Goal: Task Accomplishment & Management: Use online tool/utility

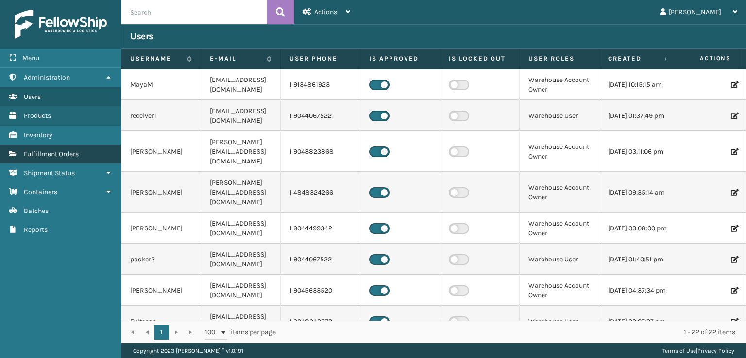
click at [37, 161] on link "Fulfillment Orders Fulfillment Orders" at bounding box center [60, 154] width 121 height 19
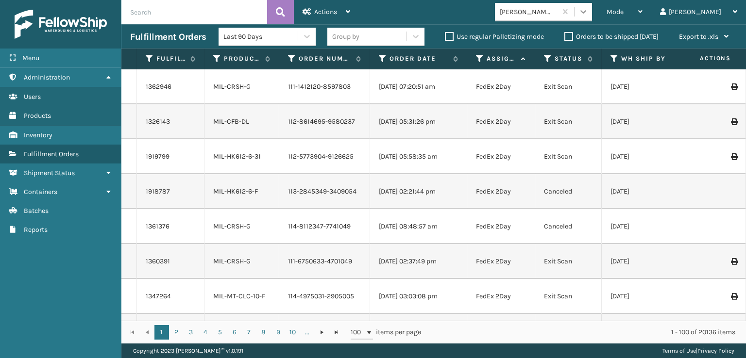
click at [592, 9] on div at bounding box center [582, 11] width 17 height 17
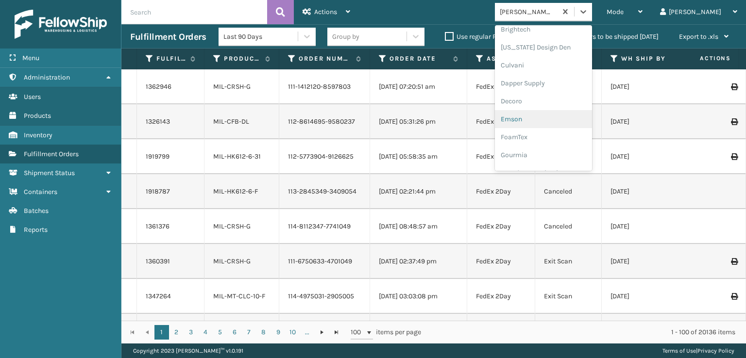
scroll to position [146, 0]
click at [558, 130] on div "FoamTex" at bounding box center [543, 124] width 97 height 18
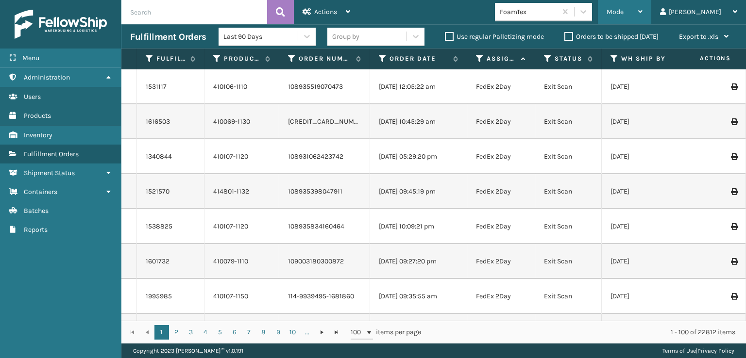
click at [623, 10] on span "Mode" at bounding box center [614, 12] width 17 height 8
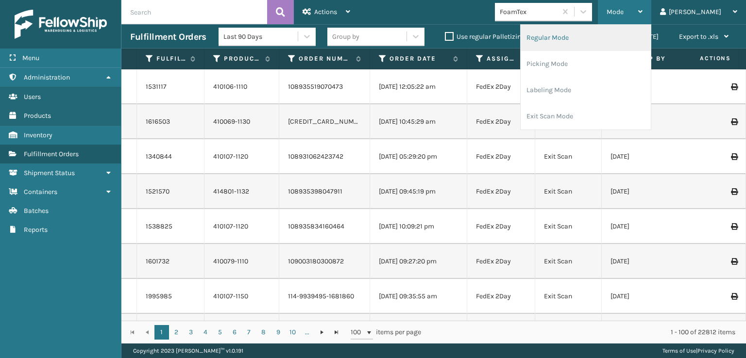
click at [602, 39] on li "Regular Mode" at bounding box center [585, 38] width 130 height 26
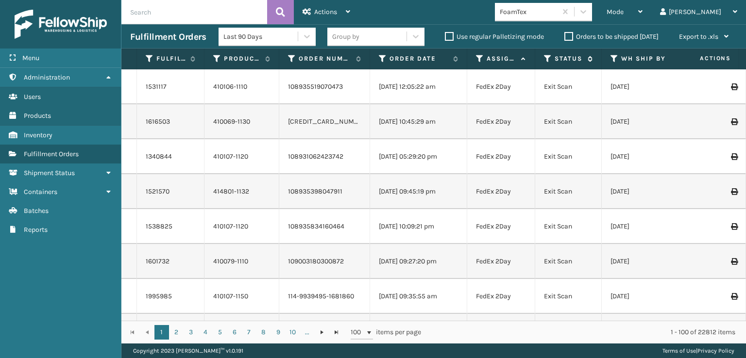
click at [548, 55] on icon at bounding box center [548, 58] width 8 height 9
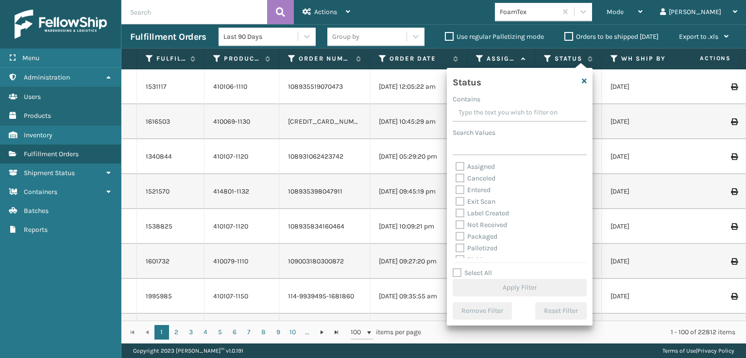
scroll to position [49, 0]
click at [458, 212] on label "Picking" at bounding box center [472, 211] width 34 height 8
click at [456, 212] on input "Picking" at bounding box center [455, 209] width 0 height 6
checkbox input "true"
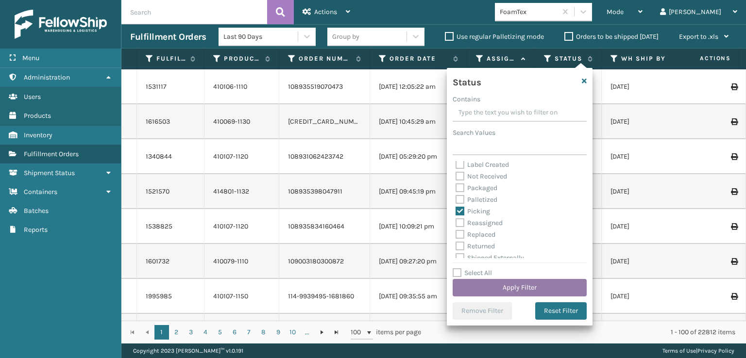
click at [544, 285] on button "Apply Filter" at bounding box center [519, 287] width 134 height 17
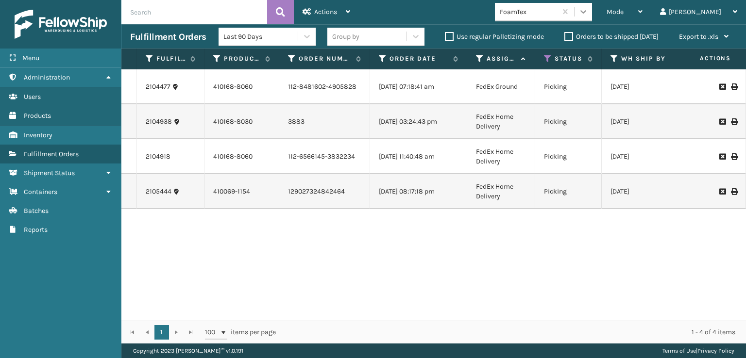
click at [588, 7] on icon at bounding box center [583, 12] width 10 height 10
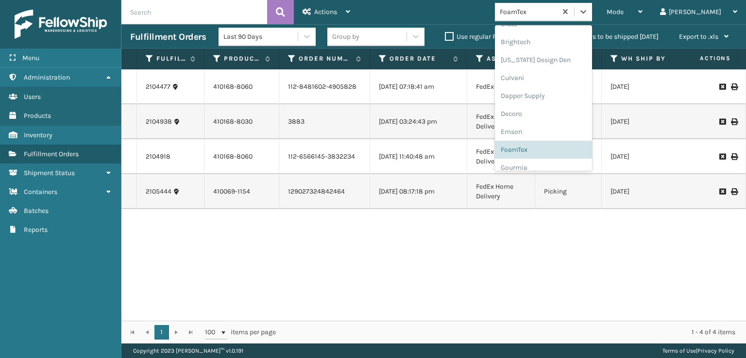
scroll to position [146, 0]
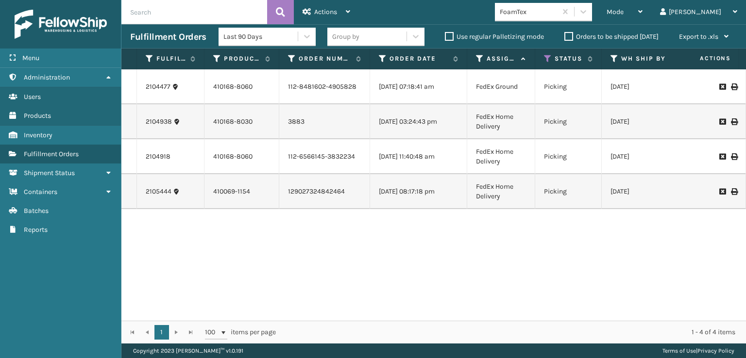
click at [658, 67] on th "WH Ship By Date" at bounding box center [649, 59] width 97 height 21
click at [546, 62] on icon at bounding box center [548, 58] width 8 height 9
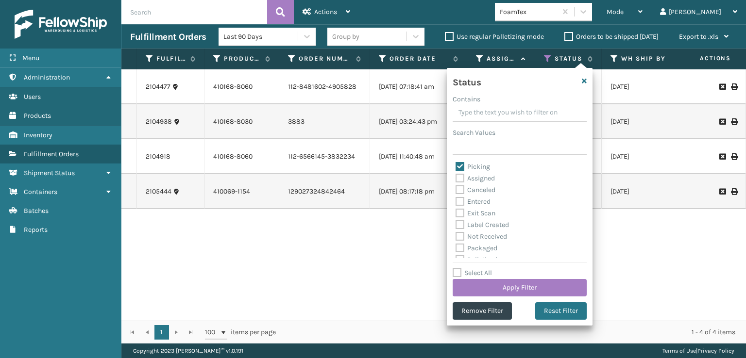
click at [461, 164] on label "Picking" at bounding box center [472, 167] width 34 height 8
click at [456, 164] on input "Picking" at bounding box center [455, 164] width 0 height 6
checkbox input "false"
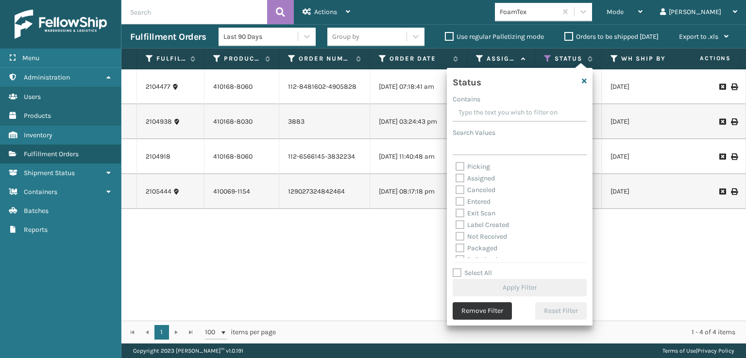
click at [507, 306] on button "Remove Filter" at bounding box center [481, 310] width 59 height 17
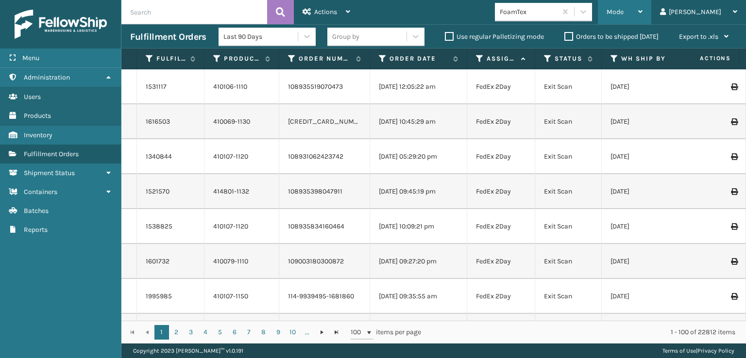
click at [642, 16] on div "Mode" at bounding box center [624, 12] width 36 height 24
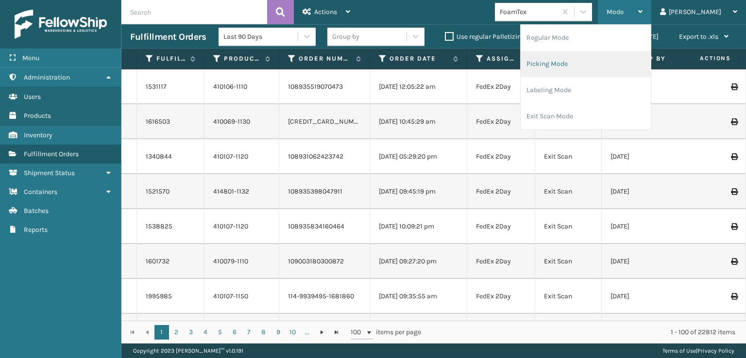
click at [600, 65] on li "Picking Mode" at bounding box center [585, 64] width 130 height 26
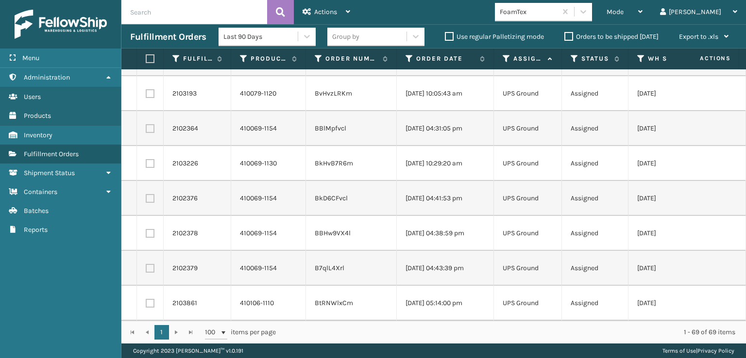
scroll to position [2167, 0]
click at [151, 62] on label at bounding box center [149, 58] width 6 height 9
click at [146, 62] on input "checkbox" at bounding box center [146, 59] width 0 height 6
checkbox input "true"
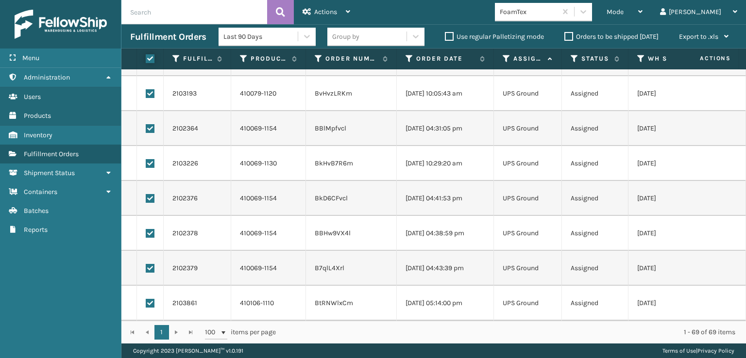
checkbox input "true"
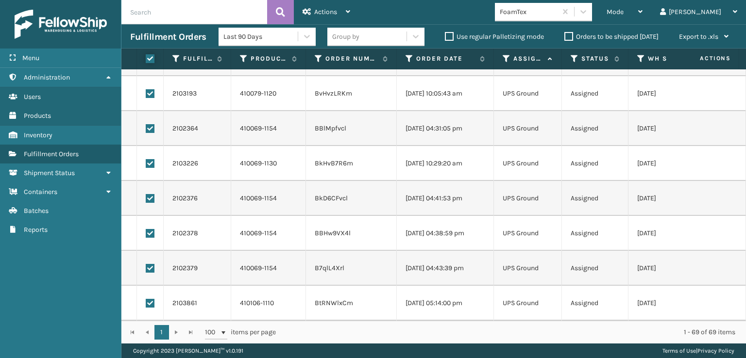
checkbox input "true"
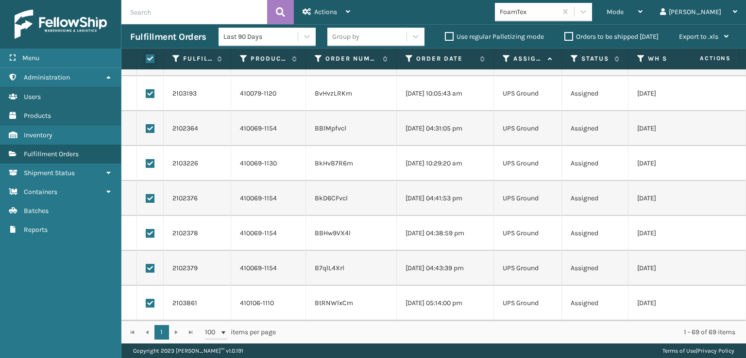
checkbox input "true"
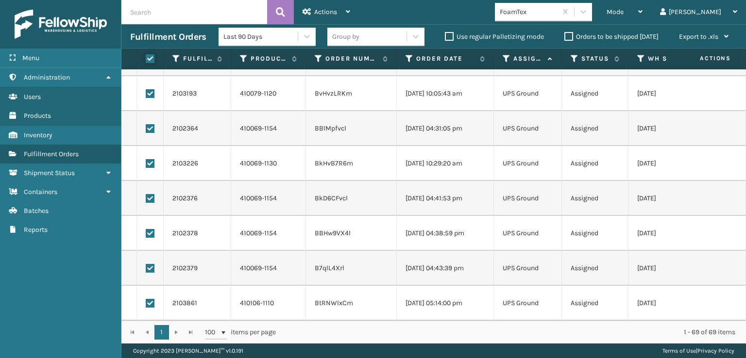
checkbox input "true"
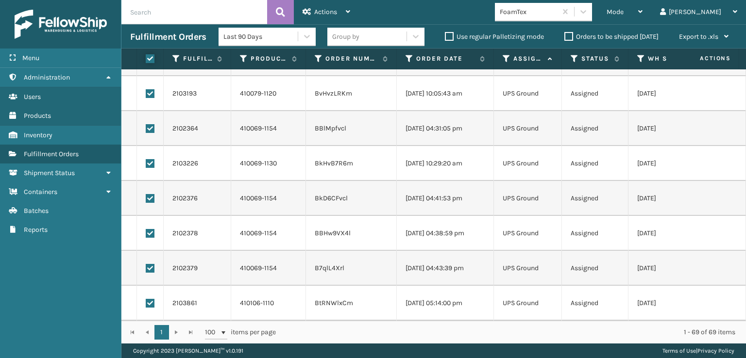
checkbox input "true"
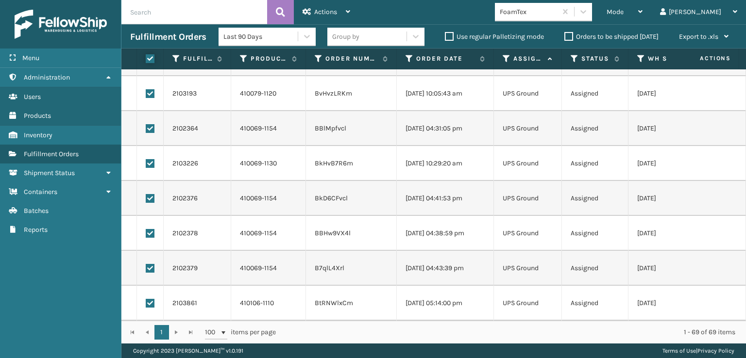
checkbox input "true"
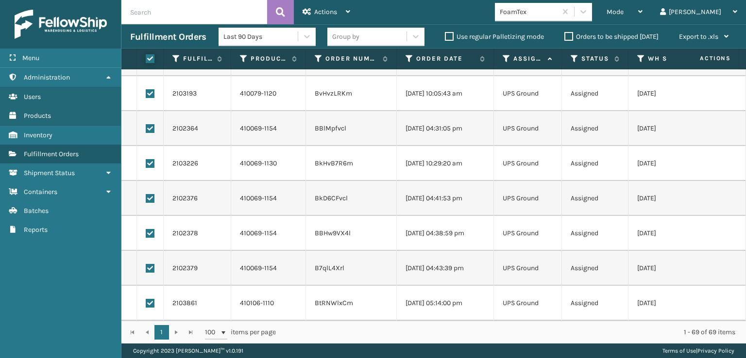
checkbox input "true"
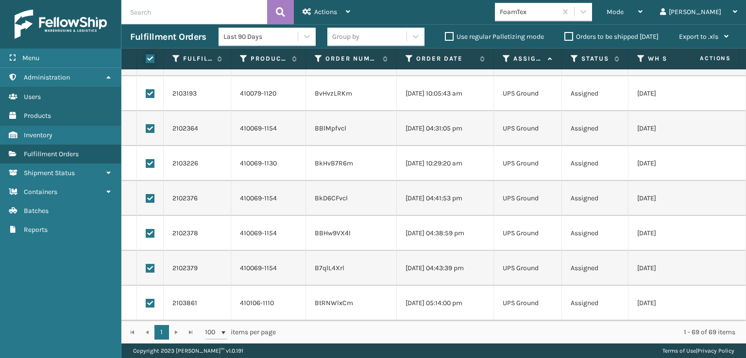
checkbox input "true"
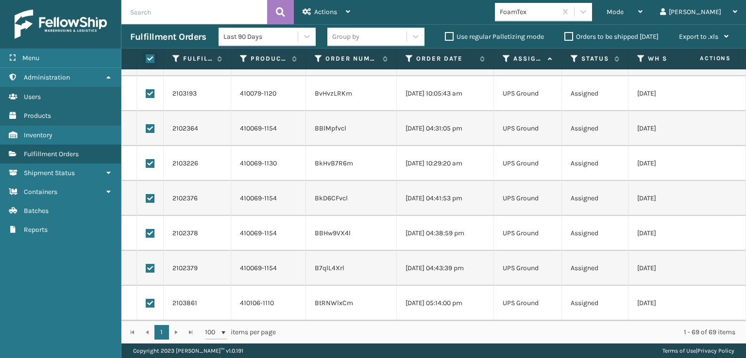
checkbox input "true"
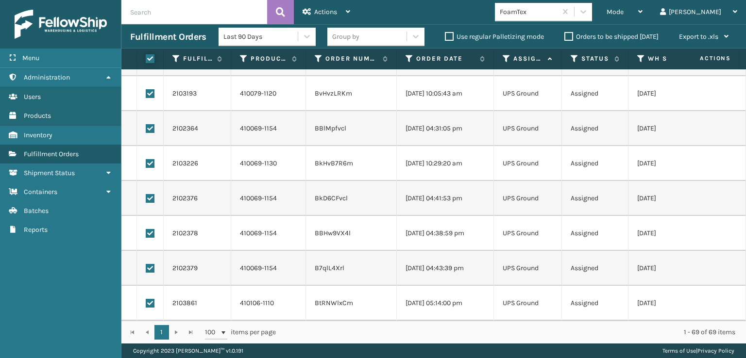
checkbox input "true"
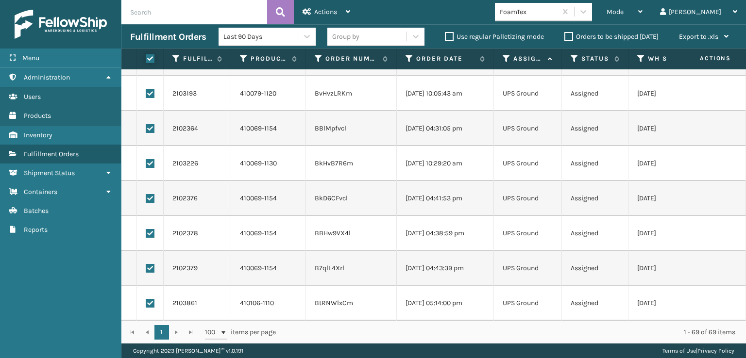
checkbox input "true"
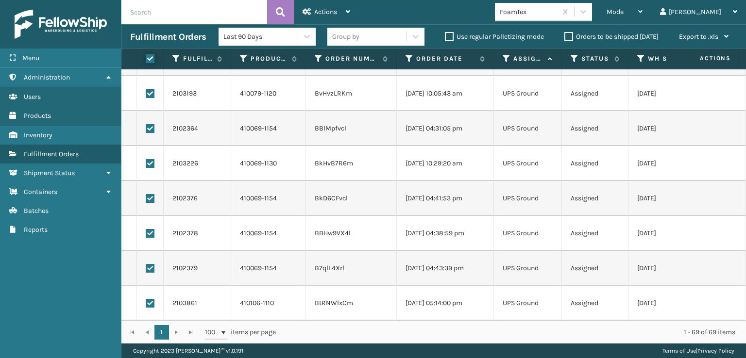
checkbox input "true"
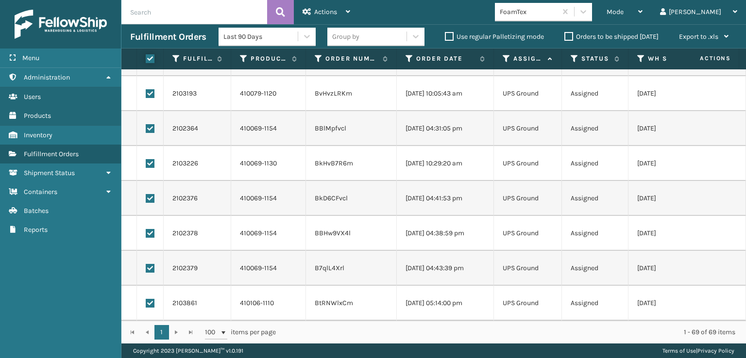
checkbox input "true"
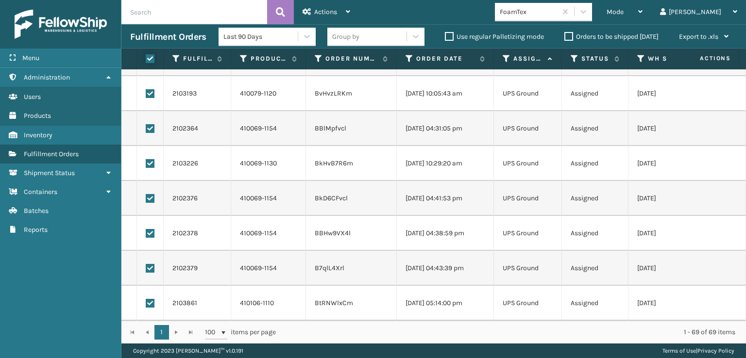
checkbox input "true"
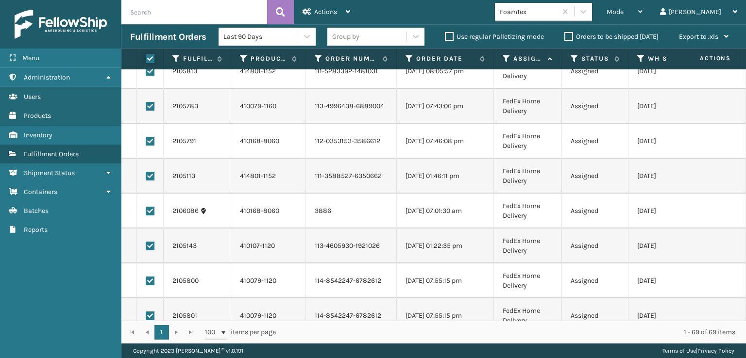
scroll to position [0, 0]
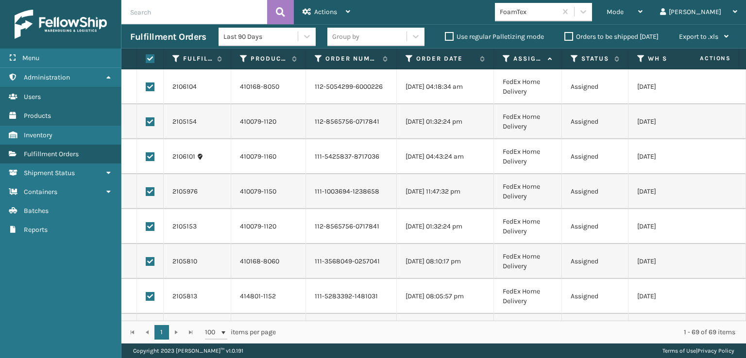
click at [145, 86] on td at bounding box center [150, 86] width 27 height 35
click at [148, 90] on label at bounding box center [150, 87] width 9 height 9
click at [146, 89] on input "checkbox" at bounding box center [146, 86] width 0 height 6
checkbox input "false"
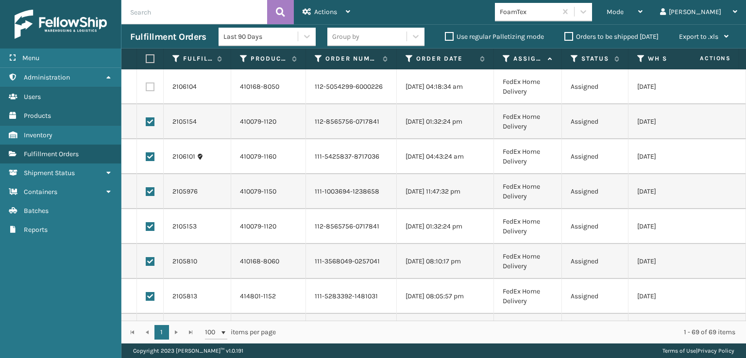
click at [150, 125] on label at bounding box center [150, 121] width 9 height 9
click at [146, 124] on input "checkbox" at bounding box center [146, 120] width 0 height 6
checkbox input "false"
click at [147, 154] on label at bounding box center [150, 156] width 9 height 9
click at [146, 154] on input "checkbox" at bounding box center [146, 155] width 0 height 6
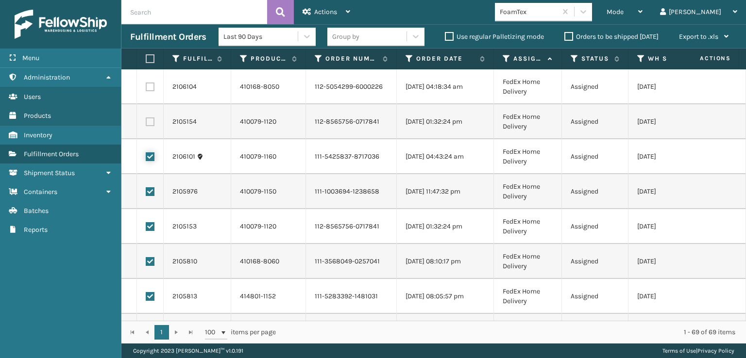
checkbox input "false"
click at [148, 191] on label at bounding box center [150, 191] width 9 height 9
click at [146, 191] on input "checkbox" at bounding box center [146, 190] width 0 height 6
checkbox input "false"
click at [150, 228] on label at bounding box center [150, 226] width 9 height 9
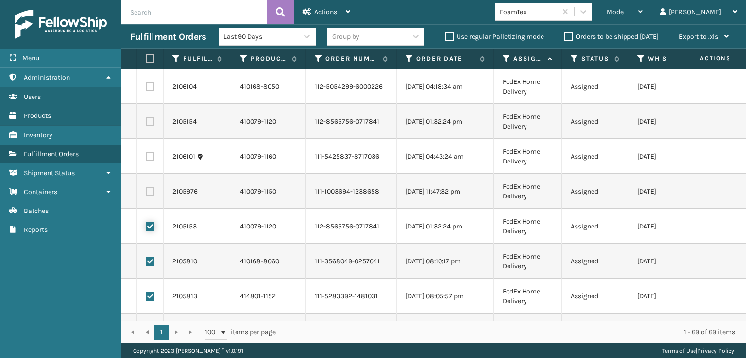
click at [146, 228] on input "checkbox" at bounding box center [146, 225] width 0 height 6
checkbox input "false"
click at [150, 263] on label at bounding box center [150, 261] width 9 height 9
click at [146, 263] on input "checkbox" at bounding box center [146, 260] width 0 height 6
checkbox input "false"
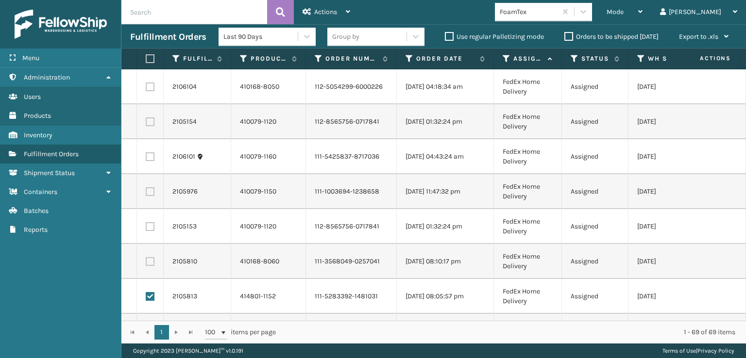
click at [151, 293] on label at bounding box center [150, 296] width 9 height 9
click at [146, 293] on input "checkbox" at bounding box center [146, 295] width 0 height 6
checkbox input "false"
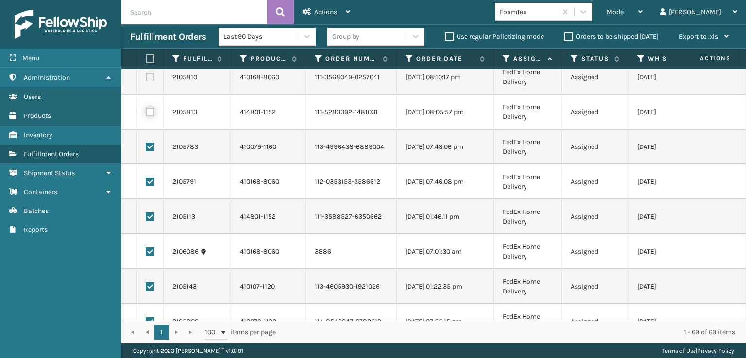
scroll to position [194, 0]
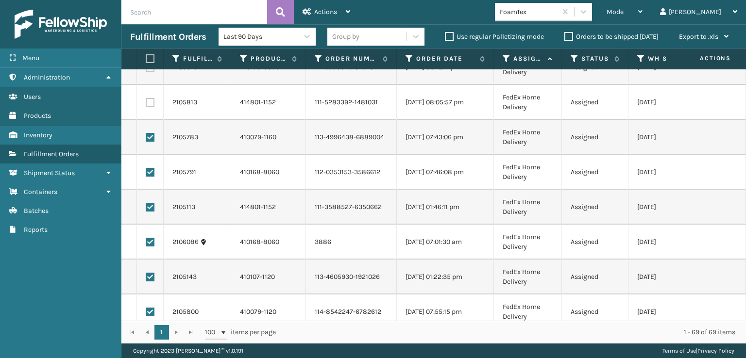
click at [148, 135] on label at bounding box center [150, 137] width 9 height 9
click at [146, 135] on input "checkbox" at bounding box center [146, 136] width 0 height 6
checkbox input "false"
click at [150, 170] on label at bounding box center [150, 172] width 9 height 9
click at [146, 170] on input "checkbox" at bounding box center [146, 171] width 0 height 6
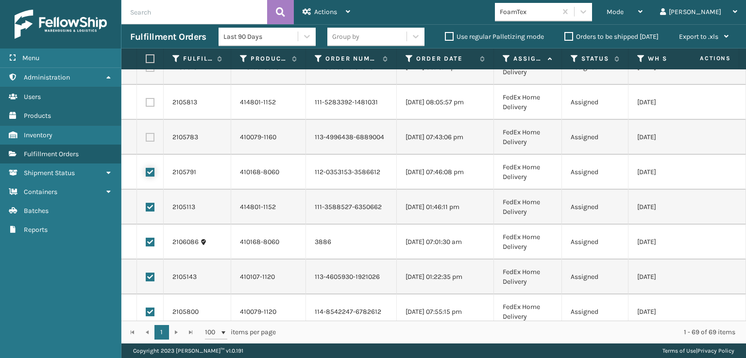
checkbox input "false"
click at [150, 204] on label at bounding box center [150, 207] width 9 height 9
click at [146, 204] on input "checkbox" at bounding box center [146, 206] width 0 height 6
checkbox input "false"
click at [150, 241] on label at bounding box center [150, 242] width 9 height 9
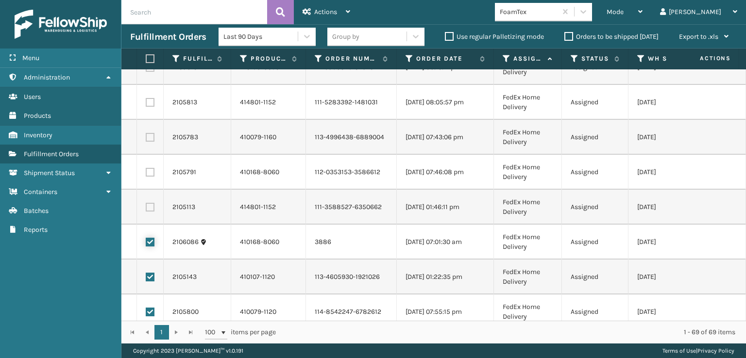
click at [146, 241] on input "checkbox" at bounding box center [146, 241] width 0 height 6
checkbox input "false"
click at [150, 270] on td at bounding box center [150, 277] width 27 height 35
drag, startPoint x: 147, startPoint y: 274, endPoint x: 151, endPoint y: 300, distance: 25.6
click at [147, 275] on label at bounding box center [150, 277] width 9 height 9
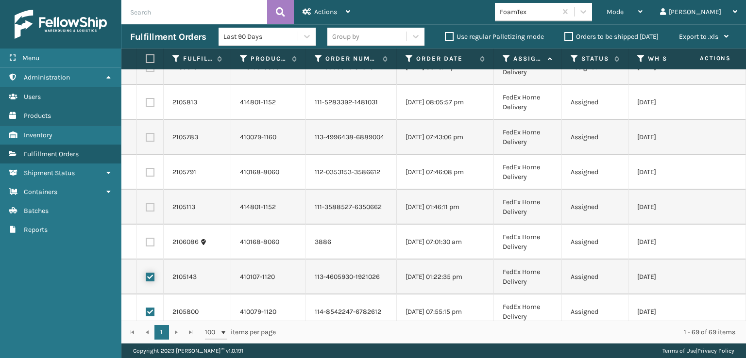
click at [146, 275] on input "checkbox" at bounding box center [146, 276] width 0 height 6
checkbox input "false"
click at [150, 310] on label at bounding box center [150, 312] width 9 height 9
click at [146, 310] on input "checkbox" at bounding box center [146, 311] width 0 height 6
checkbox input "false"
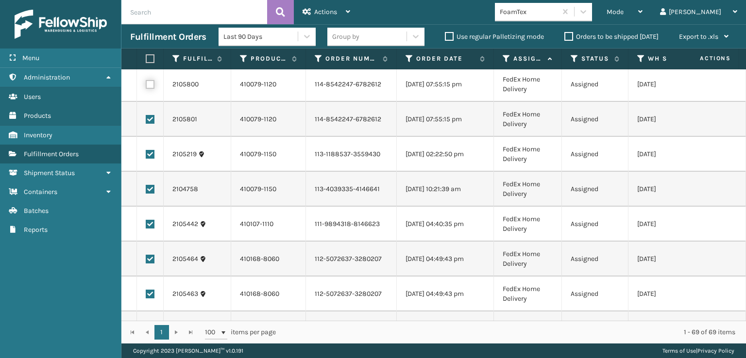
scroll to position [437, 0]
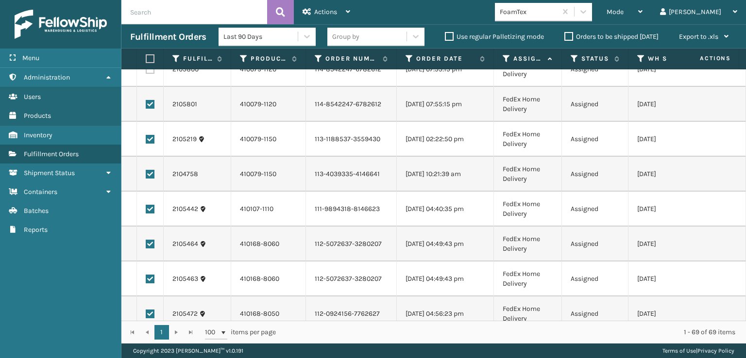
click at [148, 105] on label at bounding box center [150, 104] width 9 height 9
click at [146, 105] on input "checkbox" at bounding box center [146, 103] width 0 height 6
checkbox input "false"
click at [146, 137] on label at bounding box center [150, 139] width 9 height 9
click at [146, 137] on input "checkbox" at bounding box center [146, 138] width 0 height 6
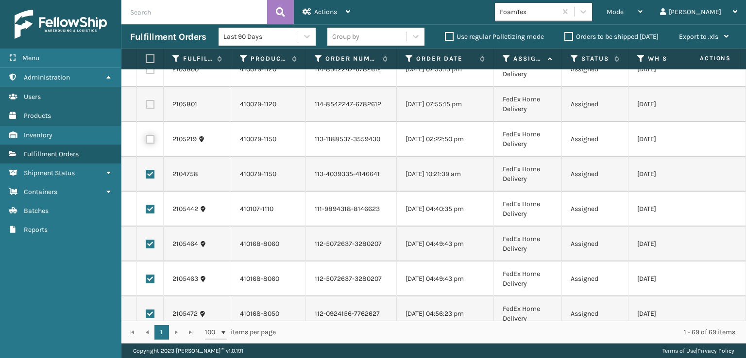
checkbox input "false"
click at [149, 170] on label at bounding box center [150, 174] width 9 height 9
click at [146, 170] on input "checkbox" at bounding box center [146, 173] width 0 height 6
checkbox input "false"
click at [152, 212] on label at bounding box center [150, 209] width 9 height 9
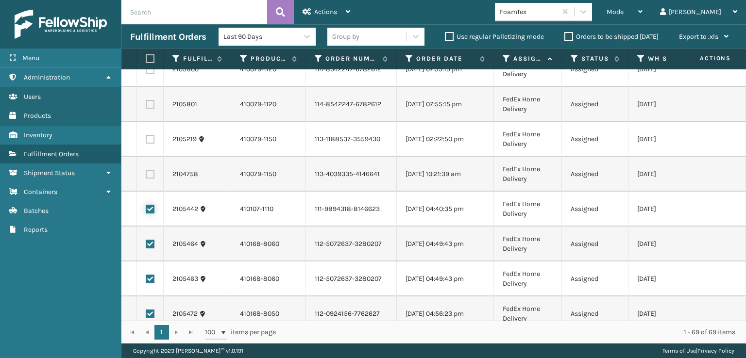
click at [146, 211] on input "checkbox" at bounding box center [146, 208] width 0 height 6
checkbox input "false"
click at [152, 242] on label at bounding box center [150, 244] width 9 height 9
click at [146, 242] on input "checkbox" at bounding box center [146, 243] width 0 height 6
checkbox input "false"
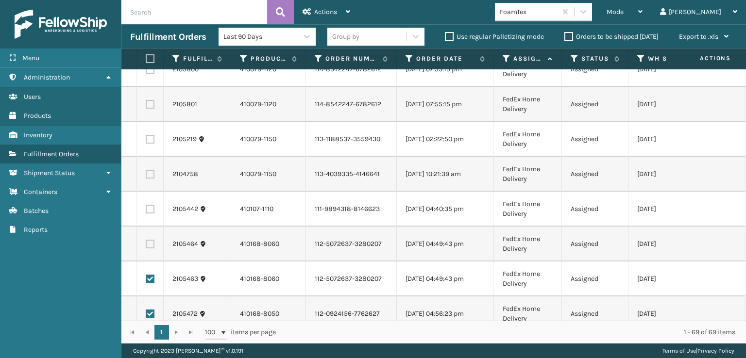
click at [150, 275] on label at bounding box center [150, 279] width 9 height 9
click at [146, 275] on input "checkbox" at bounding box center [146, 278] width 0 height 6
checkbox input "false"
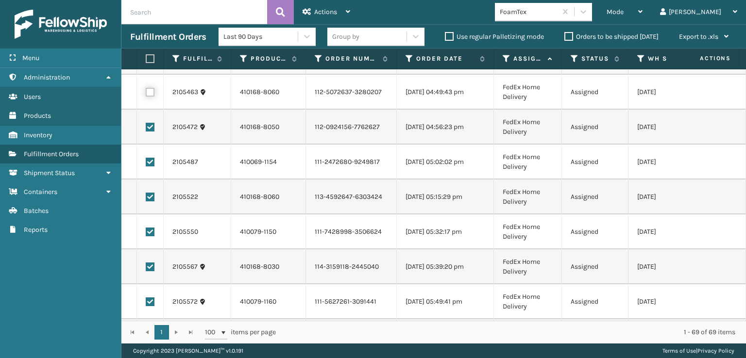
scroll to position [631, 0]
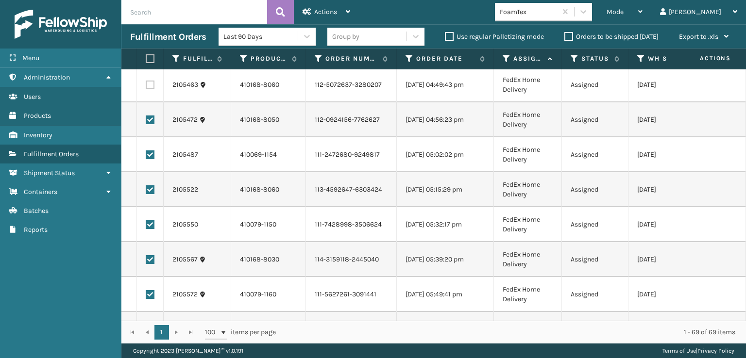
click at [153, 116] on label at bounding box center [150, 120] width 9 height 9
click at [146, 116] on input "checkbox" at bounding box center [146, 119] width 0 height 6
checkbox input "false"
click at [151, 155] on label at bounding box center [150, 154] width 9 height 9
click at [146, 155] on input "checkbox" at bounding box center [146, 153] width 0 height 6
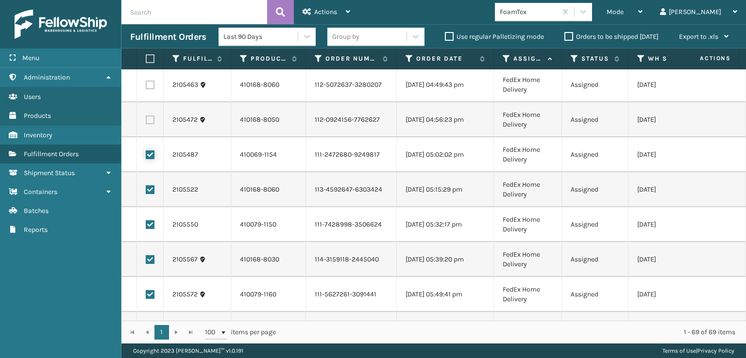
checkbox input "false"
click at [148, 192] on label at bounding box center [150, 189] width 9 height 9
click at [146, 192] on input "checkbox" at bounding box center [146, 188] width 0 height 6
checkbox input "false"
click at [146, 234] on td at bounding box center [150, 224] width 27 height 35
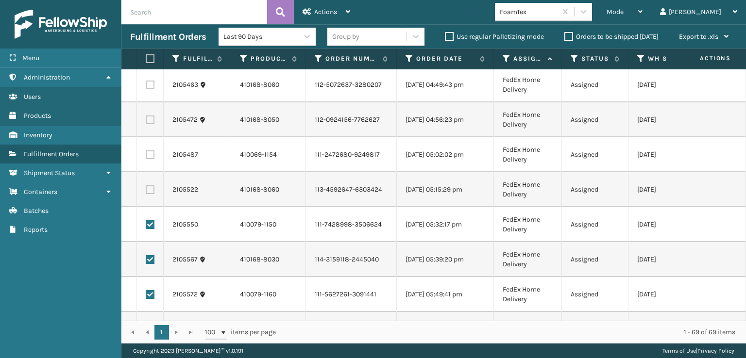
click at [146, 225] on label at bounding box center [150, 224] width 9 height 9
click at [146, 225] on input "checkbox" at bounding box center [146, 223] width 0 height 6
checkbox input "false"
click at [147, 260] on label at bounding box center [150, 259] width 9 height 9
click at [146, 260] on input "checkbox" at bounding box center [146, 258] width 0 height 6
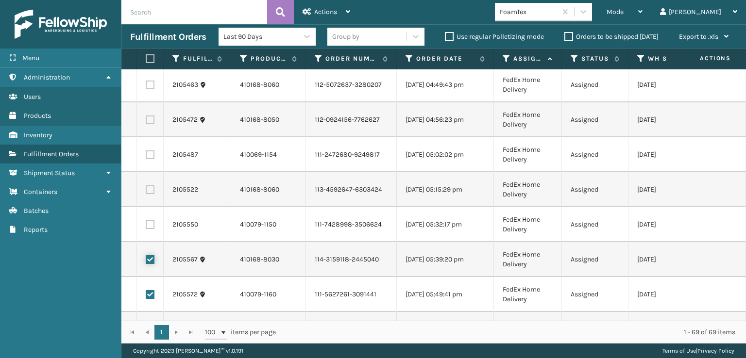
checkbox input "false"
click at [153, 298] on label at bounding box center [150, 294] width 9 height 9
click at [146, 297] on input "checkbox" at bounding box center [146, 293] width 0 height 6
checkbox input "false"
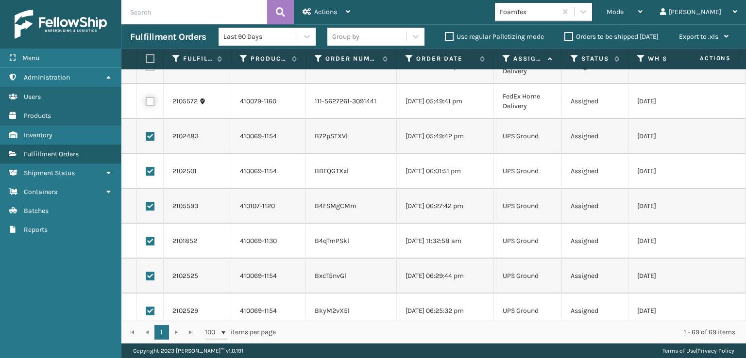
scroll to position [825, 0]
click at [324, 6] on div "Actions" at bounding box center [326, 12] width 48 height 24
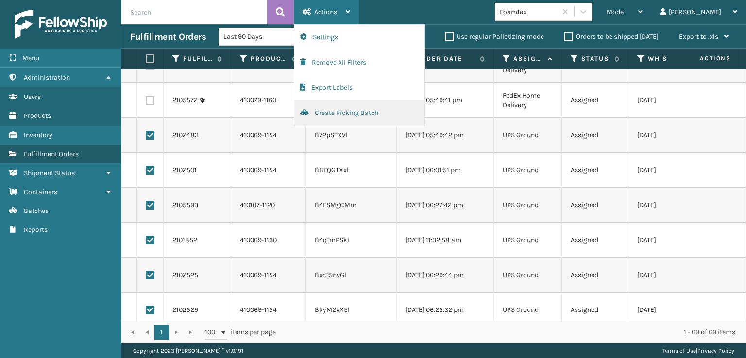
click at [335, 117] on button "Create Picking Batch" at bounding box center [359, 112] width 130 height 25
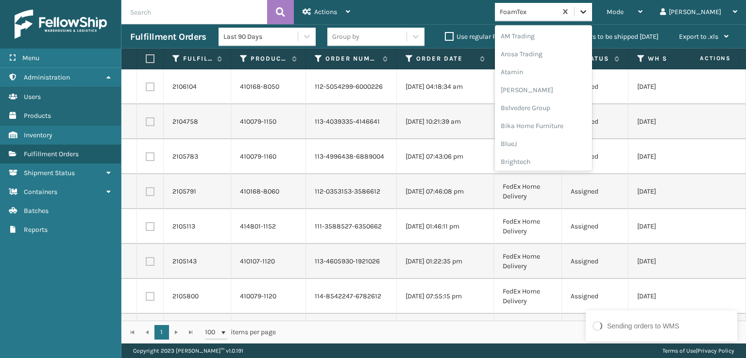
click at [588, 13] on icon at bounding box center [583, 12] width 10 height 10
click at [584, 124] on div "[PERSON_NAME] Brands" at bounding box center [543, 129] width 97 height 18
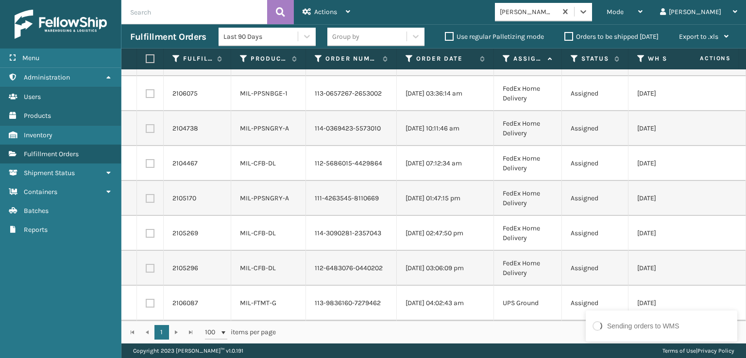
scroll to position [350, 0]
click at [151, 63] on label at bounding box center [149, 58] width 6 height 9
click at [146, 62] on input "checkbox" at bounding box center [146, 59] width 0 height 6
checkbox input "true"
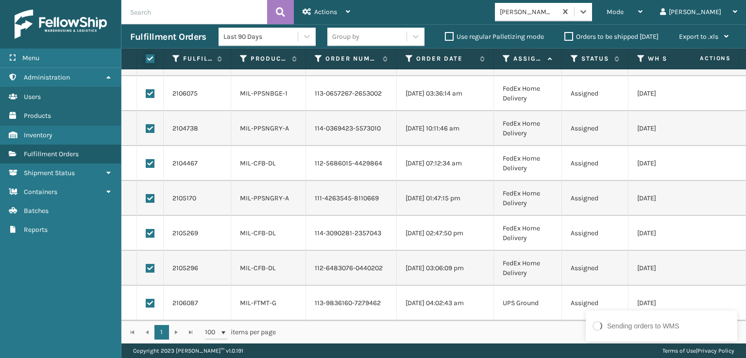
checkbox input "true"
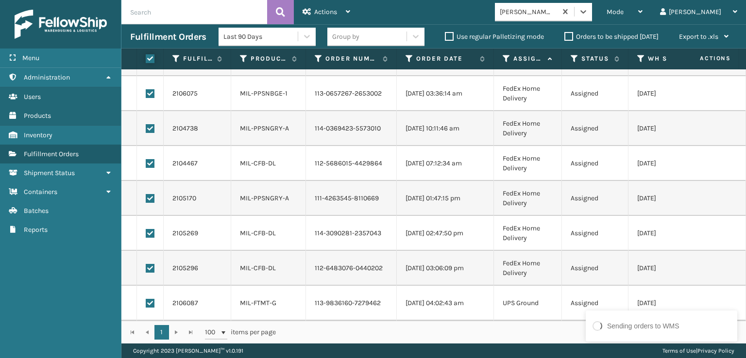
checkbox input "true"
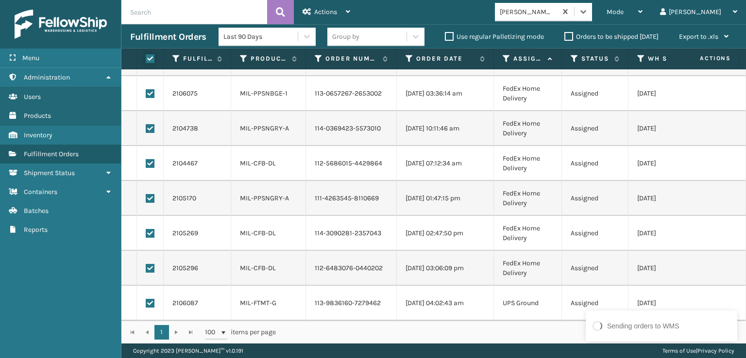
checkbox input "true"
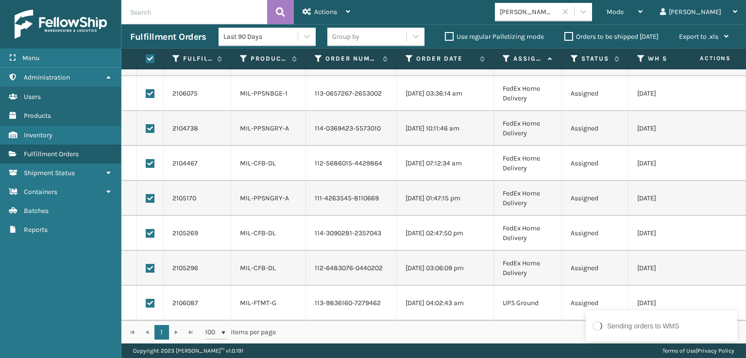
click at [149, 300] on label at bounding box center [150, 303] width 9 height 9
click at [146, 300] on input "checkbox" at bounding box center [146, 302] width 0 height 6
checkbox input "false"
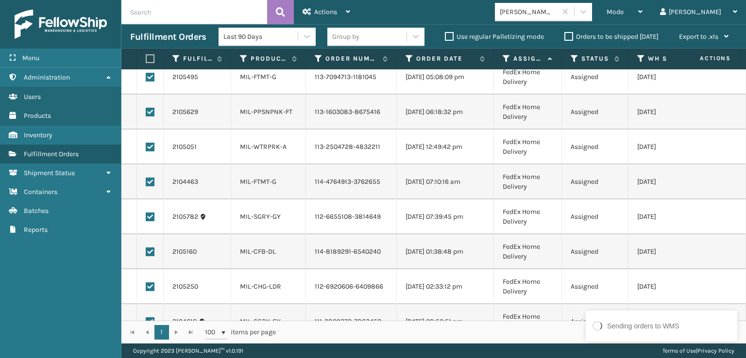
scroll to position [0, 0]
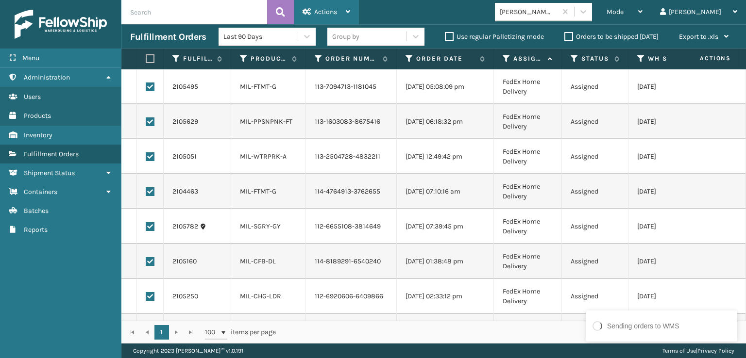
click at [332, 11] on span "Actions" at bounding box center [325, 12] width 23 height 8
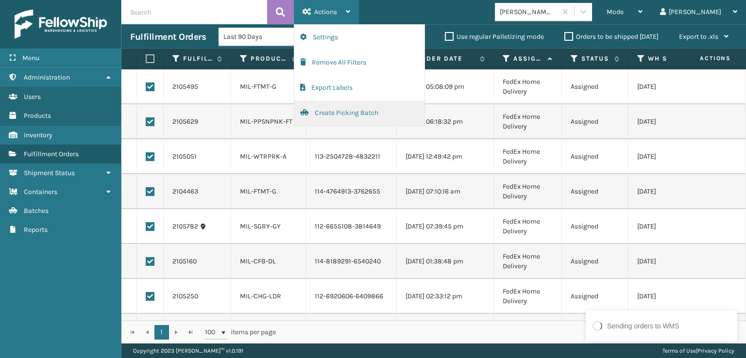
click at [341, 111] on button "Create Picking Batch" at bounding box center [359, 112] width 130 height 25
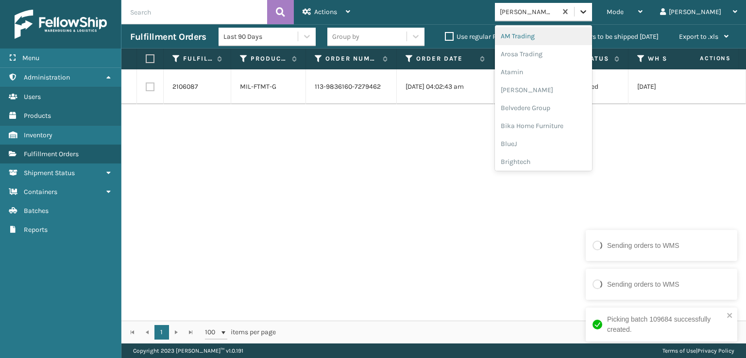
click at [592, 18] on div at bounding box center [582, 11] width 17 height 17
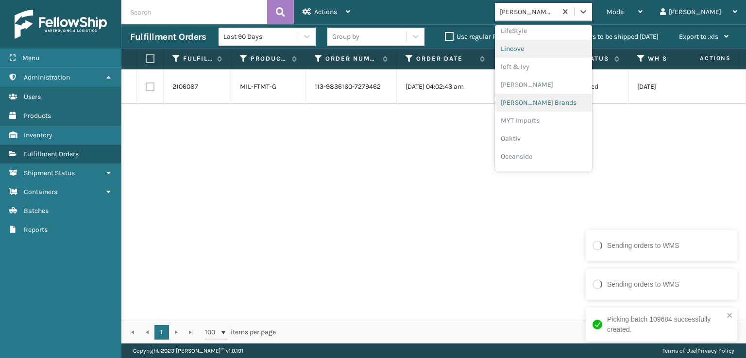
scroll to position [487, 0]
click at [574, 108] on div "SBYL [GEOGRAPHIC_DATA]" at bounding box center [543, 106] width 97 height 18
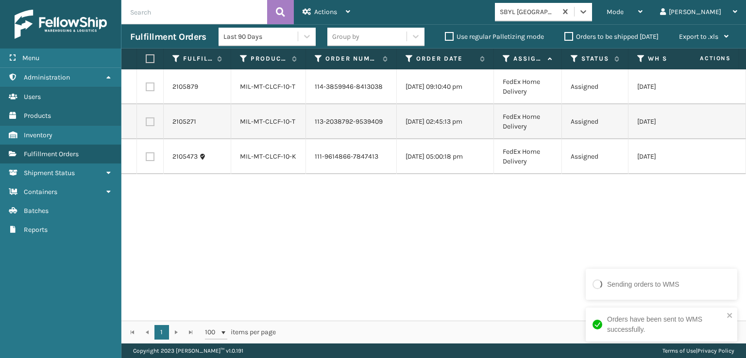
click at [150, 60] on label at bounding box center [149, 58] width 6 height 9
click at [146, 60] on input "checkbox" at bounding box center [146, 59] width 0 height 6
checkbox input "true"
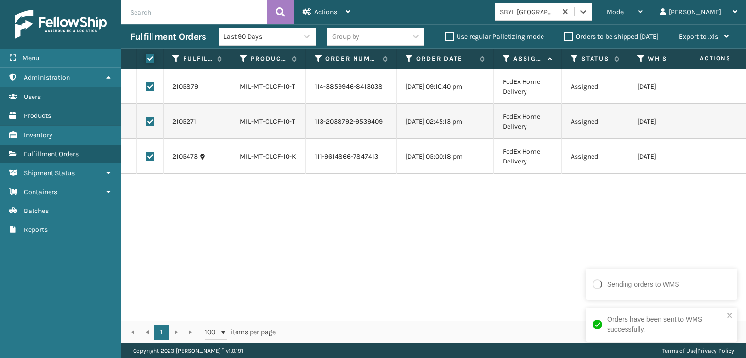
checkbox input "true"
click at [326, 12] on span "Actions" at bounding box center [325, 12] width 23 height 8
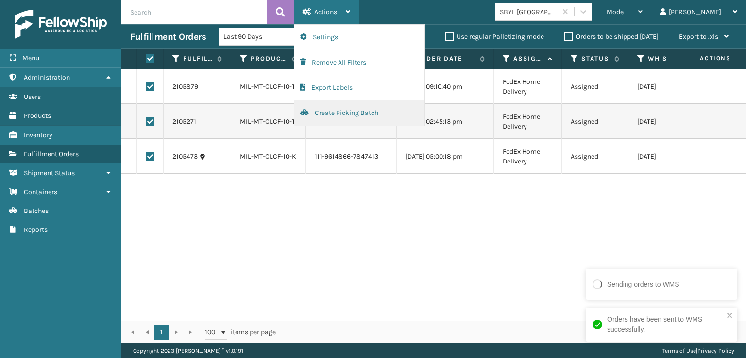
click at [341, 106] on button "Create Picking Batch" at bounding box center [359, 112] width 130 height 25
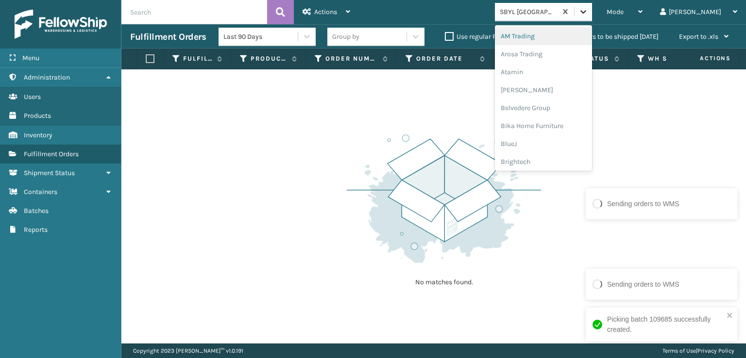
click at [588, 12] on icon at bounding box center [583, 12] width 10 height 10
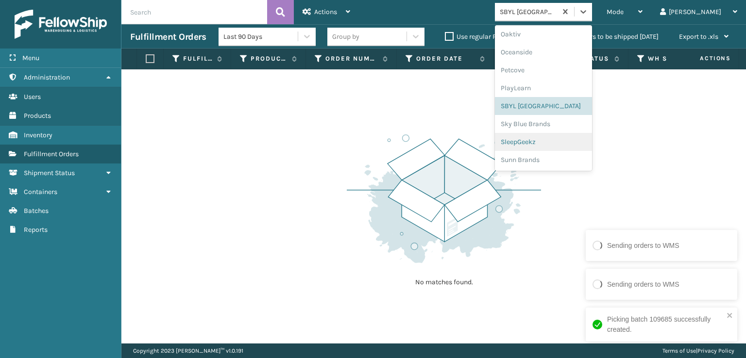
click at [567, 141] on div "SleepGeekz" at bounding box center [543, 142] width 97 height 18
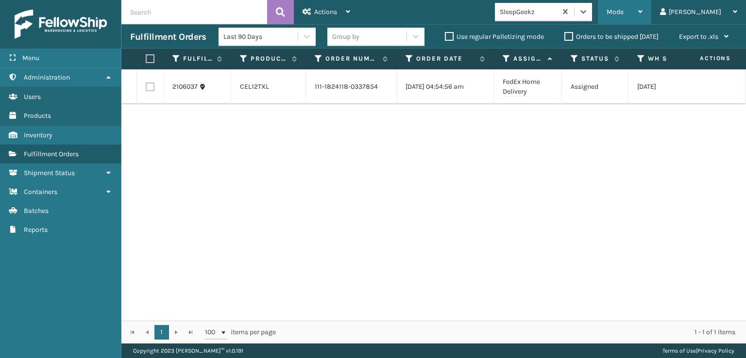
click at [623, 14] on span "Mode" at bounding box center [614, 12] width 17 height 8
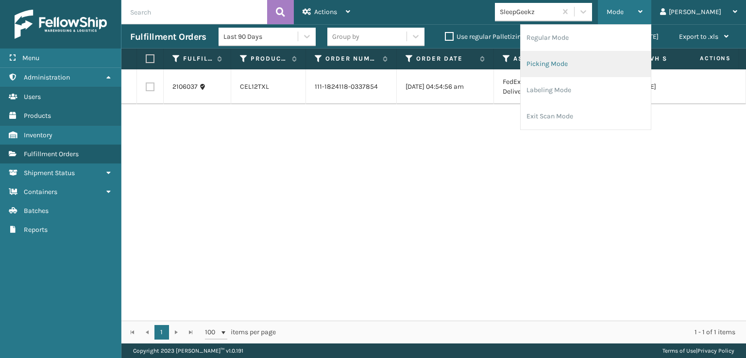
click at [598, 59] on li "Picking Mode" at bounding box center [585, 64] width 130 height 26
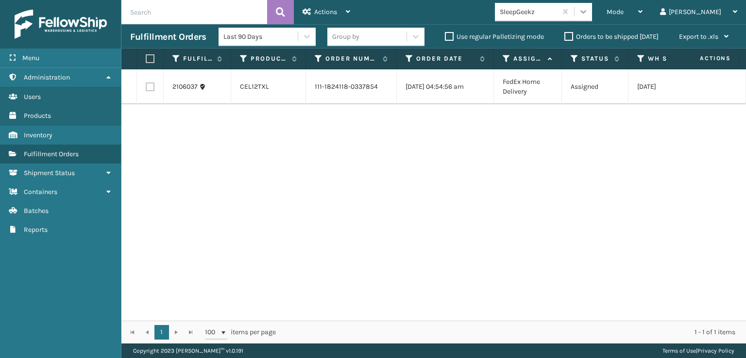
click at [588, 16] on icon at bounding box center [583, 12] width 10 height 10
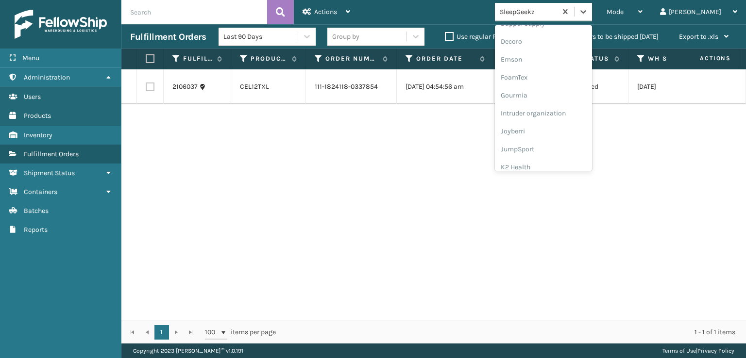
scroll to position [194, 0]
click at [563, 73] on div "FoamTex" at bounding box center [543, 76] width 97 height 18
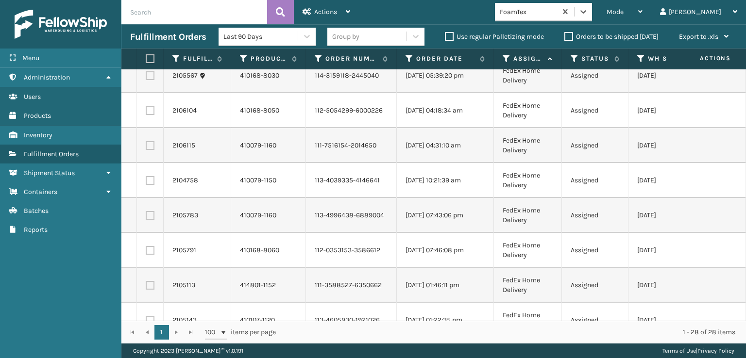
scroll to position [0, 0]
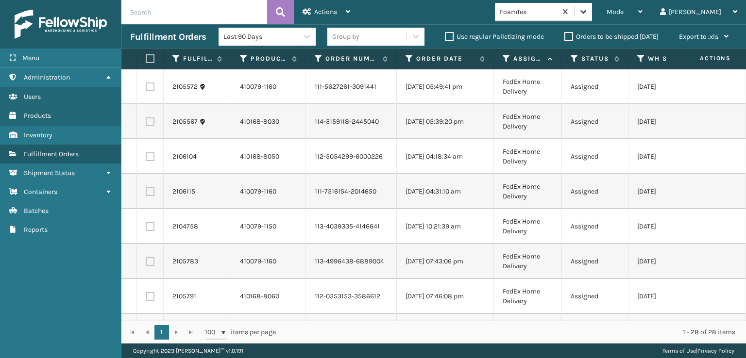
click at [588, 9] on icon at bounding box center [583, 12] width 10 height 10
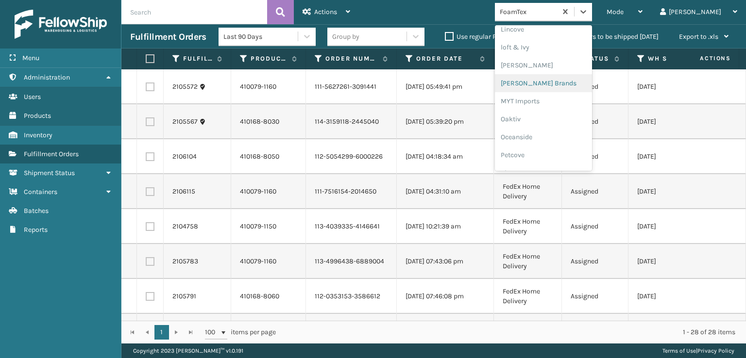
scroll to position [404, 0]
click at [559, 80] on div "[PERSON_NAME] Brands" at bounding box center [543, 81] width 97 height 18
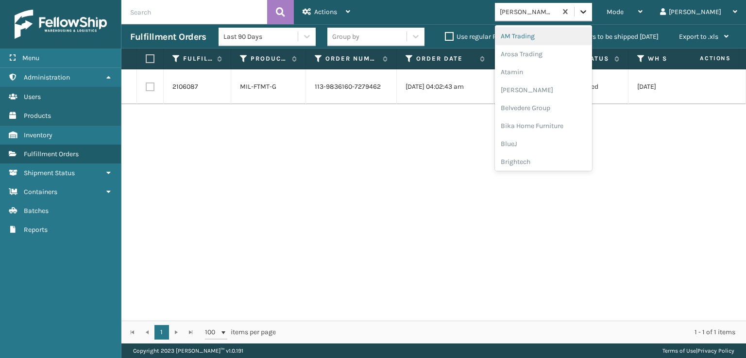
click at [592, 12] on div at bounding box center [582, 11] width 17 height 17
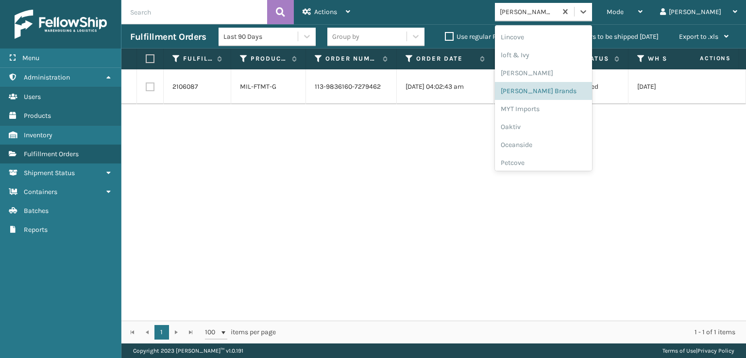
scroll to position [487, 0]
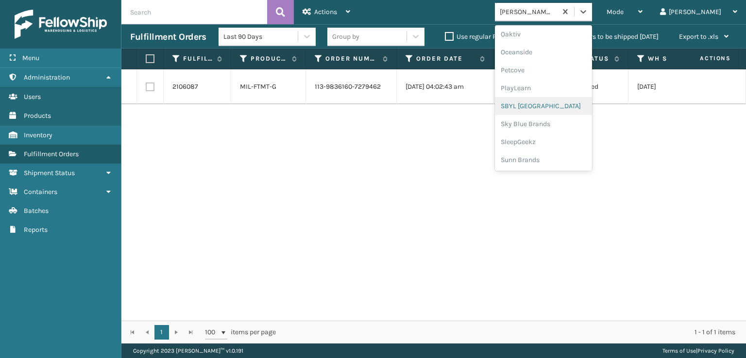
click at [547, 107] on div "SBYL [GEOGRAPHIC_DATA]" at bounding box center [543, 106] width 97 height 18
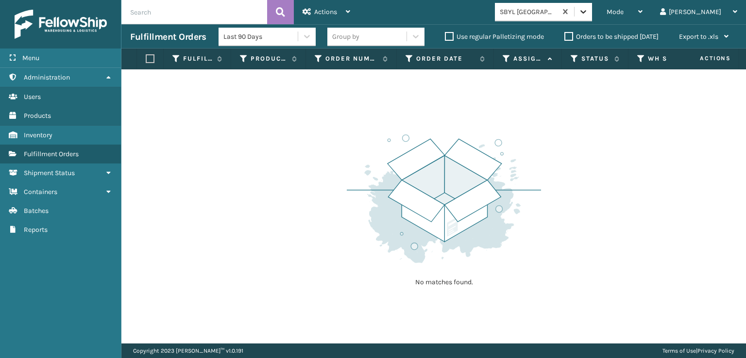
click at [588, 16] on icon at bounding box center [583, 12] width 10 height 10
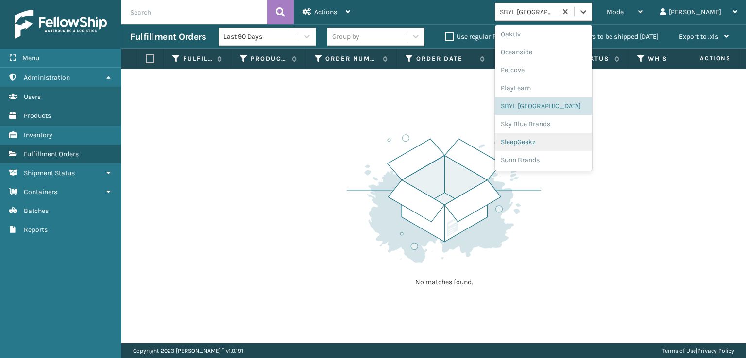
click at [551, 142] on div "SleepGeekz" at bounding box center [543, 142] width 97 height 18
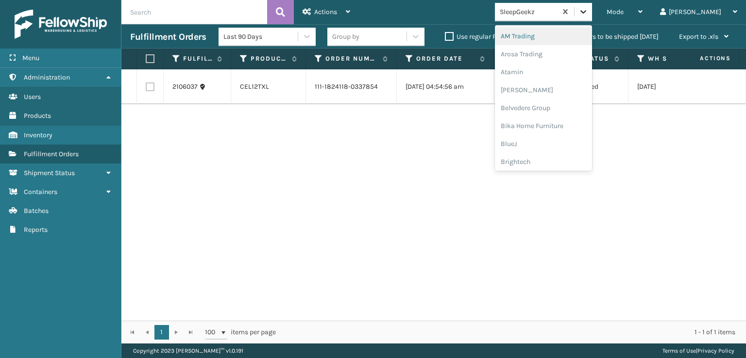
click at [588, 11] on icon at bounding box center [583, 12] width 10 height 10
click at [623, 14] on span "Mode" at bounding box center [614, 12] width 17 height 8
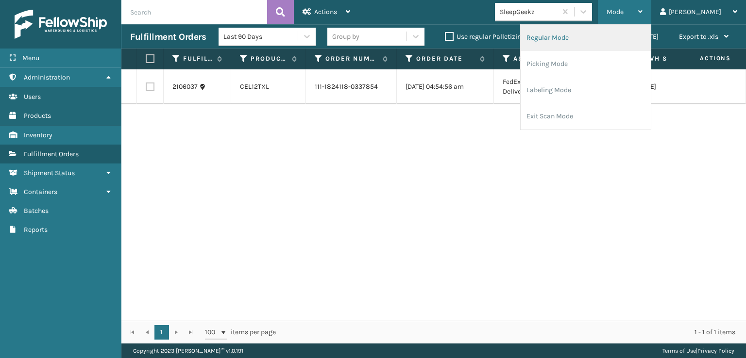
click at [576, 36] on li "Regular Mode" at bounding box center [585, 38] width 130 height 26
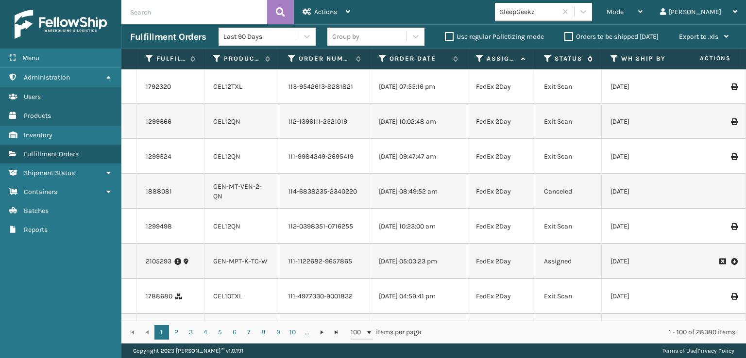
click at [546, 58] on icon at bounding box center [548, 58] width 8 height 9
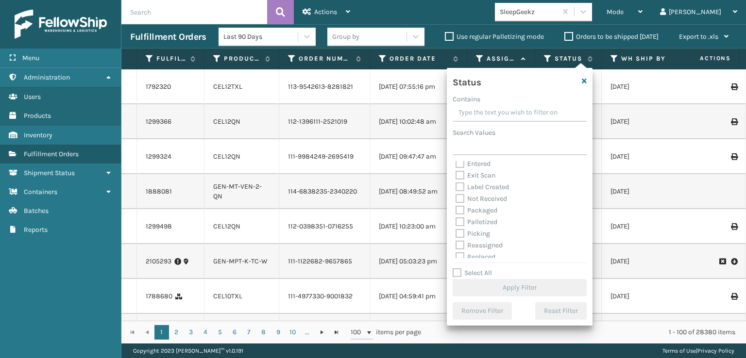
scroll to position [49, 0]
click at [462, 212] on label "Picking" at bounding box center [472, 211] width 34 height 8
click at [456, 212] on input "Picking" at bounding box center [455, 209] width 0 height 6
checkbox input "true"
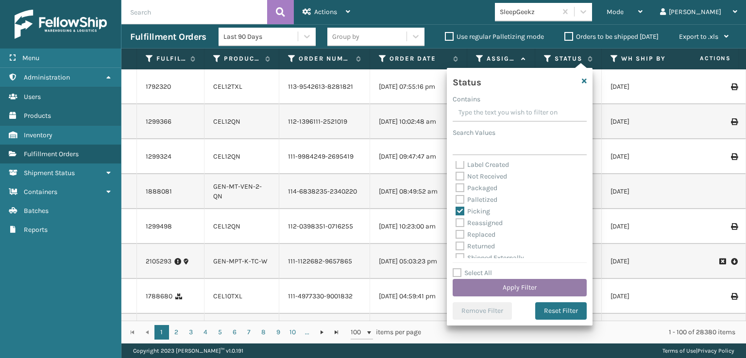
click at [494, 287] on button "Apply Filter" at bounding box center [519, 287] width 134 height 17
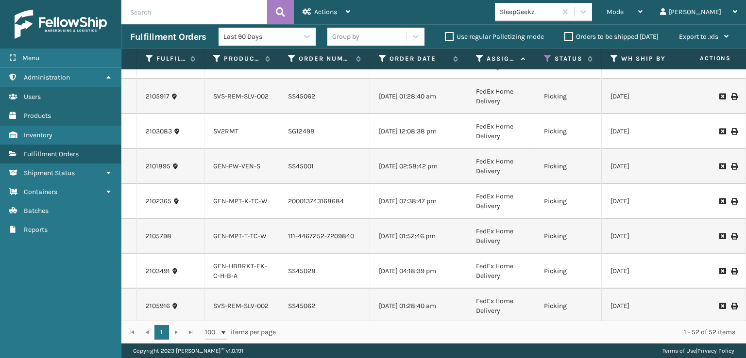
scroll to position [0, 0]
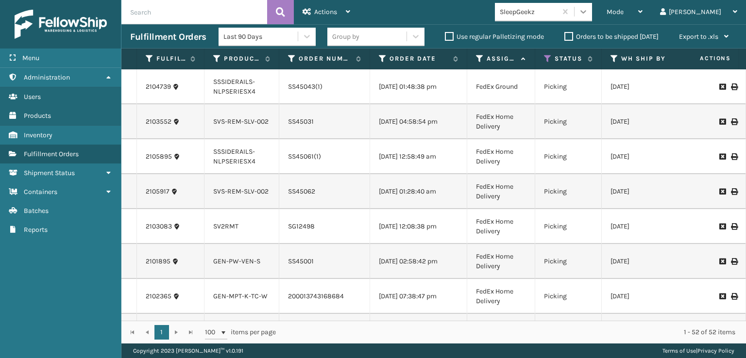
click at [588, 9] on icon at bounding box center [583, 12] width 10 height 10
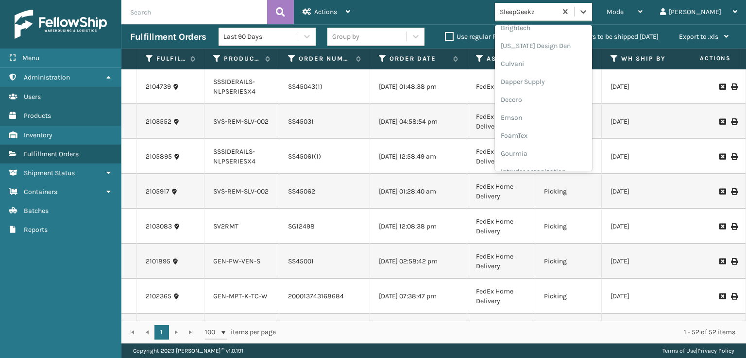
scroll to position [146, 0]
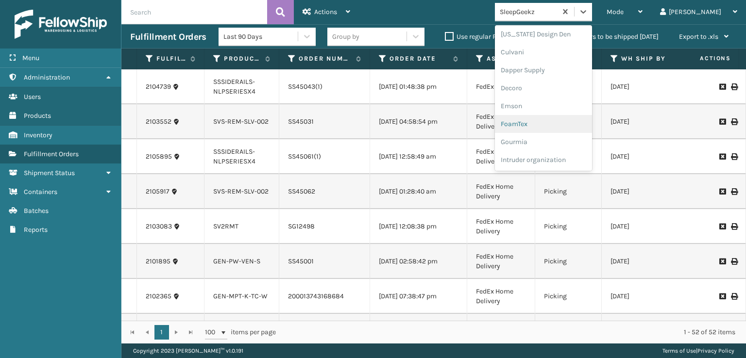
click at [555, 124] on div "FoamTex" at bounding box center [543, 124] width 97 height 18
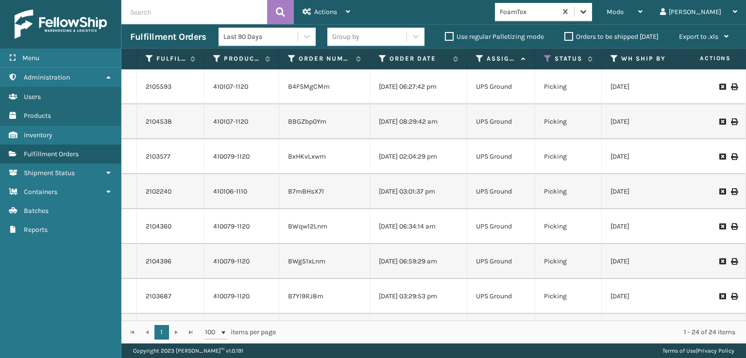
click at [592, 6] on div at bounding box center [582, 11] width 17 height 17
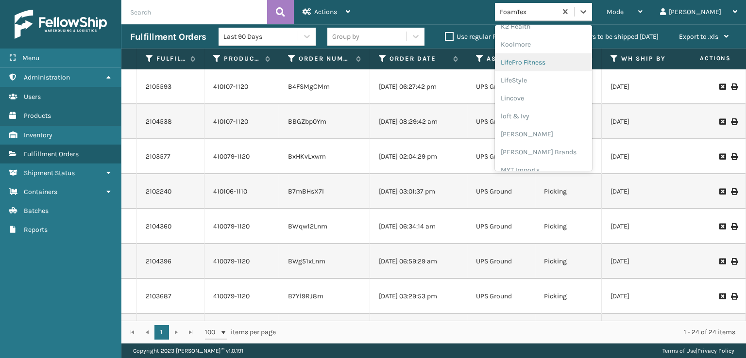
scroll to position [355, 0]
click at [553, 130] on div "[PERSON_NAME] Brands" at bounding box center [543, 130] width 97 height 18
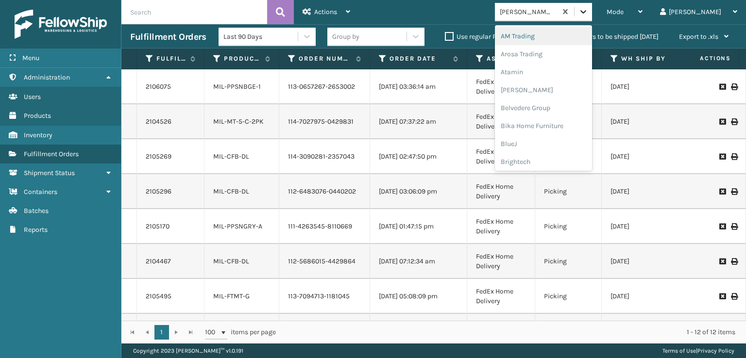
click at [588, 16] on icon at bounding box center [583, 12] width 10 height 10
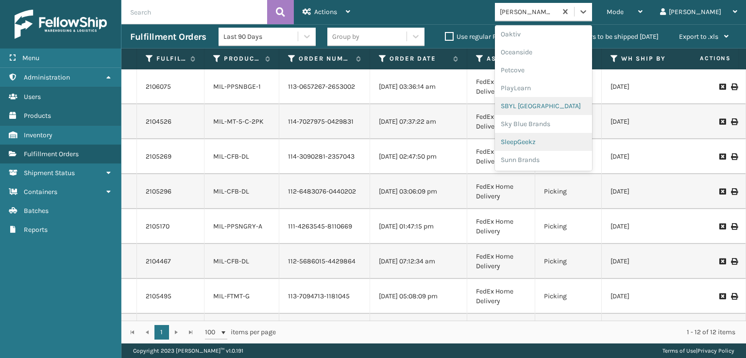
click at [551, 143] on div "SleepGeekz" at bounding box center [543, 142] width 97 height 18
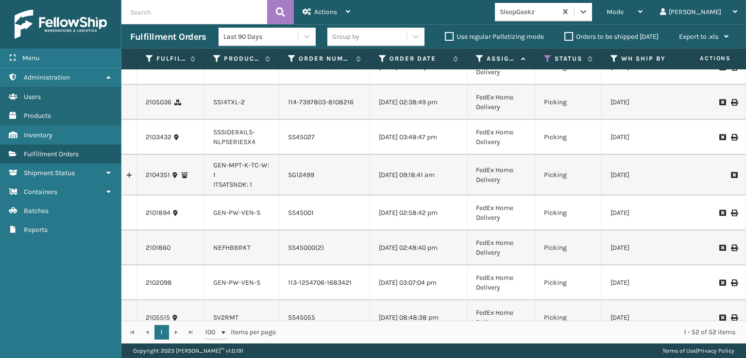
scroll to position [680, 0]
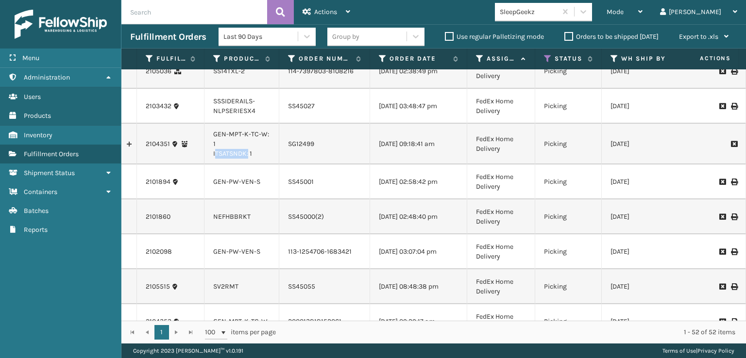
drag, startPoint x: 212, startPoint y: 180, endPoint x: 245, endPoint y: 181, distance: 33.5
click at [245, 165] on td "GEN-MPT-K-TC-W: 1 ITSATSNDK: 1" at bounding box center [241, 144] width 75 height 41
copy link "ITSATSNDK"
click at [588, 13] on icon at bounding box center [583, 12] width 10 height 10
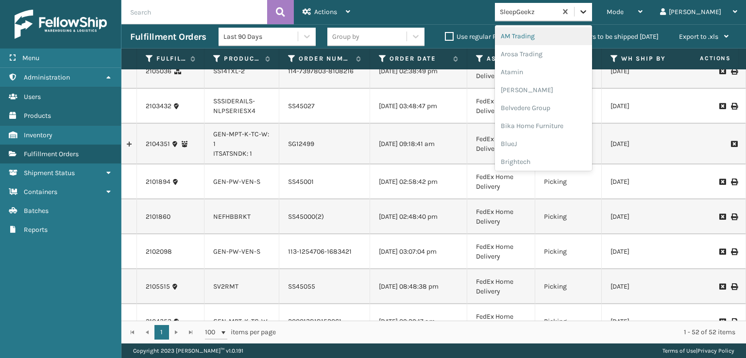
click at [588, 10] on icon at bounding box center [583, 12] width 10 height 10
click at [588, 12] on icon at bounding box center [583, 12] width 10 height 10
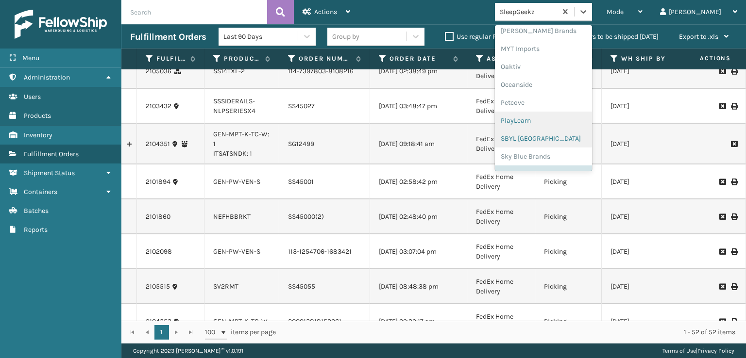
scroll to position [487, 0]
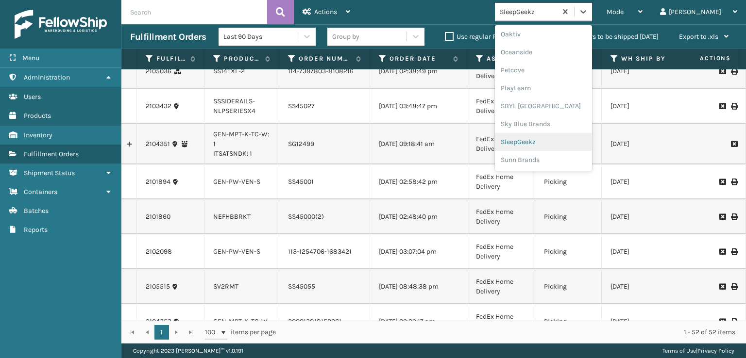
click at [561, 141] on div "SleepGeekz" at bounding box center [543, 142] width 97 height 18
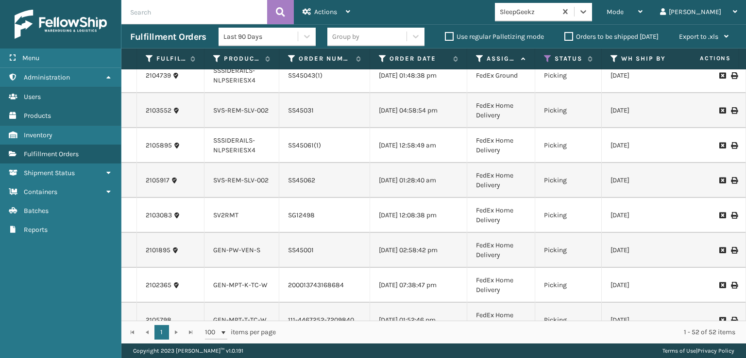
scroll to position [0, 0]
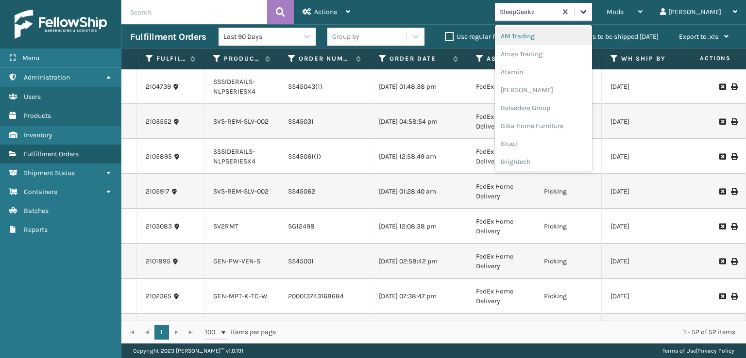
click at [588, 13] on icon at bounding box center [583, 12] width 10 height 10
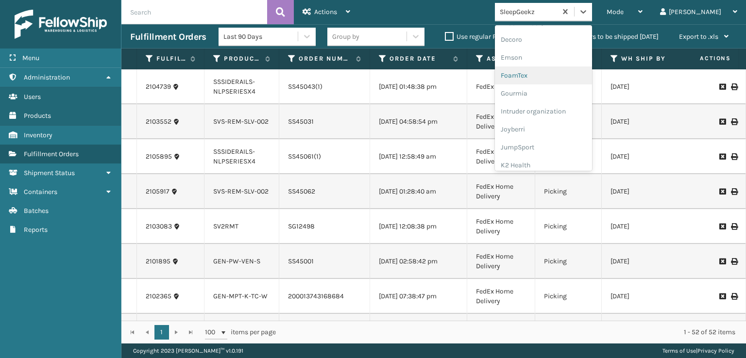
click at [555, 75] on div "FoamTex" at bounding box center [543, 76] width 97 height 18
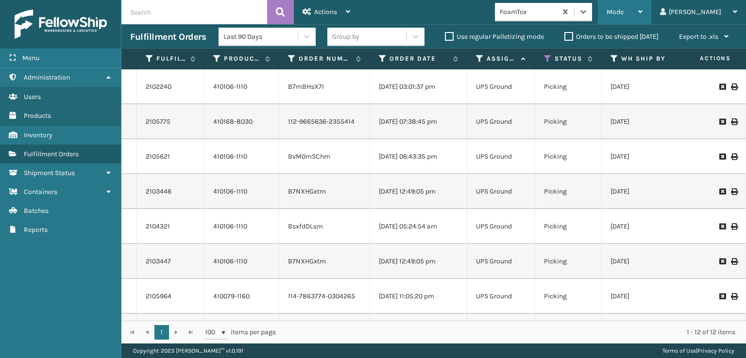
click at [623, 13] on span "Mode" at bounding box center [614, 12] width 17 height 8
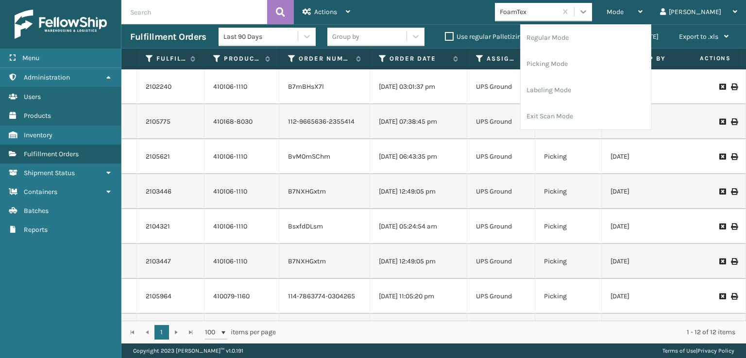
click at [586, 12] on icon at bounding box center [583, 11] width 6 height 3
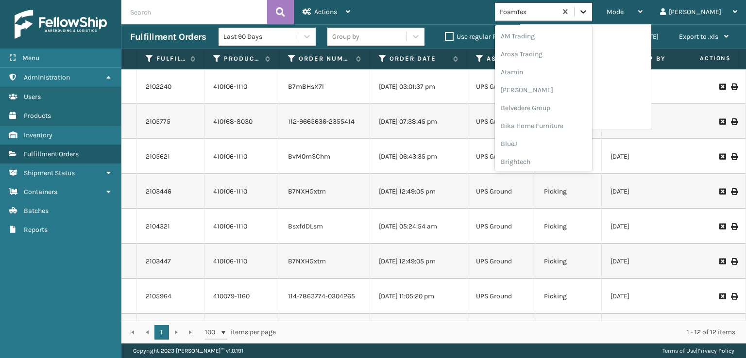
scroll to position [114, 0]
click at [558, 156] on div "FoamTex" at bounding box center [543, 156] width 97 height 18
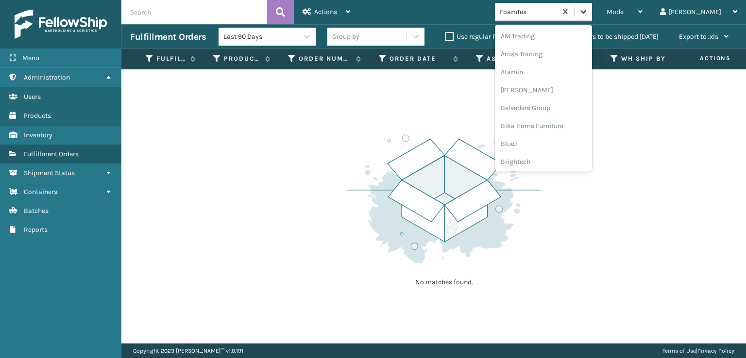
click at [588, 7] on icon at bounding box center [583, 12] width 10 height 10
click at [553, 135] on div "SleepGeekz" at bounding box center [543, 142] width 97 height 18
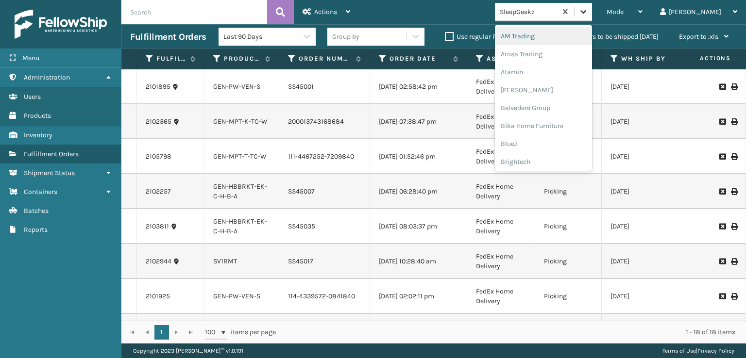
click at [592, 18] on div at bounding box center [582, 11] width 17 height 17
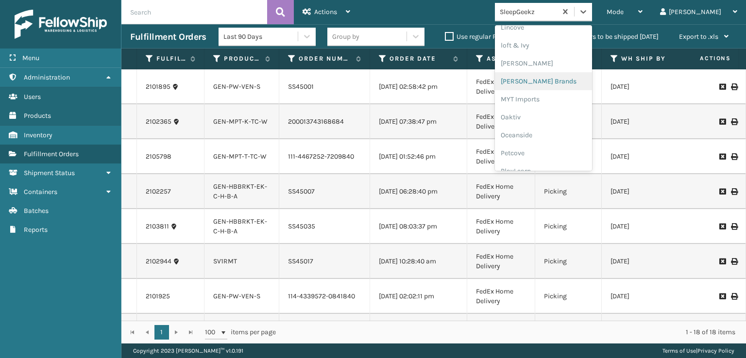
click at [558, 80] on div "[PERSON_NAME] Brands" at bounding box center [543, 81] width 97 height 18
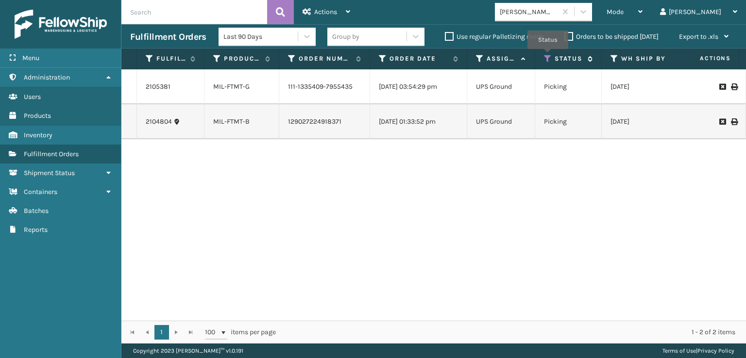
click at [548, 56] on icon at bounding box center [548, 58] width 8 height 9
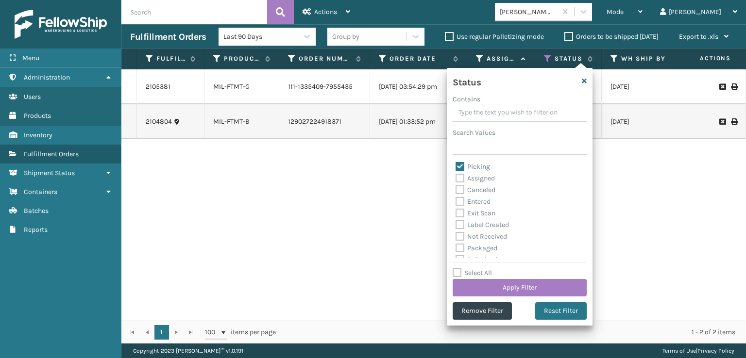
click at [355, 203] on div "2105381 MIL-FTMT-G 111-1335409-7955435 [DATE] 03:54:29 pm UPS Ground Picking [D…" at bounding box center [433, 194] width 624 height 251
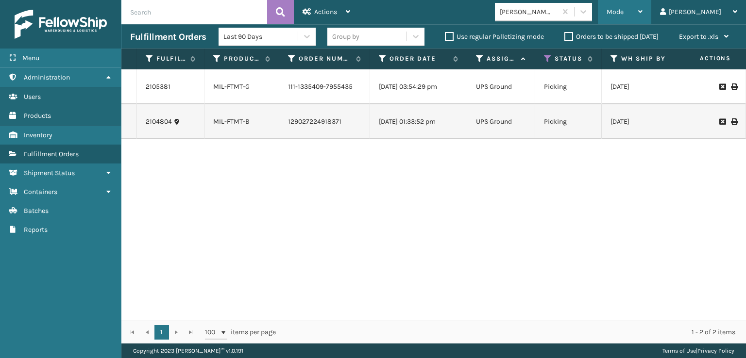
click at [642, 18] on div "Mode" at bounding box center [624, 12] width 36 height 24
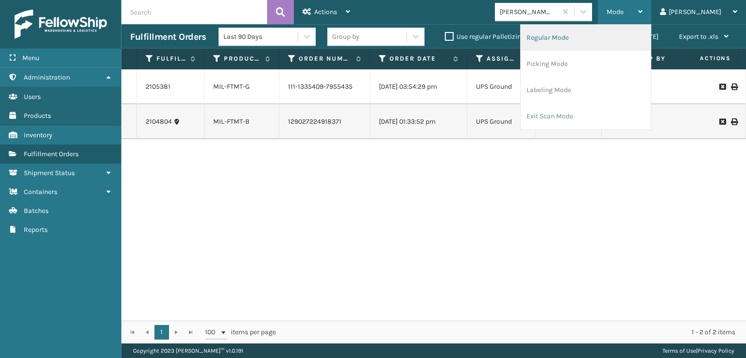
click at [605, 35] on li "Regular Mode" at bounding box center [585, 38] width 130 height 26
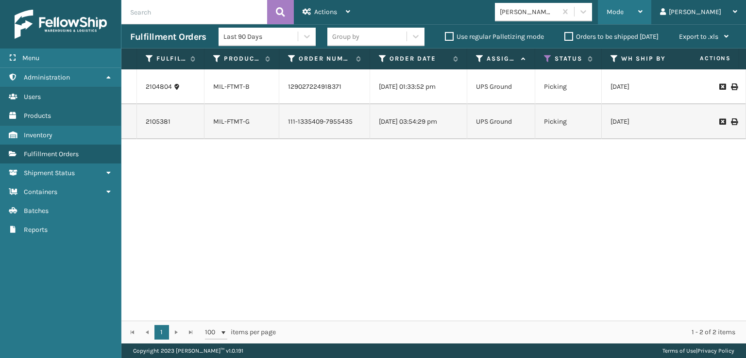
click at [623, 12] on span "Mode" at bounding box center [614, 12] width 17 height 8
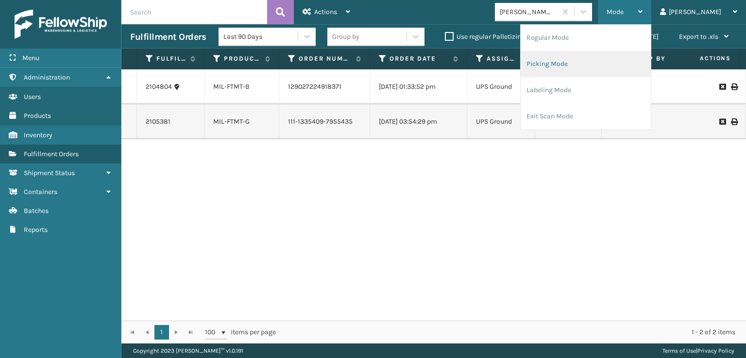
click at [599, 63] on li "Picking Mode" at bounding box center [585, 64] width 130 height 26
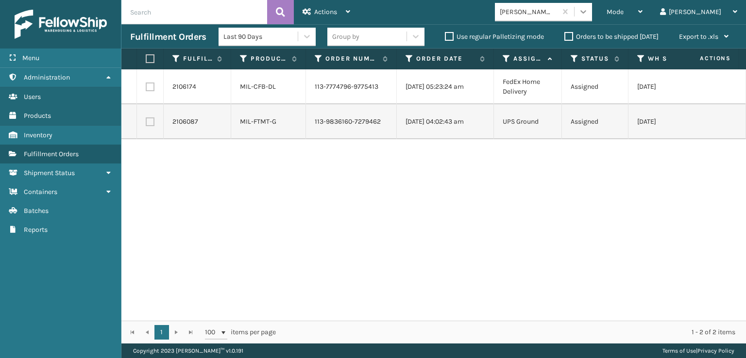
click at [586, 11] on icon at bounding box center [583, 11] width 6 height 3
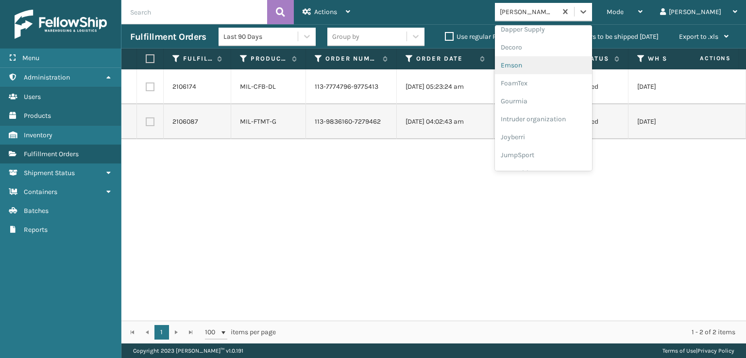
scroll to position [113, 0]
click at [554, 156] on div "FoamTex" at bounding box center [543, 157] width 97 height 18
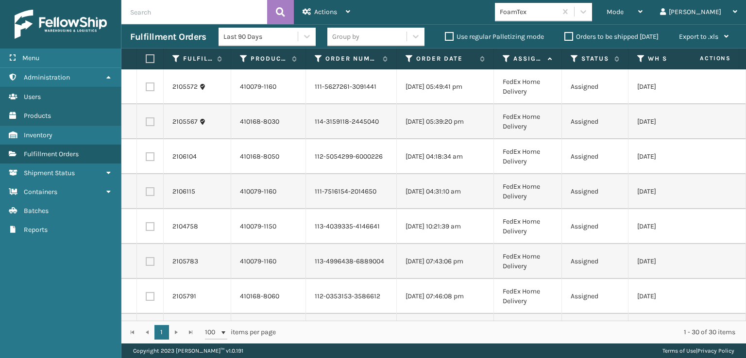
click at [150, 58] on label at bounding box center [149, 58] width 6 height 9
click at [146, 58] on input "checkbox" at bounding box center [146, 59] width 0 height 6
checkbox input "true"
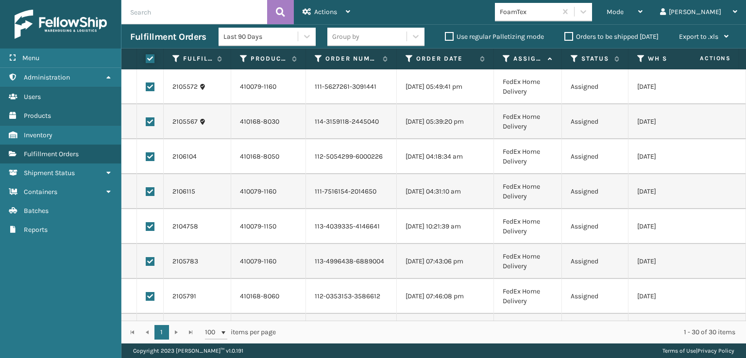
checkbox input "true"
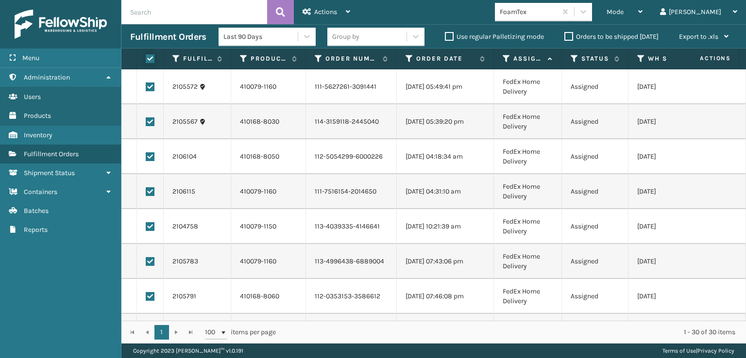
checkbox input "true"
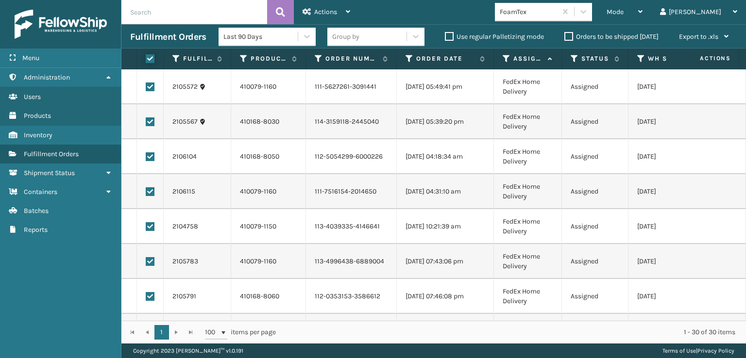
checkbox input "true"
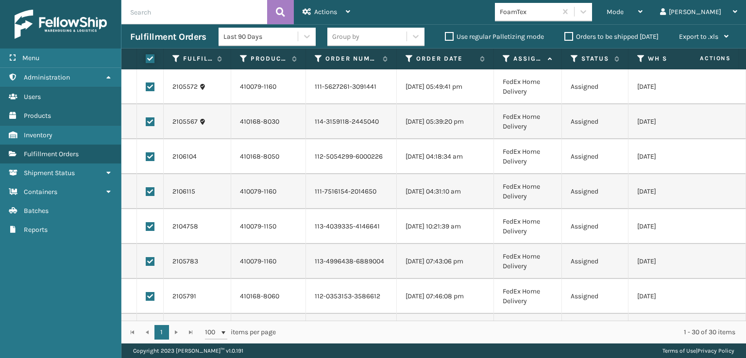
checkbox input "true"
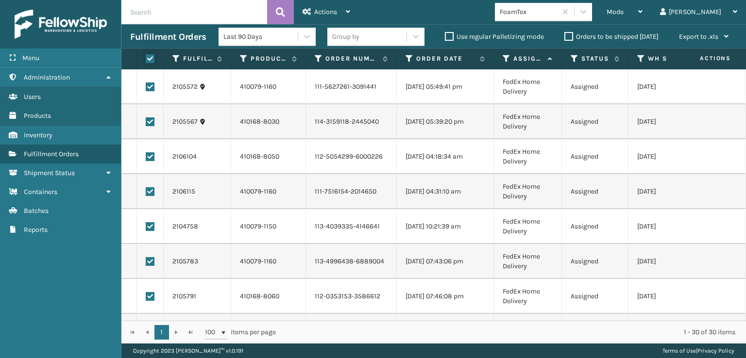
checkbox input "true"
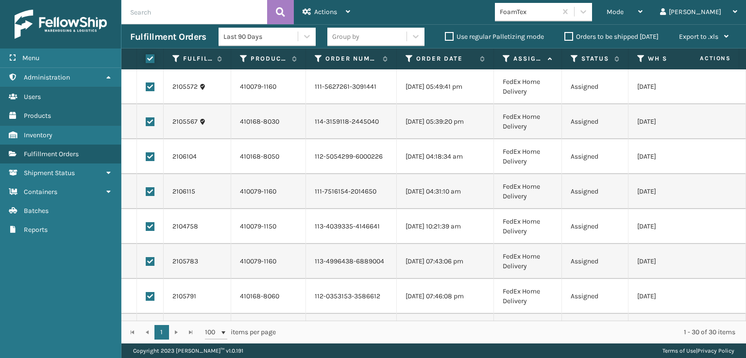
checkbox input "true"
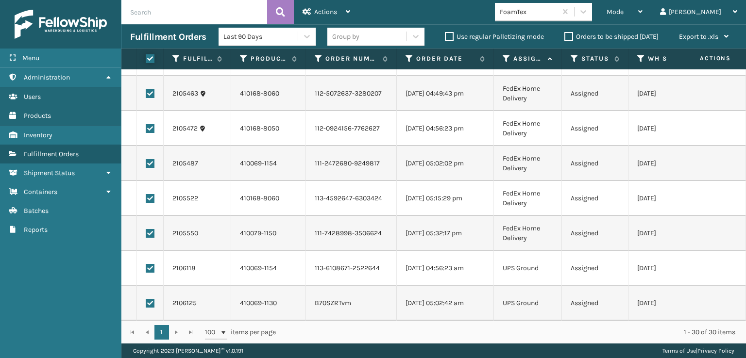
scroll to position [804, 0]
click at [150, 264] on label at bounding box center [150, 268] width 9 height 9
click at [146, 264] on input "checkbox" at bounding box center [146, 267] width 0 height 6
checkbox input "false"
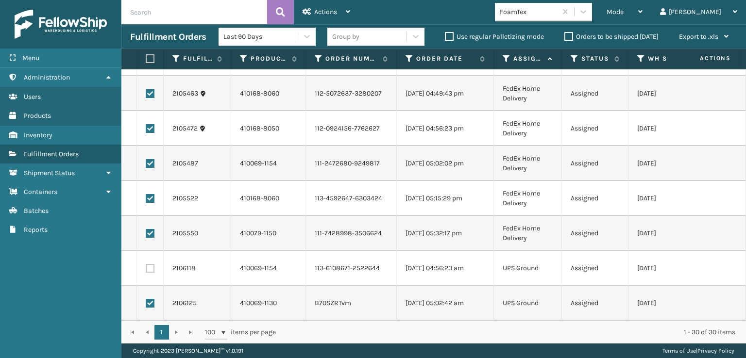
click at [150, 299] on label at bounding box center [150, 303] width 9 height 9
click at [146, 299] on input "checkbox" at bounding box center [146, 302] width 0 height 6
checkbox input "false"
click at [334, 4] on div "Actions" at bounding box center [326, 12] width 48 height 24
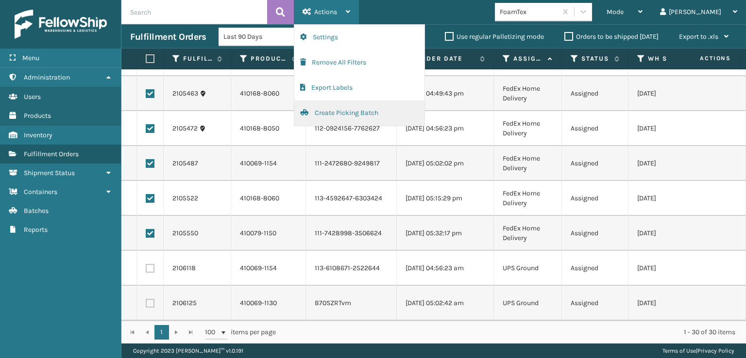
click at [338, 114] on button "Create Picking Batch" at bounding box center [359, 112] width 130 height 25
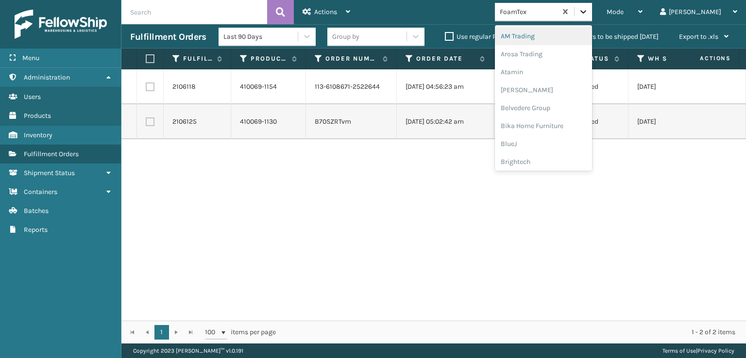
click at [588, 12] on icon at bounding box center [583, 12] width 10 height 10
click at [555, 138] on div "SleepGeekz" at bounding box center [543, 142] width 97 height 18
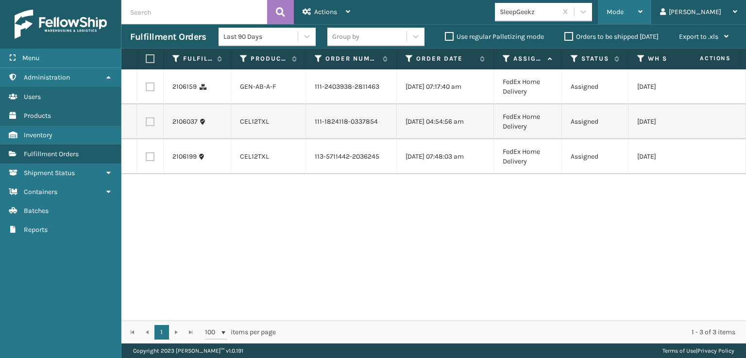
click at [642, 7] on div "Mode" at bounding box center [624, 12] width 36 height 24
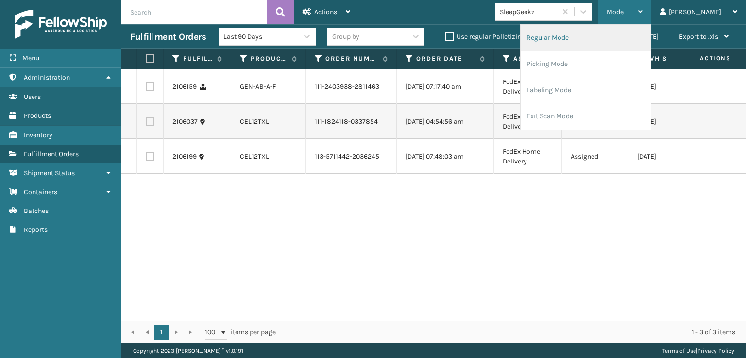
click at [581, 36] on li "Regular Mode" at bounding box center [585, 38] width 130 height 26
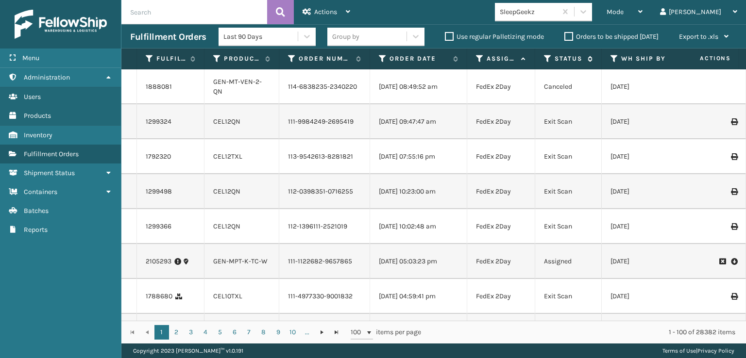
click at [551, 57] on div "Status" at bounding box center [568, 58] width 49 height 9
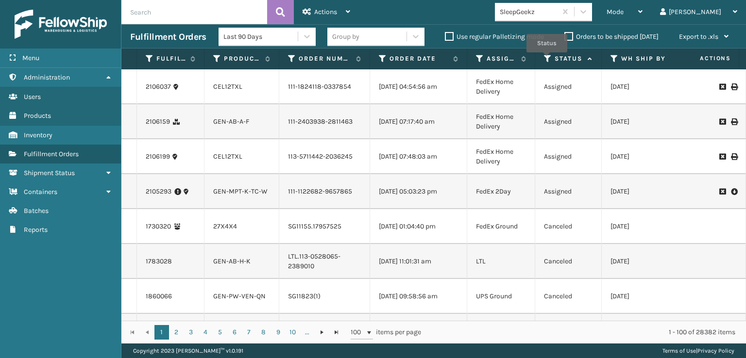
click at [547, 59] on icon at bounding box center [548, 58] width 8 height 9
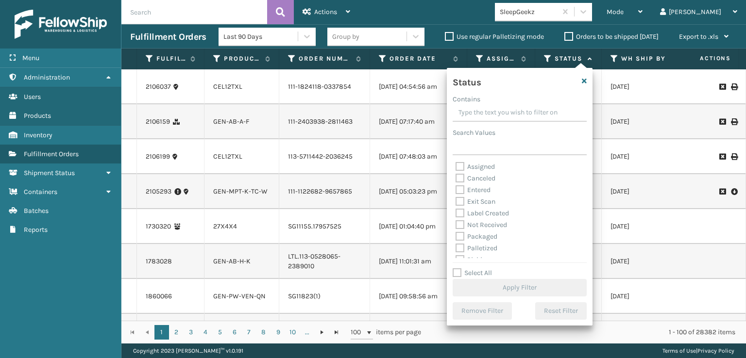
scroll to position [49, 0]
click at [459, 214] on label "Picking" at bounding box center [472, 211] width 34 height 8
click at [456, 212] on input "Picking" at bounding box center [455, 209] width 0 height 6
checkbox input "true"
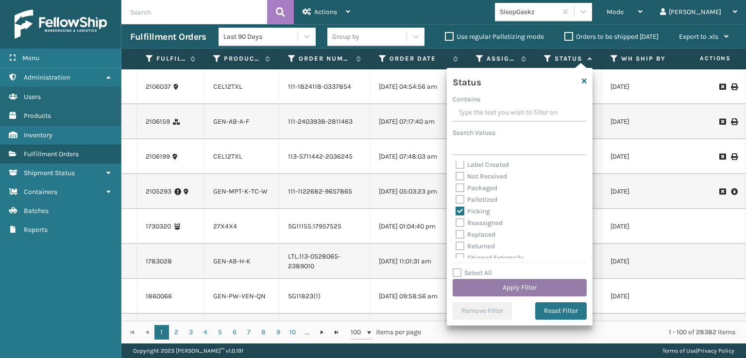
click at [496, 289] on button "Apply Filter" at bounding box center [519, 287] width 134 height 17
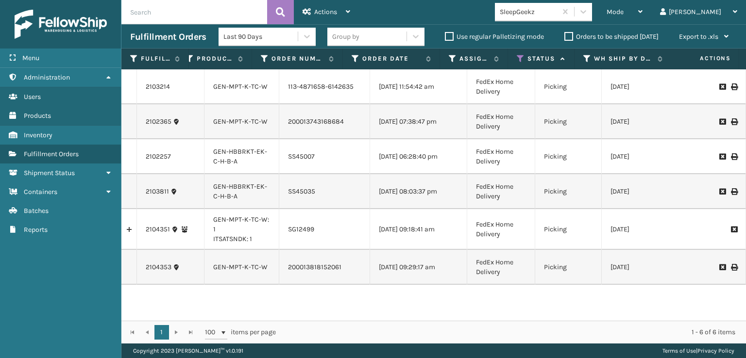
scroll to position [0, 0]
click at [232, 91] on link "GEN-MPT-K-TC-W" at bounding box center [240, 87] width 54 height 8
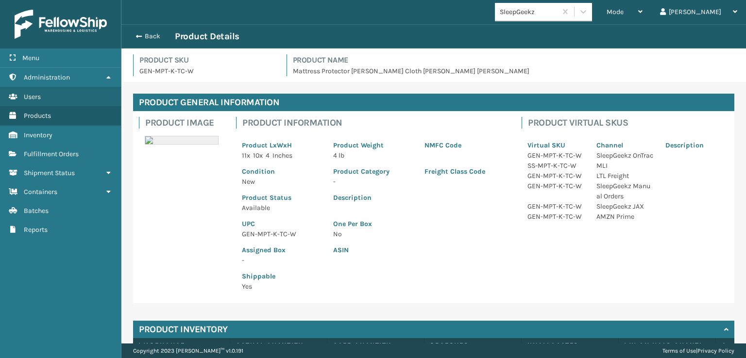
scroll to position [87, 0]
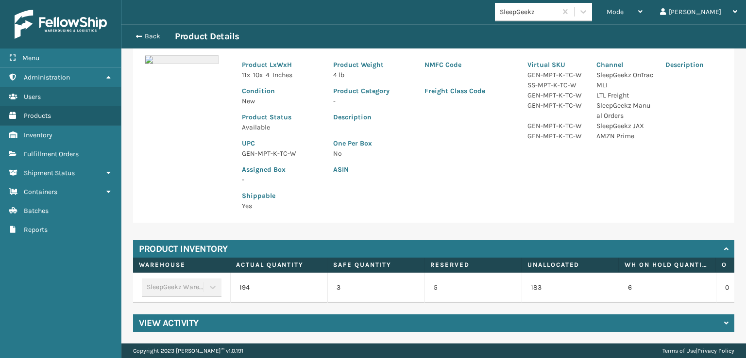
click at [203, 321] on div "View Activity" at bounding box center [433, 323] width 601 height 17
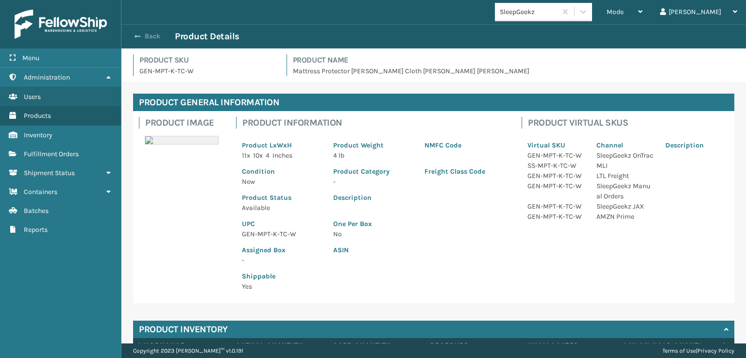
click at [147, 35] on button "Back" at bounding box center [152, 36] width 45 height 9
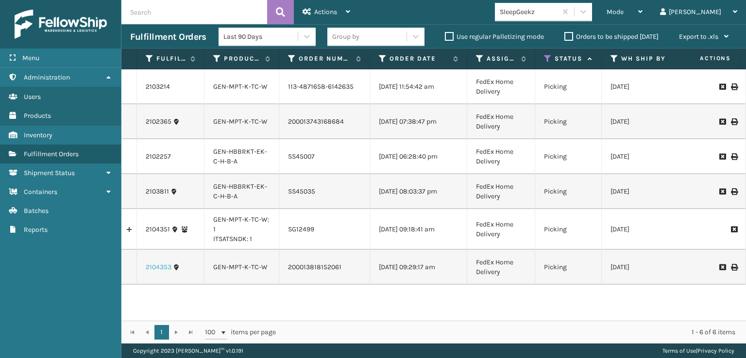
click at [156, 272] on link "2104353" at bounding box center [159, 268] width 26 height 10
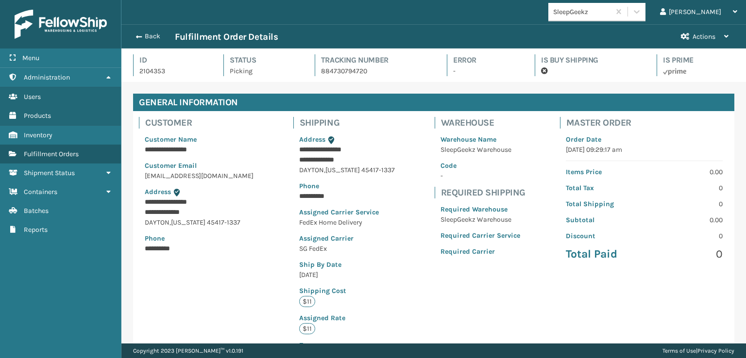
scroll to position [225, 0]
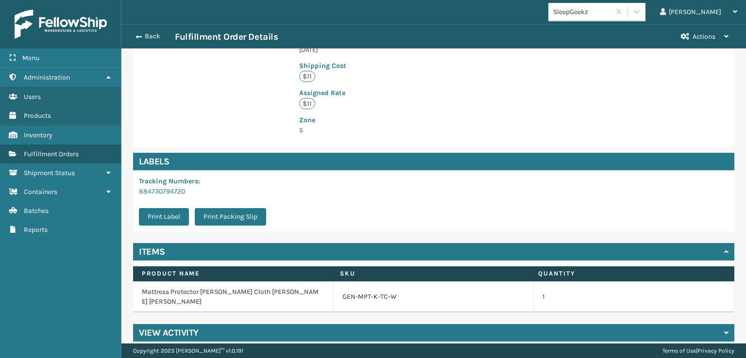
click at [188, 327] on h4 "View Activity" at bounding box center [169, 333] width 60 height 12
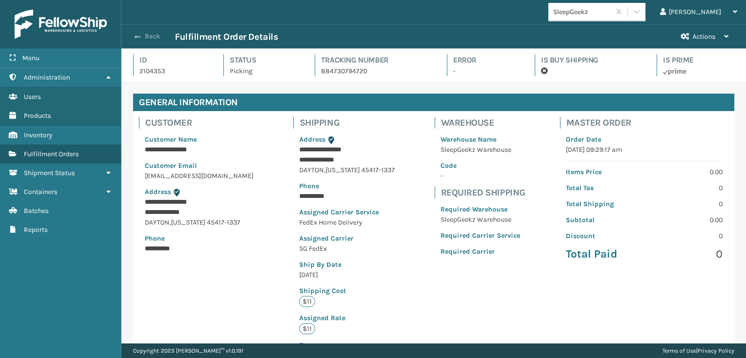
click at [150, 33] on button "Back" at bounding box center [152, 36] width 45 height 9
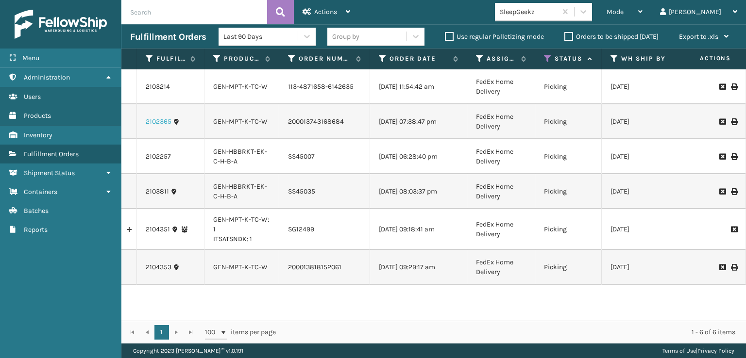
click at [155, 127] on link "2102365" at bounding box center [159, 122] width 26 height 10
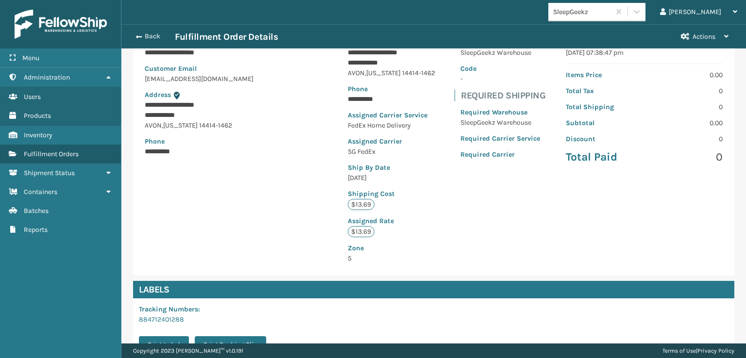
scroll to position [252, 0]
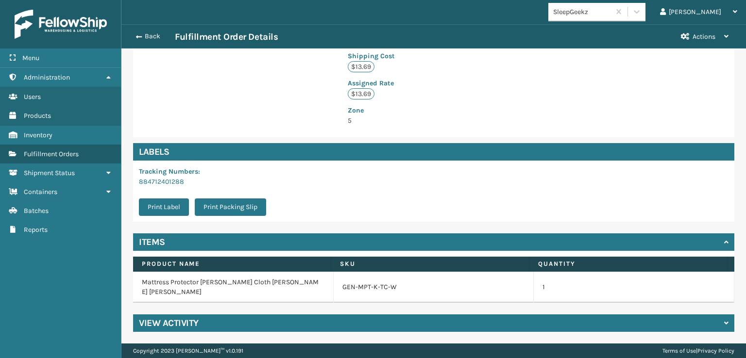
click at [186, 322] on h4 "View Activity" at bounding box center [169, 323] width 60 height 12
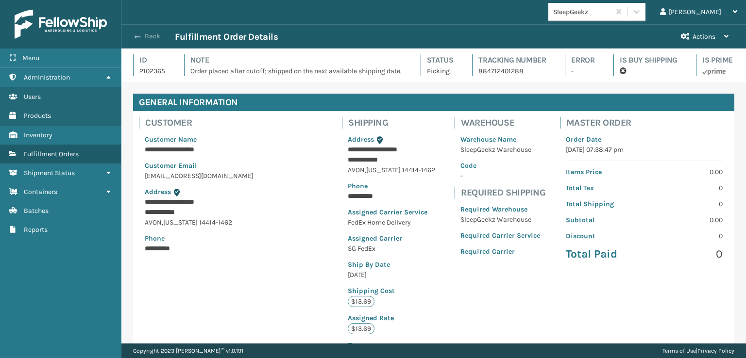
click at [144, 37] on button "Back" at bounding box center [152, 36] width 45 height 9
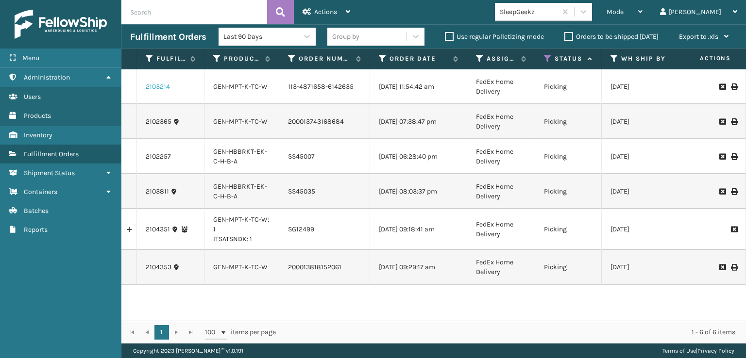
click at [150, 91] on link "2103214" at bounding box center [158, 87] width 24 height 10
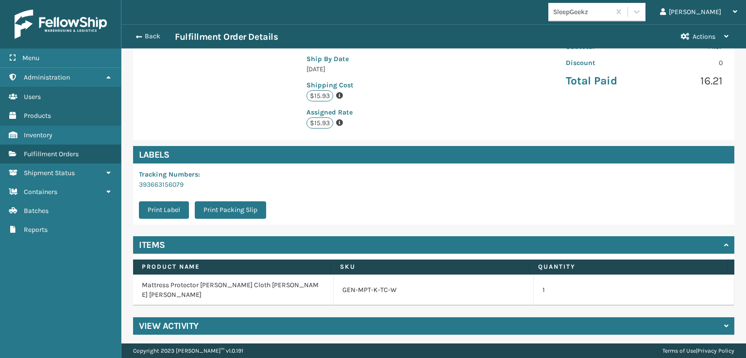
scroll to position [209, 0]
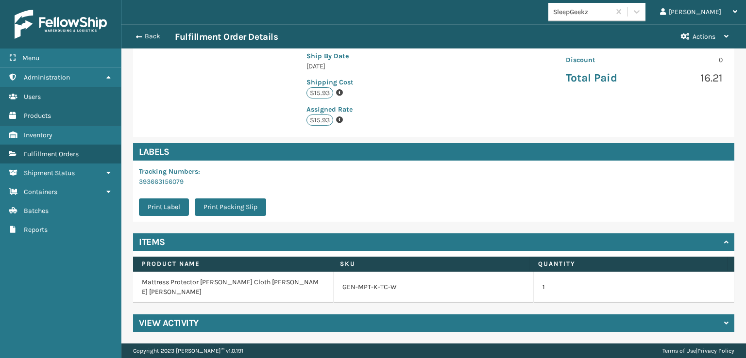
click at [201, 323] on div "View Activity" at bounding box center [433, 323] width 601 height 17
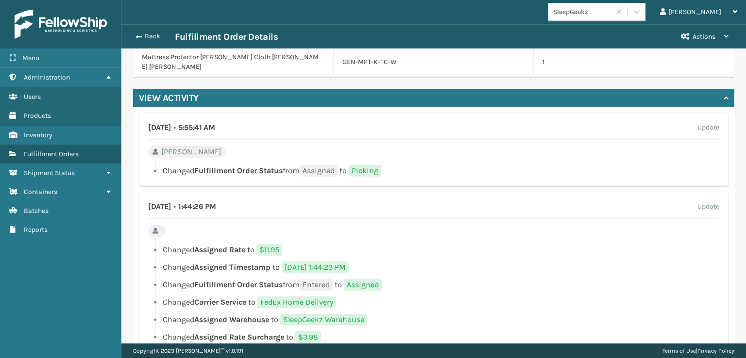
scroll to position [451, 0]
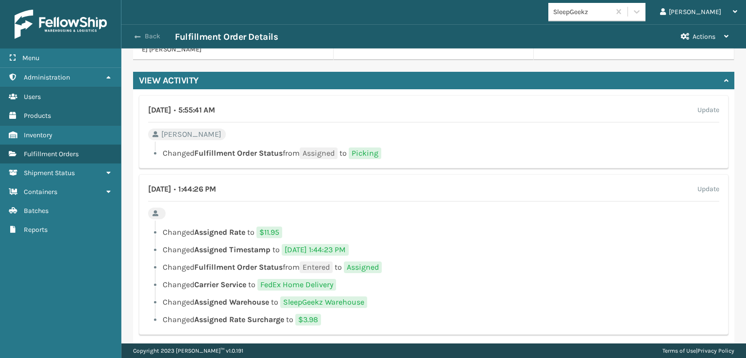
click at [140, 34] on span "button" at bounding box center [137, 36] width 6 height 7
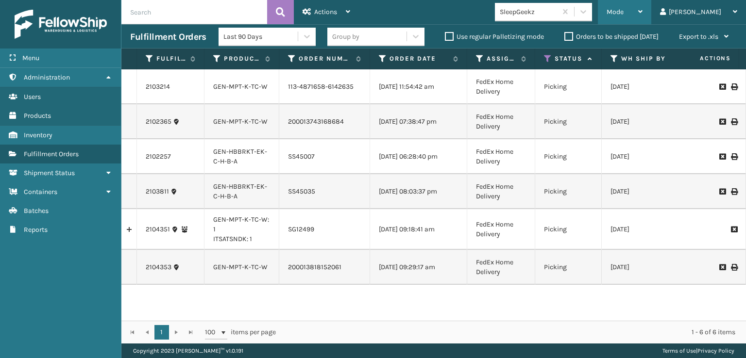
click at [623, 10] on span "Mode" at bounding box center [614, 12] width 17 height 8
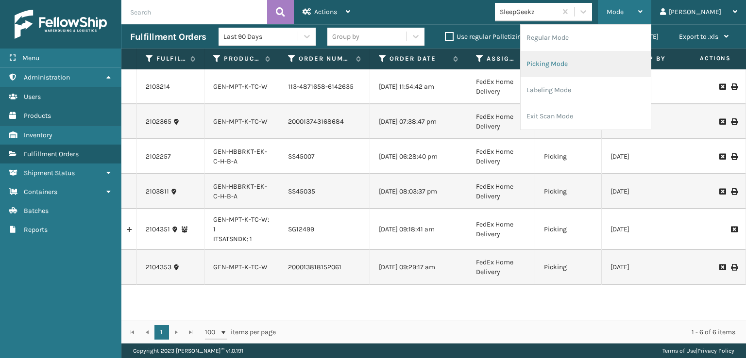
click at [588, 65] on li "Picking Mode" at bounding box center [585, 64] width 130 height 26
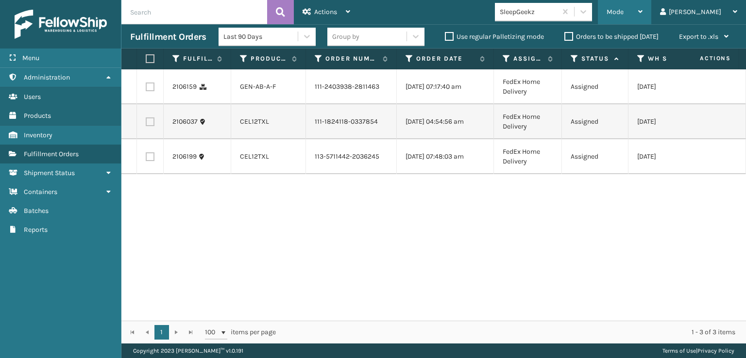
click at [643, 16] on div "Mode Regular Mode Picking Mode Labeling Mode Exit Scan Mode" at bounding box center [624, 12] width 53 height 24
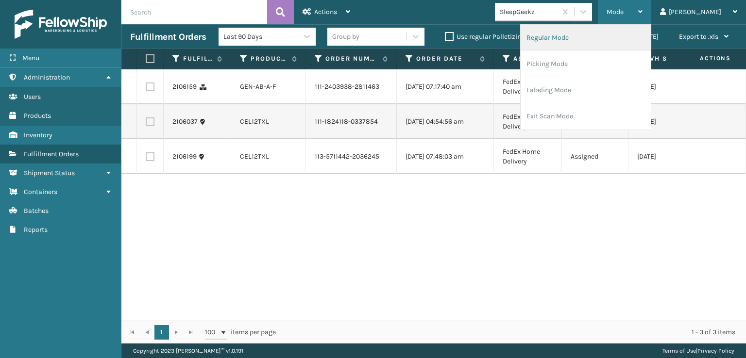
click at [578, 39] on li "Regular Mode" at bounding box center [585, 38] width 130 height 26
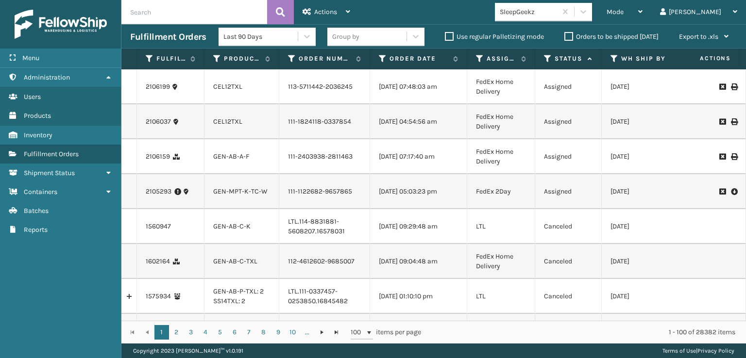
click at [547, 61] on icon at bounding box center [548, 58] width 8 height 9
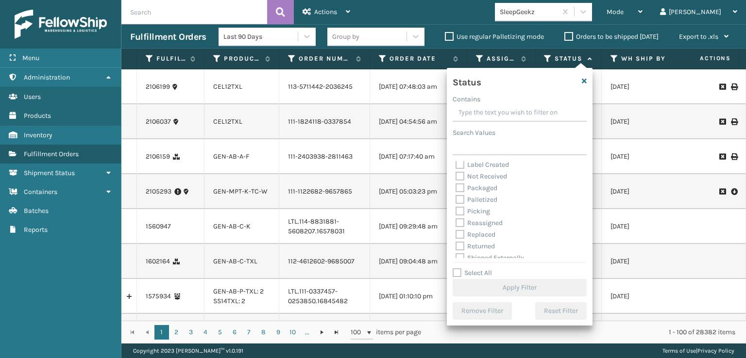
scroll to position [54, 0]
click at [462, 205] on label "Picking" at bounding box center [472, 205] width 34 height 8
click at [456, 205] on input "Picking" at bounding box center [455, 203] width 0 height 6
checkbox input "true"
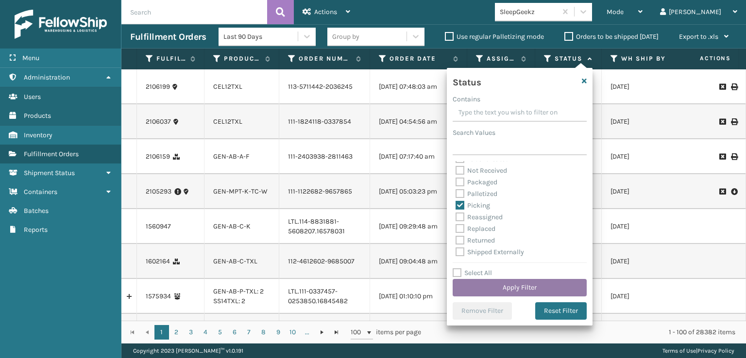
click at [505, 290] on button "Apply Filter" at bounding box center [519, 287] width 134 height 17
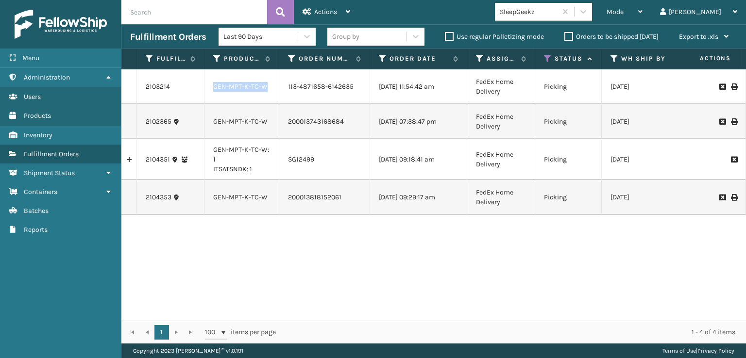
drag, startPoint x: 270, startPoint y: 88, endPoint x: 212, endPoint y: 93, distance: 58.5
click at [212, 93] on td "GEN-MPT-K-TC-W" at bounding box center [241, 86] width 75 height 35
copy link "GEN-MPT-K-TC-W"
click at [623, 13] on span "Mode" at bounding box center [614, 12] width 17 height 8
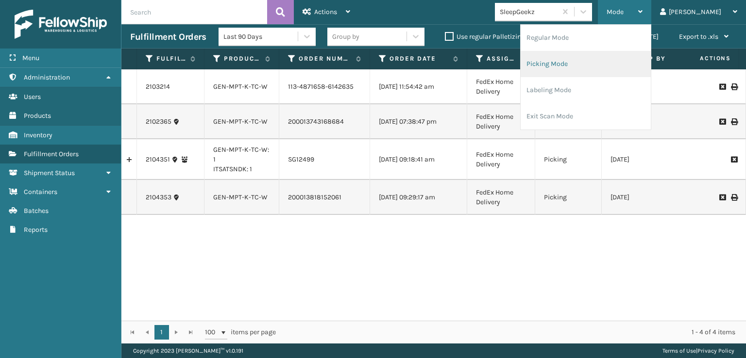
click at [580, 62] on li "Picking Mode" at bounding box center [585, 64] width 130 height 26
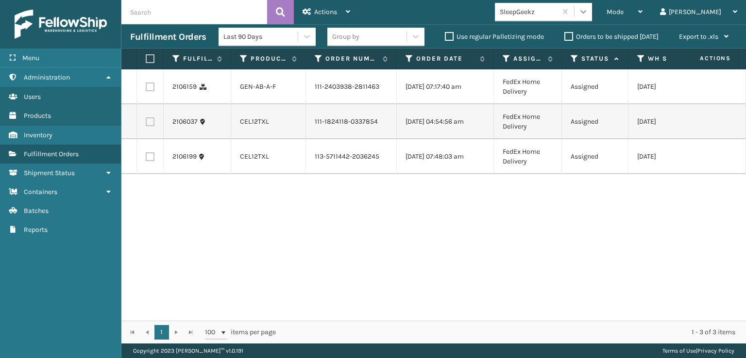
click at [588, 15] on icon at bounding box center [583, 12] width 10 height 10
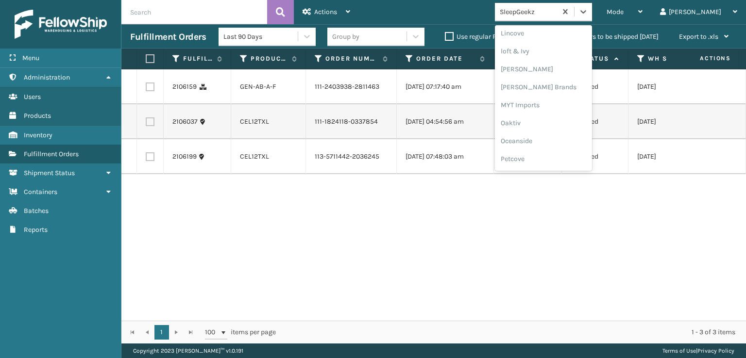
scroll to position [404, 0]
click at [552, 79] on div "[PERSON_NAME] Brands" at bounding box center [543, 81] width 97 height 18
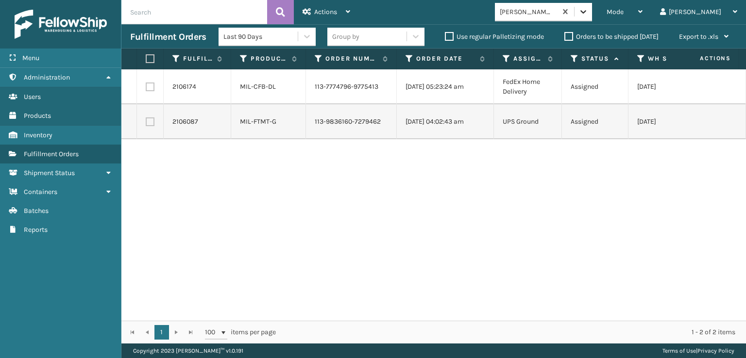
click at [586, 12] on icon at bounding box center [583, 11] width 6 height 3
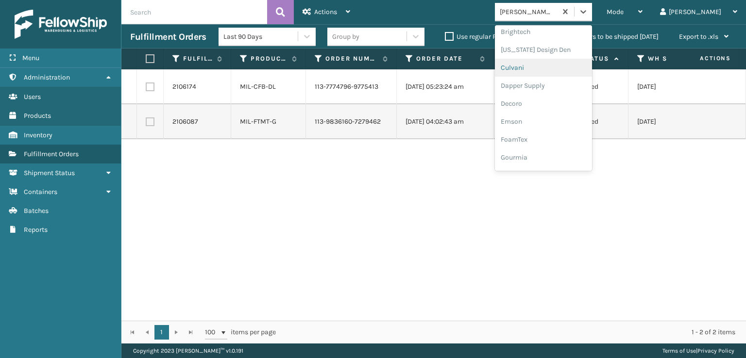
scroll to position [146, 0]
click at [555, 122] on div "FoamTex" at bounding box center [543, 124] width 97 height 18
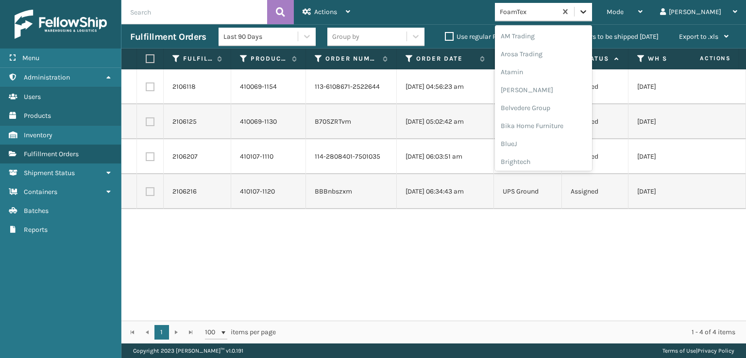
click at [592, 11] on div at bounding box center [582, 11] width 17 height 17
click at [554, 131] on div "[PERSON_NAME] Brands" at bounding box center [543, 130] width 97 height 18
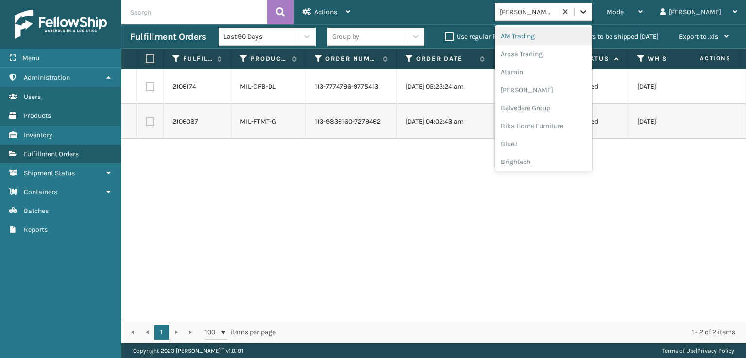
click at [588, 7] on icon at bounding box center [583, 12] width 10 height 10
click at [552, 141] on div "SleepGeekz" at bounding box center [543, 142] width 97 height 18
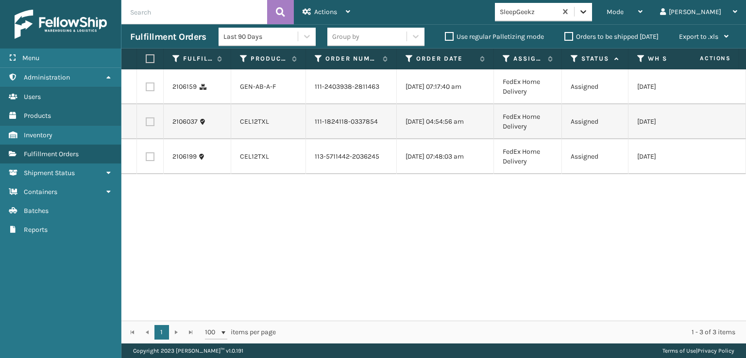
click at [588, 10] on icon at bounding box center [583, 12] width 10 height 10
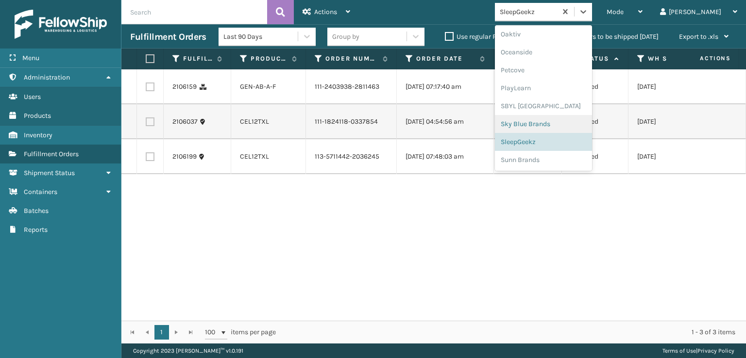
click at [551, 122] on div "Sky Blue Brands" at bounding box center [543, 124] width 97 height 18
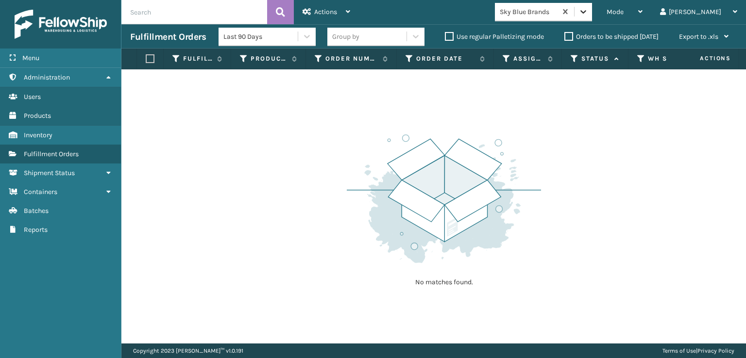
click at [588, 16] on icon at bounding box center [583, 12] width 10 height 10
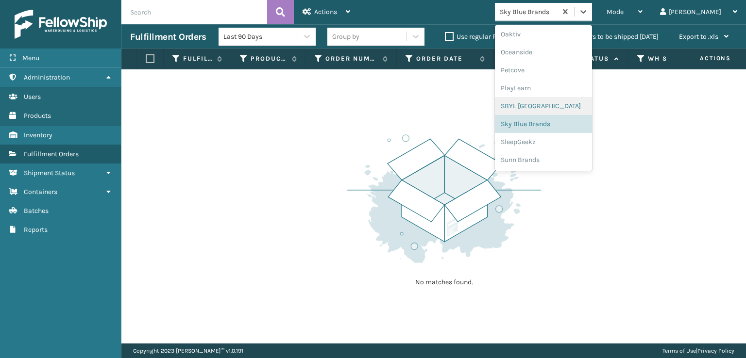
click at [554, 105] on div "SBYL [GEOGRAPHIC_DATA]" at bounding box center [543, 106] width 97 height 18
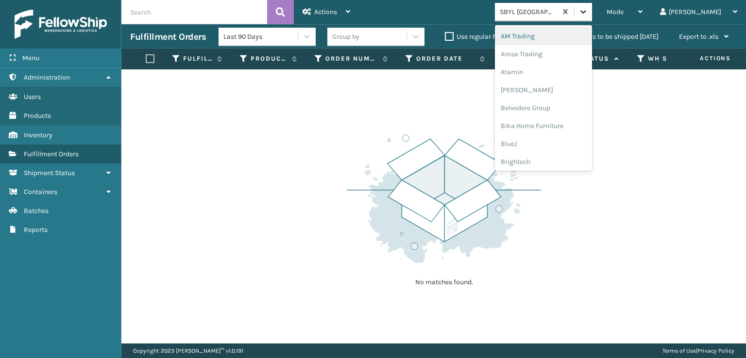
click at [588, 9] on icon at bounding box center [583, 12] width 10 height 10
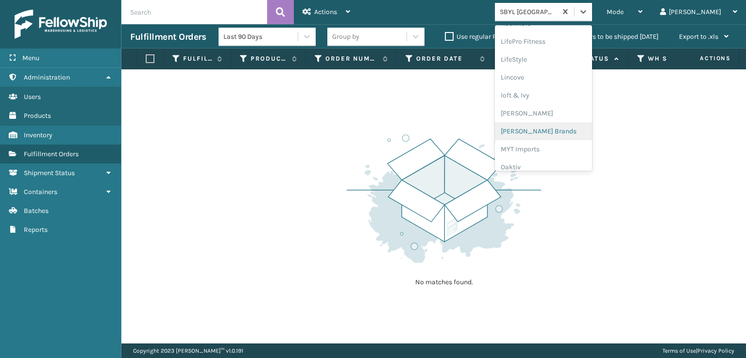
scroll to position [402, 0]
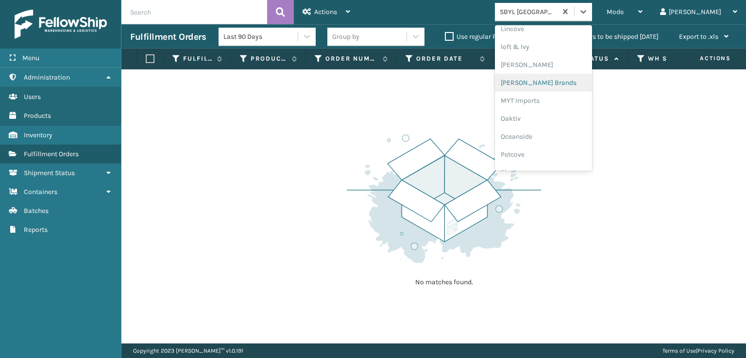
click at [556, 78] on div "[PERSON_NAME] Brands" at bounding box center [543, 83] width 97 height 18
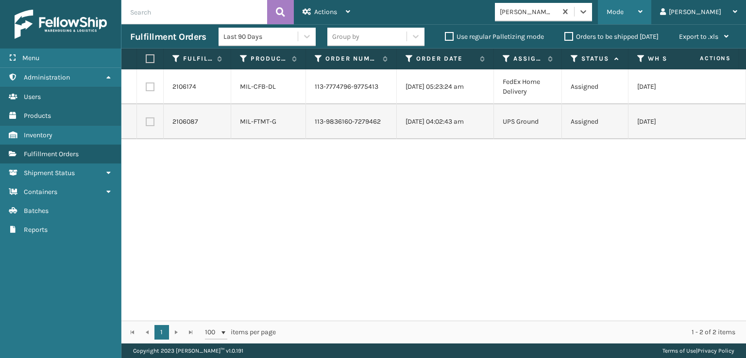
click at [623, 10] on span "Mode" at bounding box center [614, 12] width 17 height 8
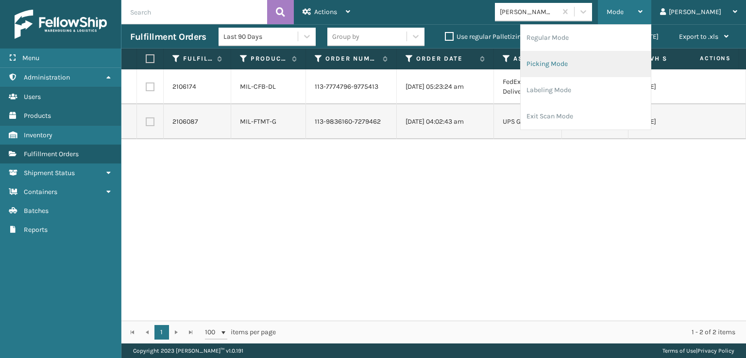
click at [599, 61] on li "Picking Mode" at bounding box center [585, 64] width 130 height 26
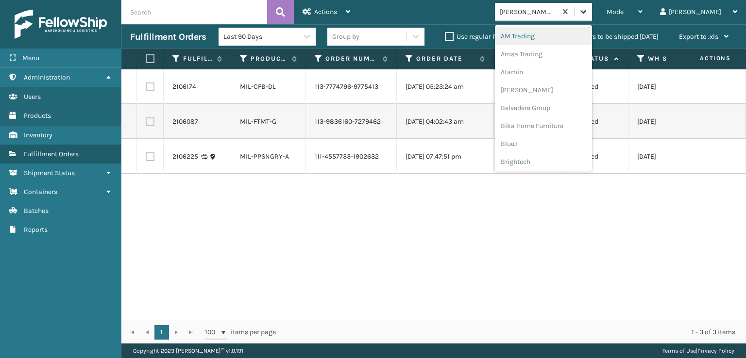
click at [588, 13] on icon at bounding box center [583, 12] width 10 height 10
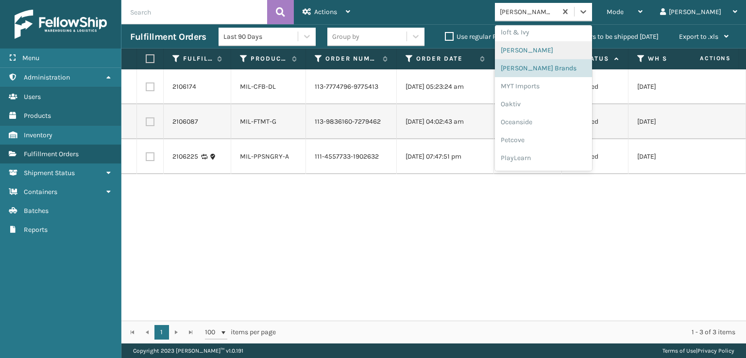
scroll to position [487, 0]
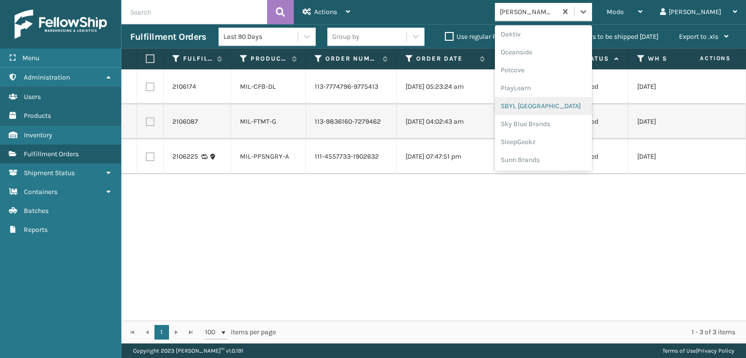
click at [551, 107] on div "SBYL [GEOGRAPHIC_DATA]" at bounding box center [543, 106] width 97 height 18
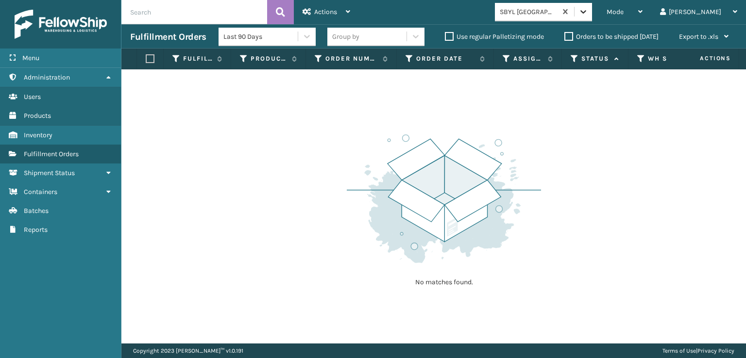
click at [588, 13] on icon at bounding box center [583, 12] width 10 height 10
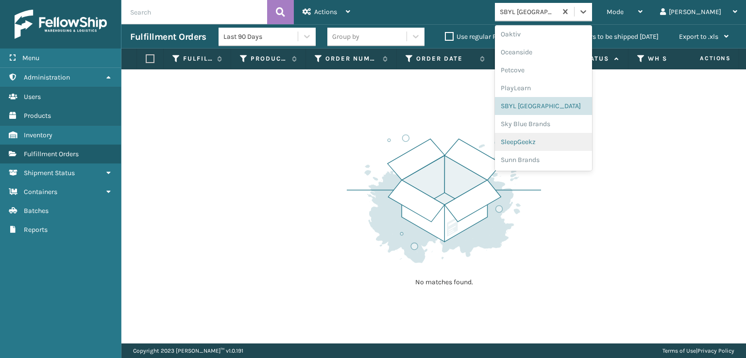
click at [552, 142] on div "SleepGeekz" at bounding box center [543, 142] width 97 height 18
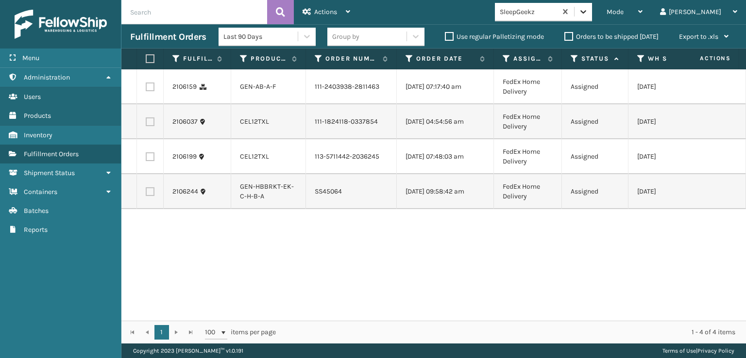
click at [588, 9] on icon at bounding box center [583, 12] width 10 height 10
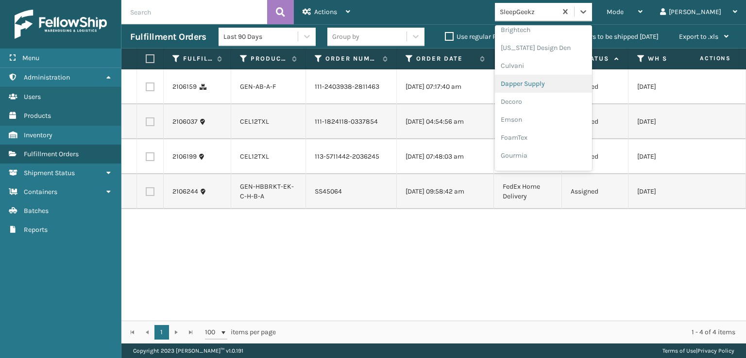
scroll to position [146, 0]
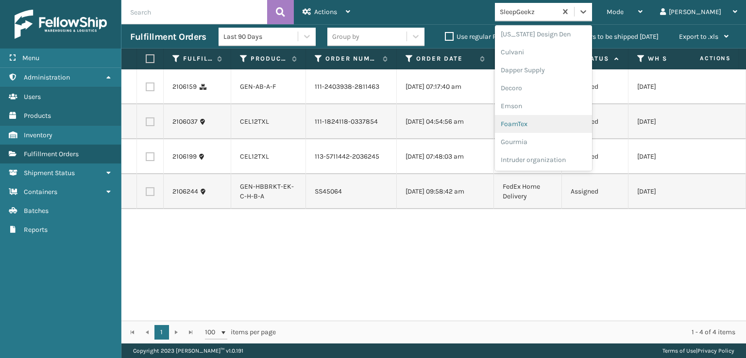
click at [556, 123] on div "FoamTex" at bounding box center [543, 124] width 97 height 18
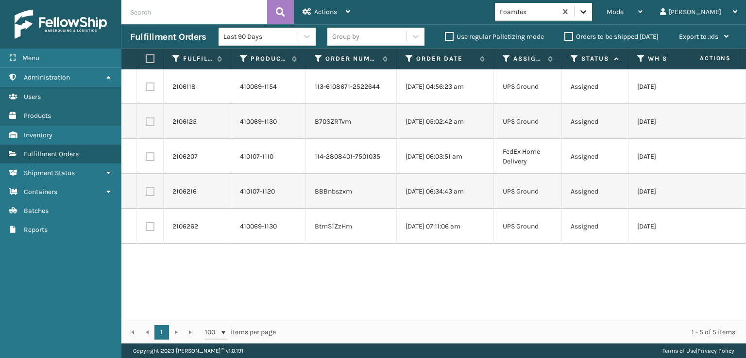
click at [586, 11] on icon at bounding box center [583, 11] width 6 height 3
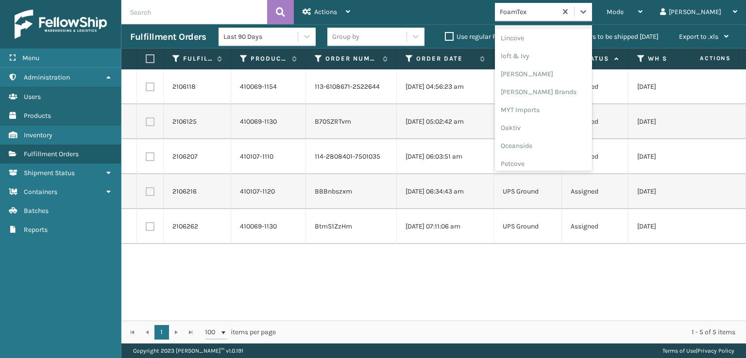
scroll to position [404, 0]
click at [555, 79] on div "[PERSON_NAME] Brands" at bounding box center [543, 81] width 97 height 18
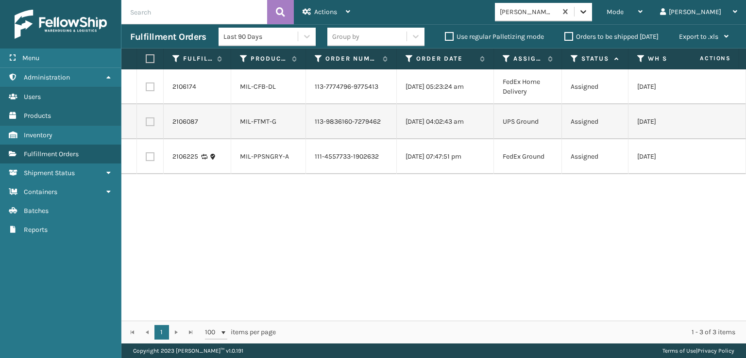
click at [588, 12] on icon at bounding box center [583, 12] width 10 height 10
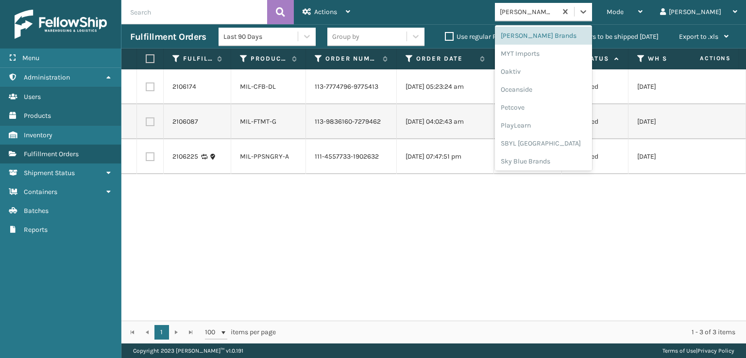
scroll to position [487, 0]
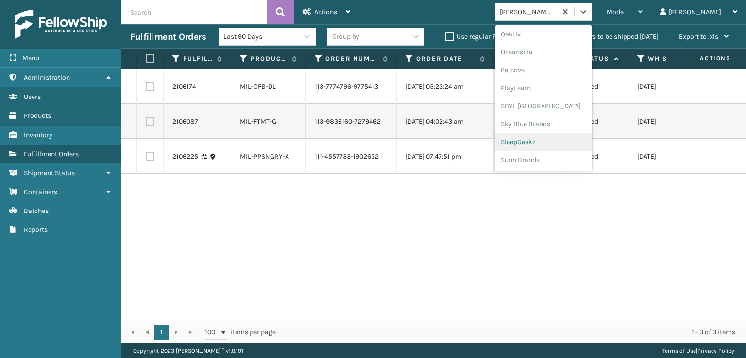
click at [553, 143] on div "SleepGeekz" at bounding box center [543, 142] width 97 height 18
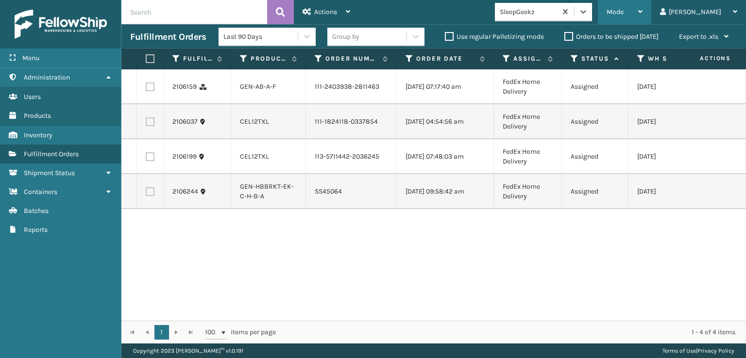
click at [642, 18] on div "Mode" at bounding box center [624, 12] width 36 height 24
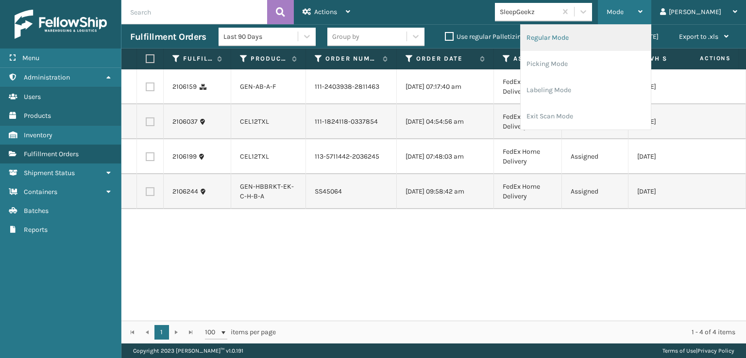
click at [583, 39] on li "Regular Mode" at bounding box center [585, 38] width 130 height 26
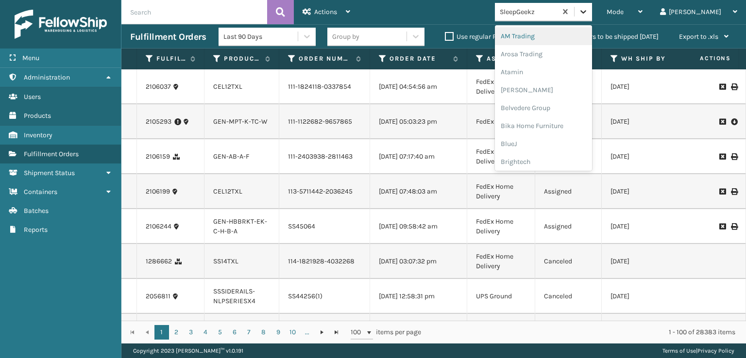
click at [588, 14] on icon at bounding box center [583, 12] width 10 height 10
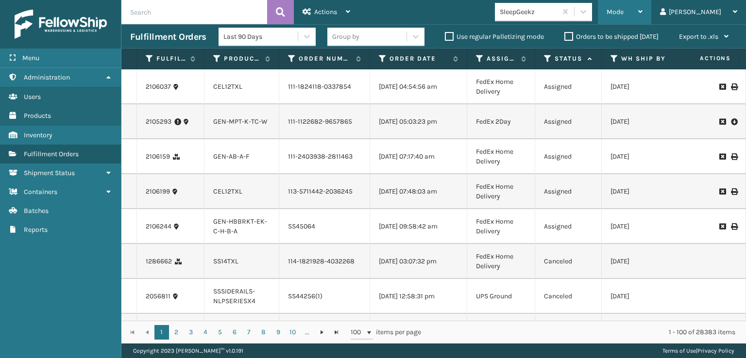
click at [623, 15] on span "Mode" at bounding box center [614, 12] width 17 height 8
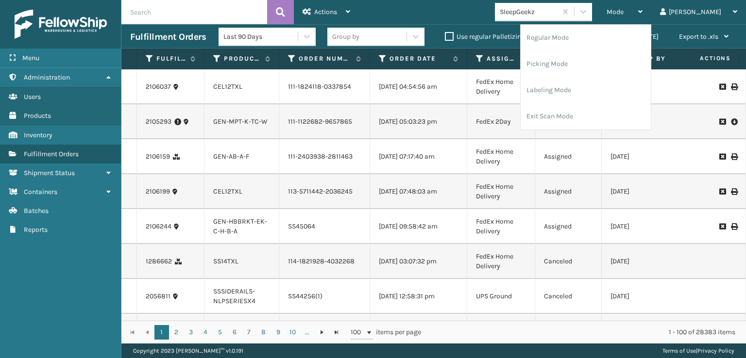
click at [519, 133] on td "FedEx 2Day" at bounding box center [501, 121] width 68 height 35
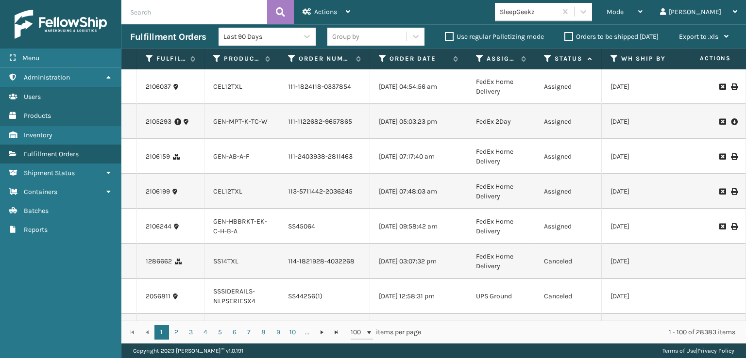
click at [548, 58] on icon at bounding box center [548, 58] width 8 height 9
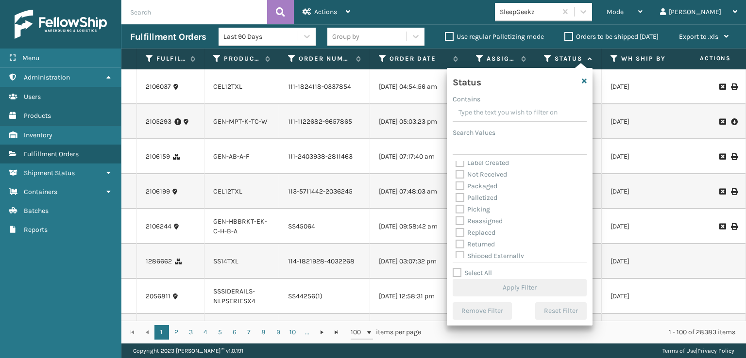
scroll to position [54, 0]
click at [459, 207] on label "Picking" at bounding box center [472, 205] width 34 height 8
click at [456, 206] on input "Picking" at bounding box center [455, 203] width 0 height 6
checkbox input "true"
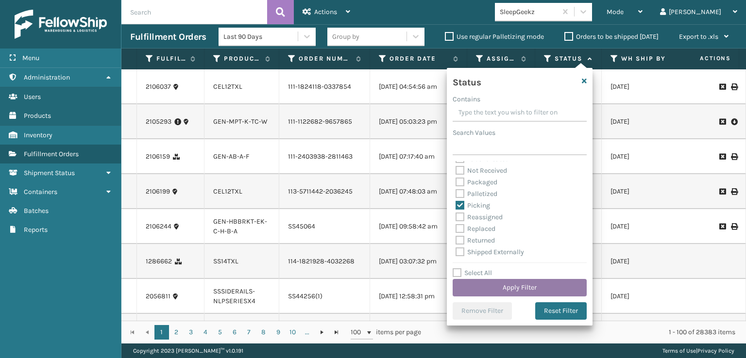
click at [494, 291] on button "Apply Filter" at bounding box center [519, 287] width 134 height 17
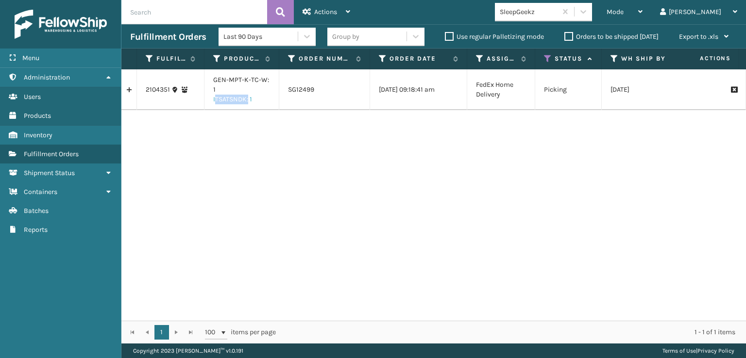
drag, startPoint x: 207, startPoint y: 100, endPoint x: 245, endPoint y: 98, distance: 38.5
click at [245, 98] on td "GEN-MPT-K-TC-W: 1 ITSATSNDK: 1" at bounding box center [241, 89] width 75 height 41
copy link "ITSATSNDK"
click at [416, 206] on div "2104351 GEN-MPT-K-TC-W: 1 ITSATSNDK: 1 SG12499 [DATE] 09:18:41 am FedEx Home De…" at bounding box center [433, 194] width 624 height 251
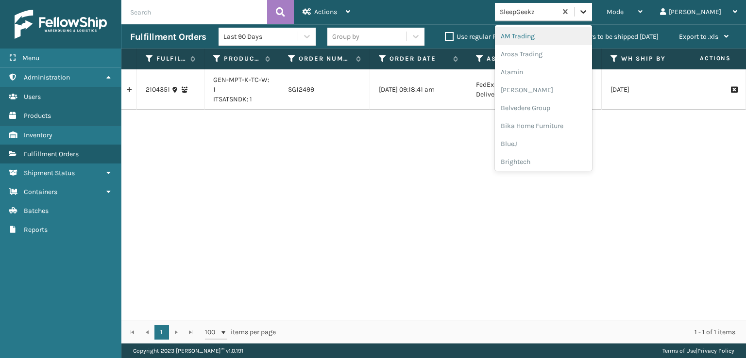
click at [588, 8] on icon at bounding box center [583, 12] width 10 height 10
click at [553, 144] on div "[PERSON_NAME] Brands" at bounding box center [543, 145] width 97 height 18
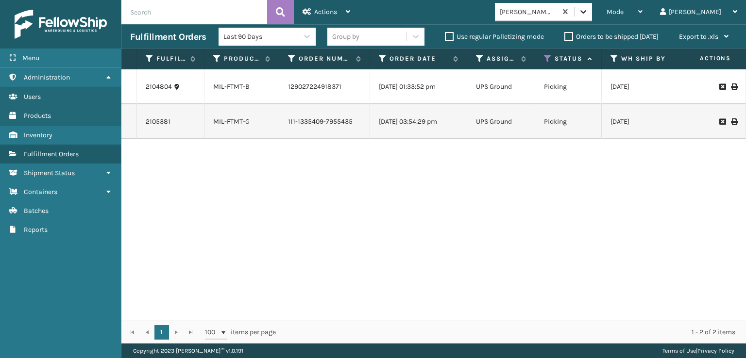
click at [586, 12] on icon at bounding box center [583, 11] width 6 height 3
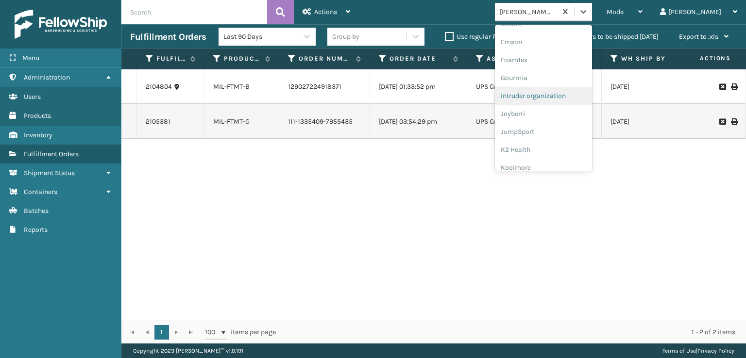
scroll to position [194, 0]
click at [551, 73] on div "FoamTex" at bounding box center [543, 76] width 97 height 18
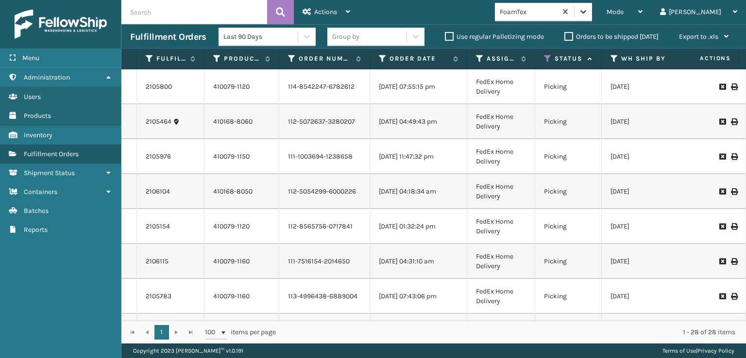
click at [588, 11] on icon at bounding box center [583, 12] width 10 height 10
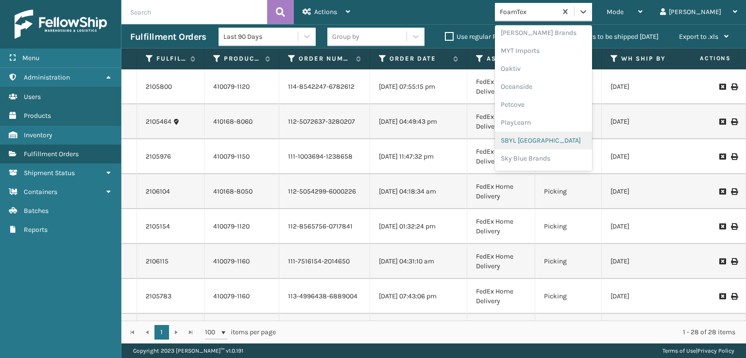
scroll to position [487, 0]
click at [558, 139] on div "SleepGeekz" at bounding box center [543, 142] width 97 height 18
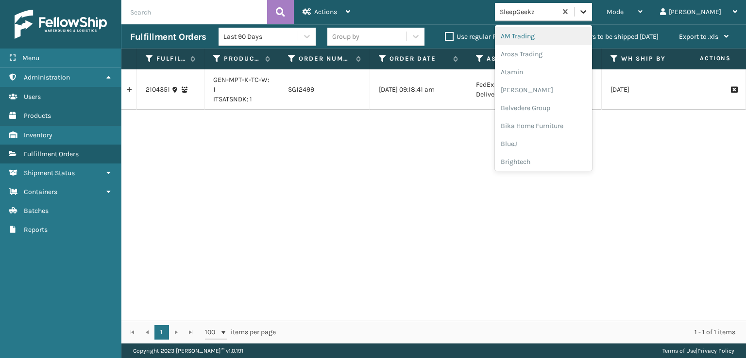
click at [588, 13] on icon at bounding box center [583, 12] width 10 height 10
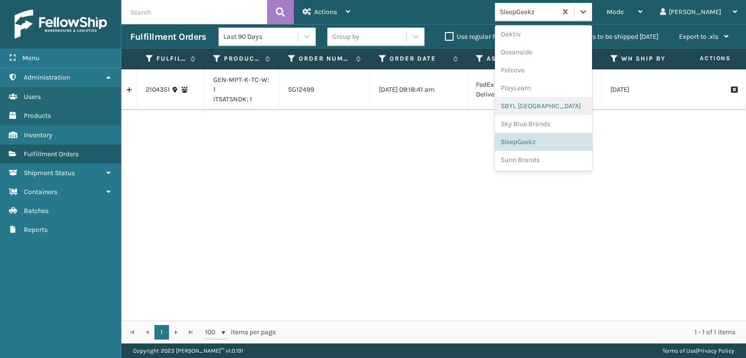
click at [551, 106] on div "SBYL [GEOGRAPHIC_DATA]" at bounding box center [543, 106] width 97 height 18
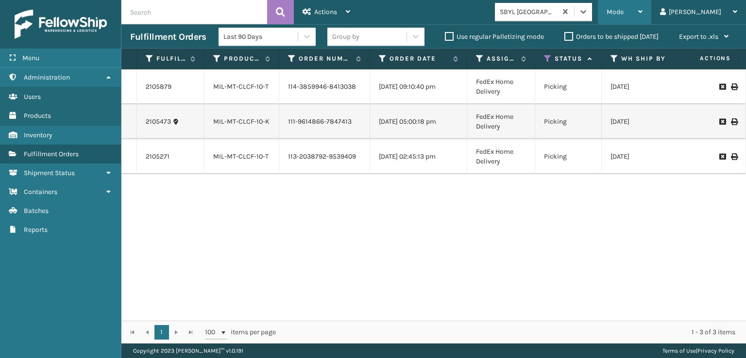
drag, startPoint x: 657, startPoint y: 10, endPoint x: 656, endPoint y: 37, distance: 27.2
click at [623, 10] on span "Mode" at bounding box center [614, 12] width 17 height 8
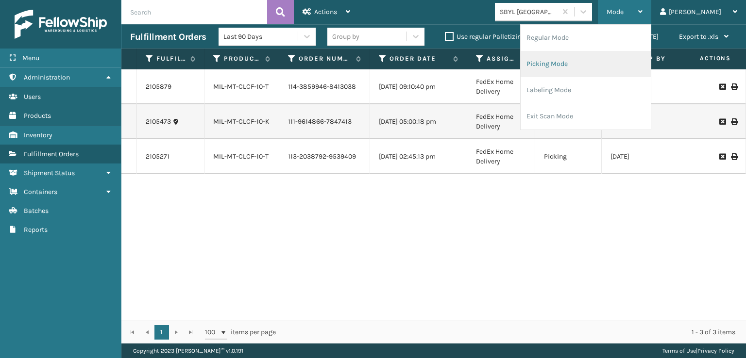
click at [586, 66] on li "Picking Mode" at bounding box center [585, 64] width 130 height 26
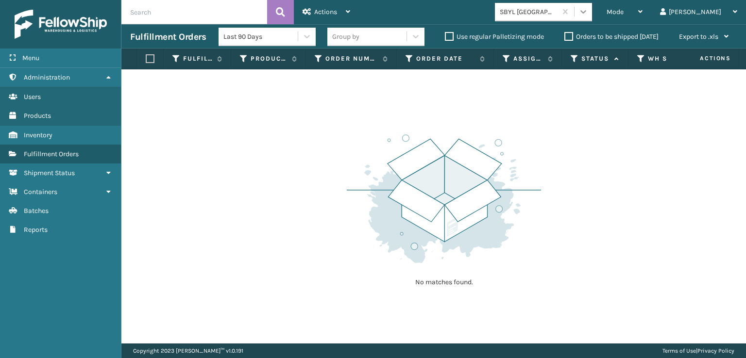
click at [588, 16] on icon at bounding box center [583, 12] width 10 height 10
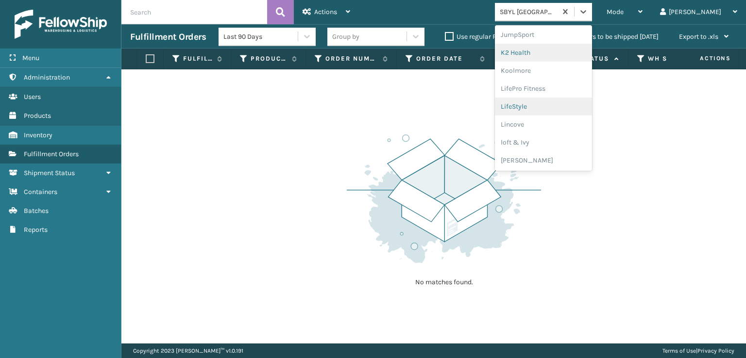
scroll to position [355, 0]
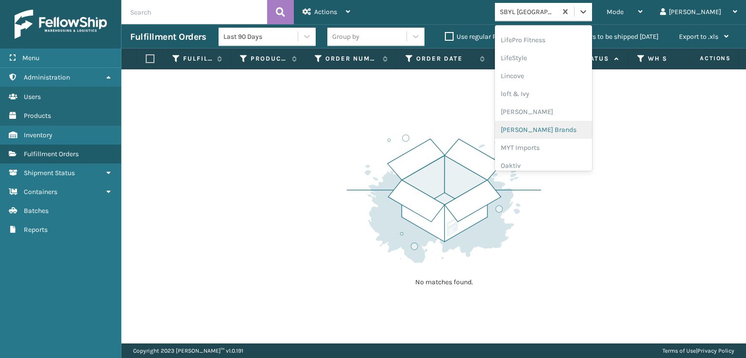
click at [555, 125] on div "[PERSON_NAME] Brands" at bounding box center [543, 130] width 97 height 18
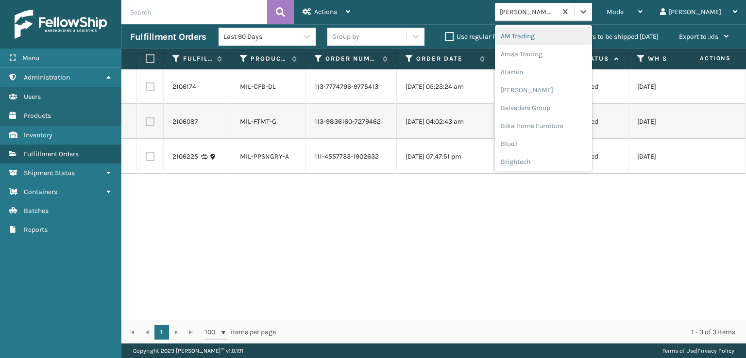
drag, startPoint x: 618, startPoint y: 17, endPoint x: 612, endPoint y: 34, distance: 18.8
click at [592, 16] on div at bounding box center [582, 11] width 17 height 17
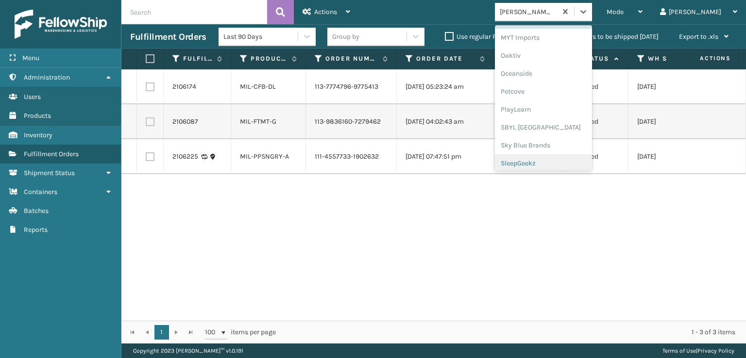
scroll to position [487, 0]
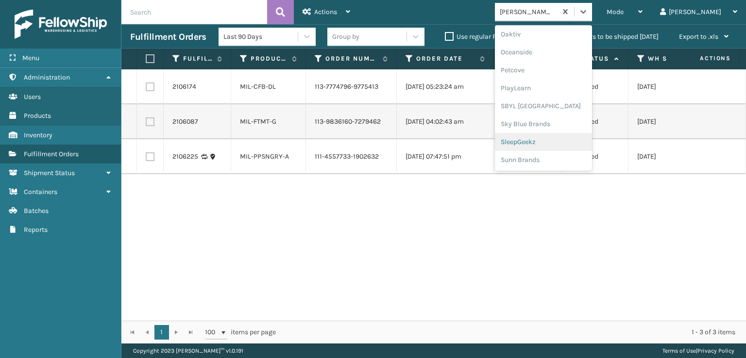
click at [553, 140] on div "SleepGeekz" at bounding box center [543, 142] width 97 height 18
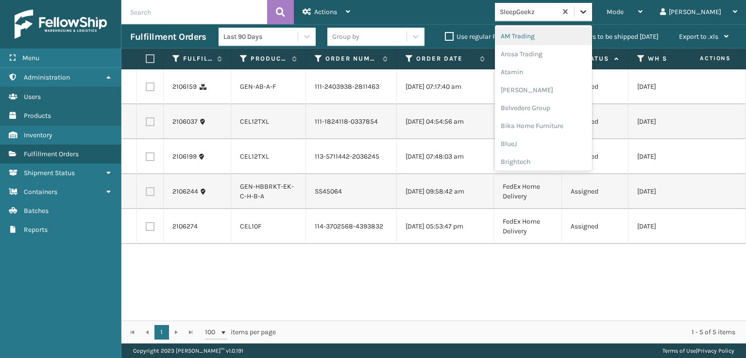
click at [588, 12] on icon at bounding box center [583, 12] width 10 height 10
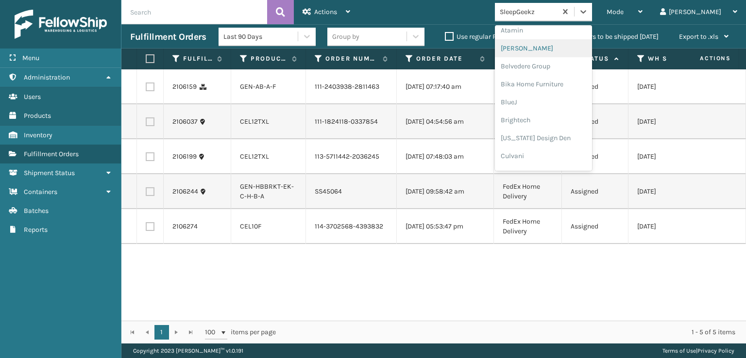
scroll to position [146, 0]
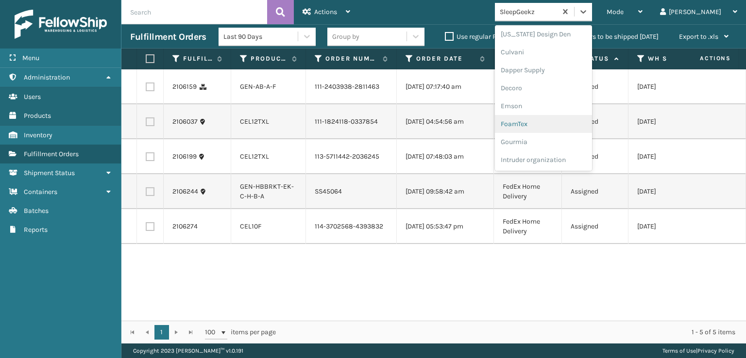
click at [549, 122] on div "FoamTex" at bounding box center [543, 124] width 97 height 18
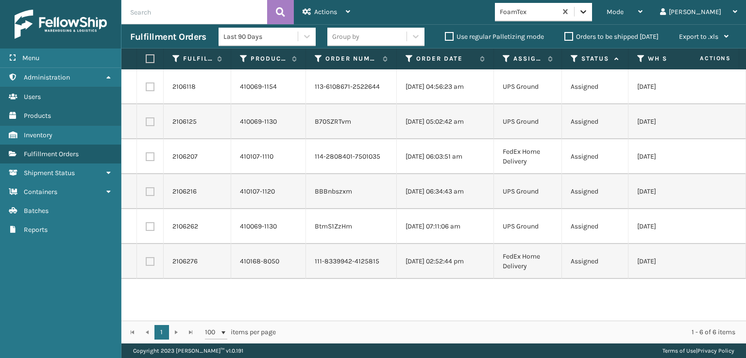
click at [592, 6] on div at bounding box center [582, 11] width 17 height 17
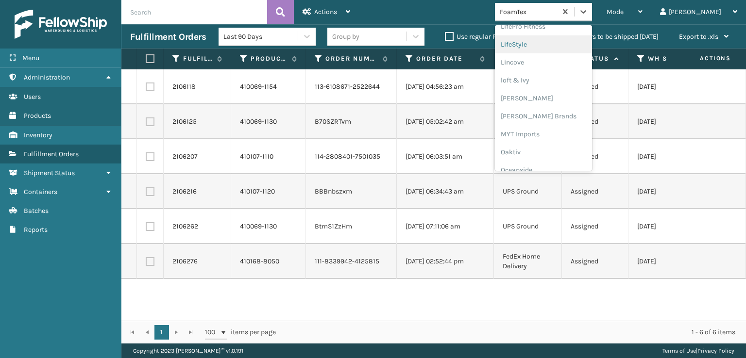
scroll to position [404, 0]
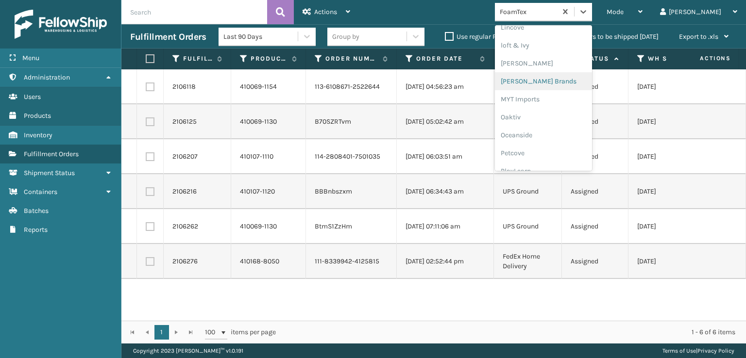
click at [558, 80] on div "[PERSON_NAME] Brands" at bounding box center [543, 81] width 97 height 18
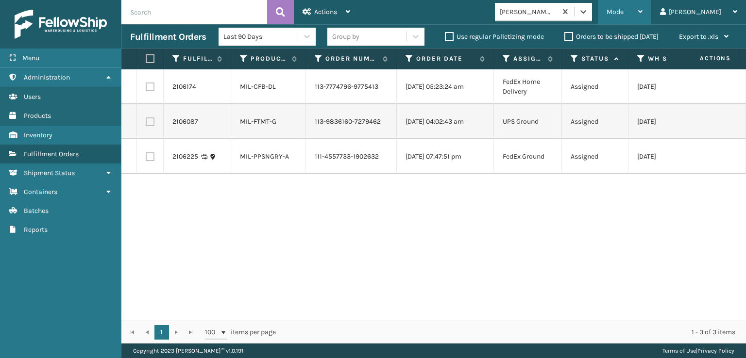
click at [623, 10] on span "Mode" at bounding box center [614, 12] width 17 height 8
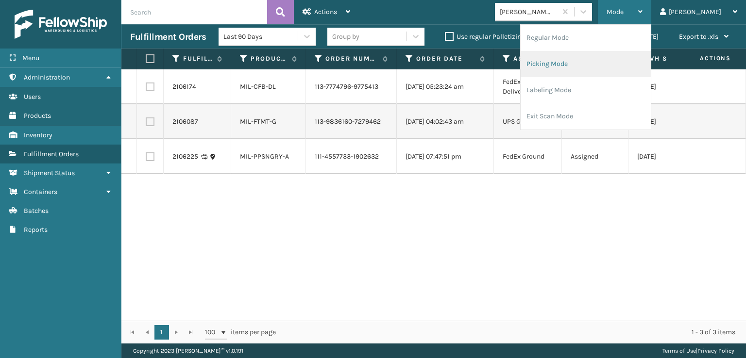
click at [574, 62] on li "Picking Mode" at bounding box center [585, 64] width 130 height 26
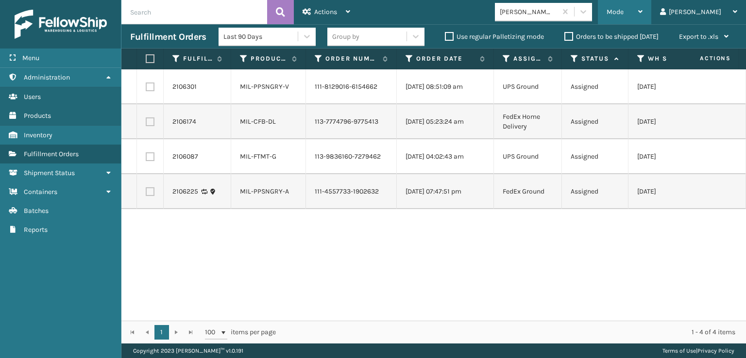
click at [642, 12] on div "Mode" at bounding box center [624, 12] width 36 height 24
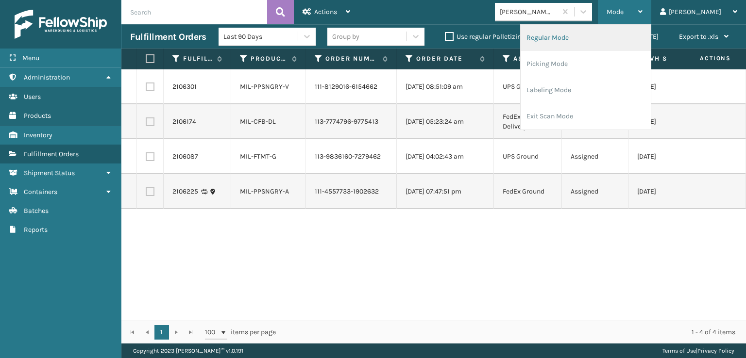
click at [574, 36] on li "Regular Mode" at bounding box center [585, 38] width 130 height 26
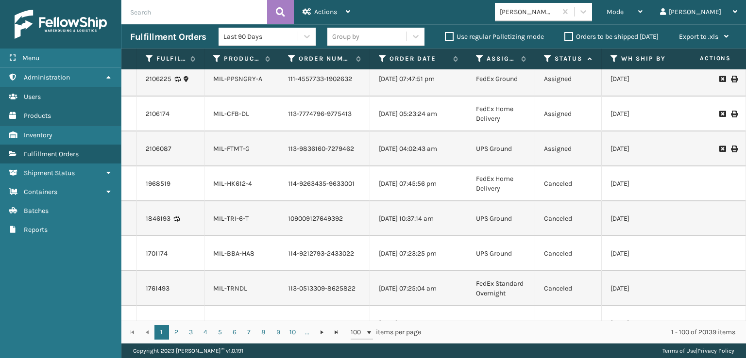
scroll to position [0, 0]
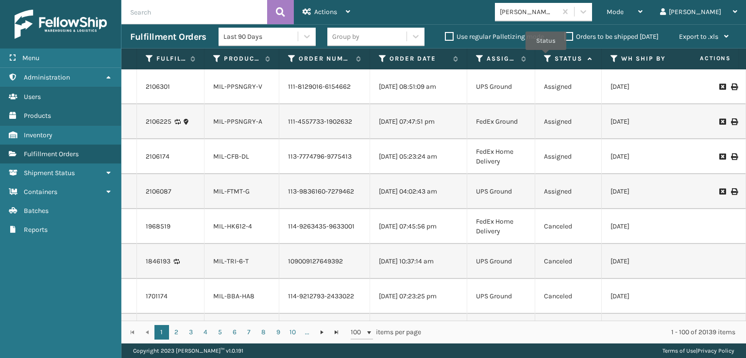
click at [546, 57] on icon at bounding box center [548, 58] width 8 height 9
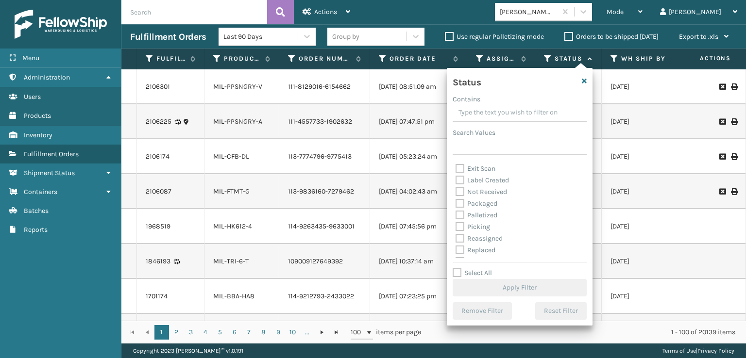
scroll to position [49, 0]
click at [460, 213] on label "Picking" at bounding box center [472, 211] width 34 height 8
click at [456, 212] on input "Picking" at bounding box center [455, 209] width 0 height 6
checkbox input "true"
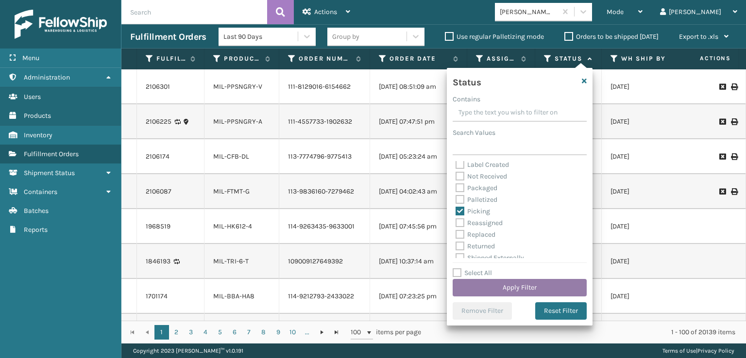
click at [482, 288] on button "Apply Filter" at bounding box center [519, 287] width 134 height 17
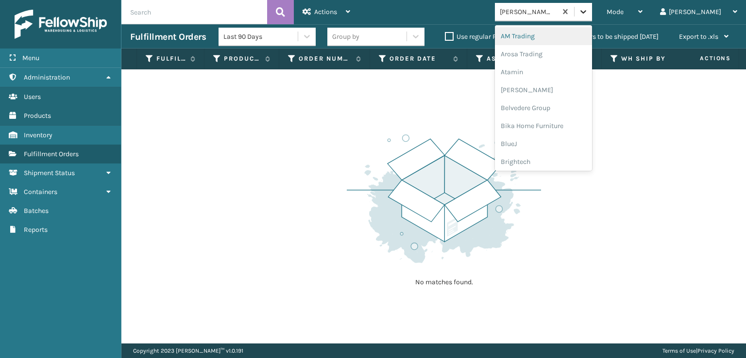
click at [592, 12] on div at bounding box center [582, 11] width 17 height 17
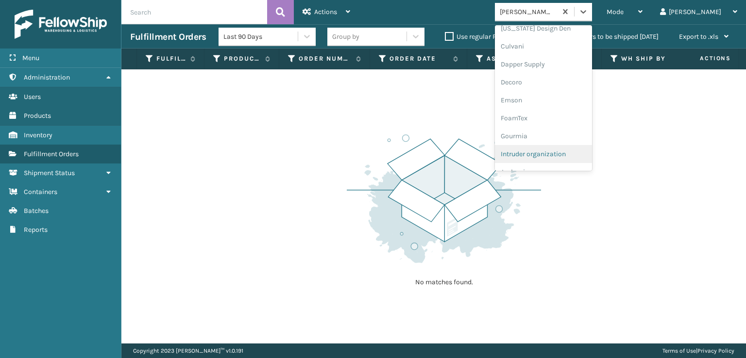
scroll to position [147, 0]
click at [555, 117] on div "FoamTex" at bounding box center [543, 123] width 97 height 18
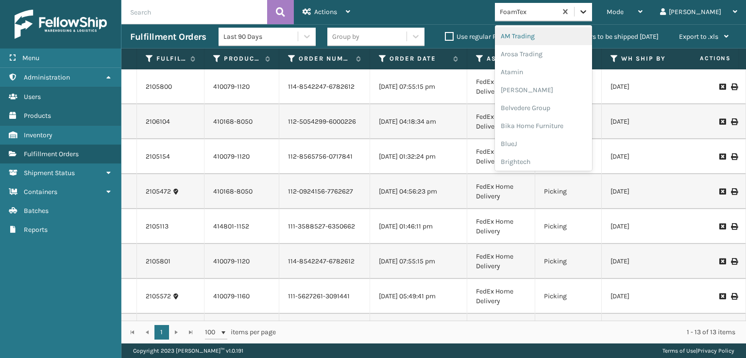
click at [588, 10] on icon at bounding box center [583, 12] width 10 height 10
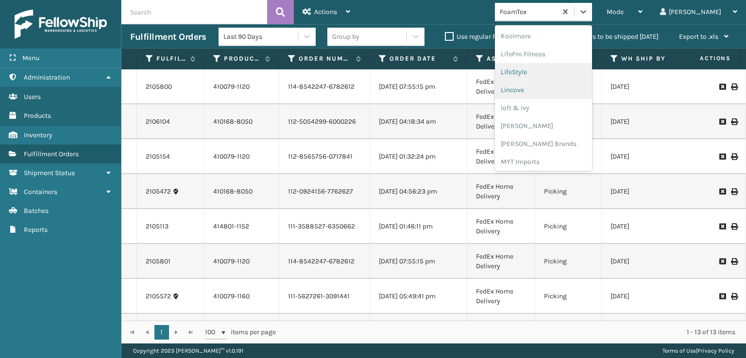
scroll to position [355, 0]
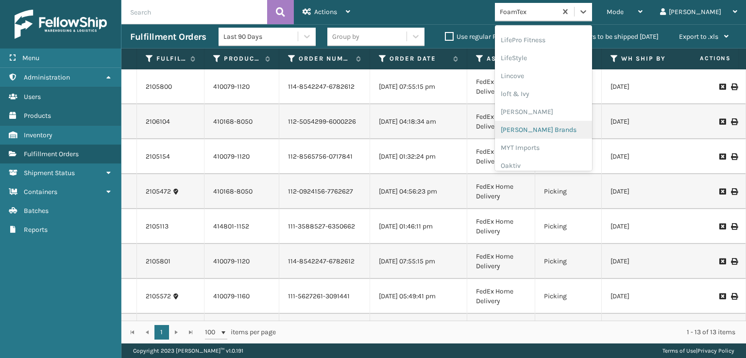
click at [551, 128] on div "[PERSON_NAME] Brands" at bounding box center [543, 130] width 97 height 18
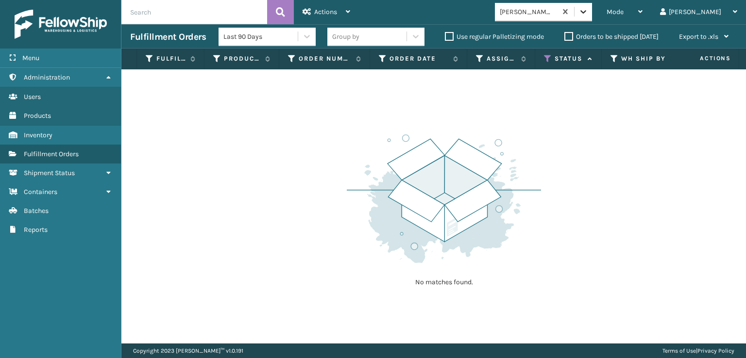
click at [588, 15] on icon at bounding box center [583, 12] width 10 height 10
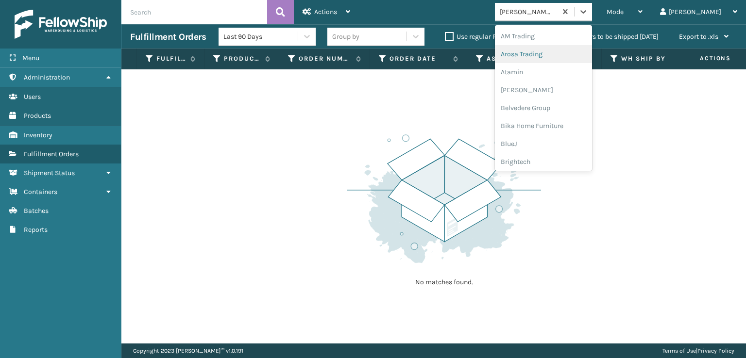
scroll to position [0, 0]
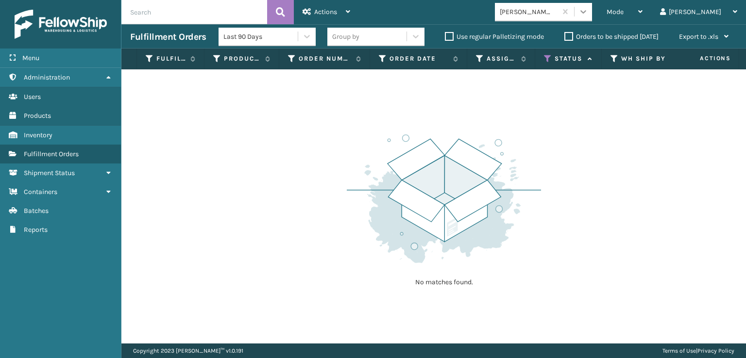
click at [592, 15] on div at bounding box center [582, 11] width 17 height 17
click at [606, 176] on div "No matches found." at bounding box center [433, 206] width 624 height 274
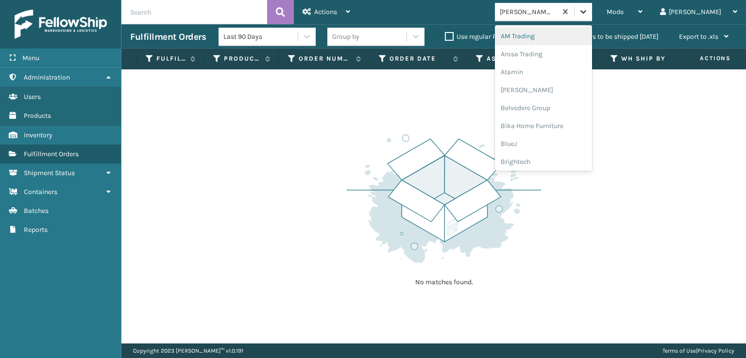
drag, startPoint x: 606, startPoint y: 165, endPoint x: 618, endPoint y: 19, distance: 146.6
click at [592, 19] on div at bounding box center [582, 11] width 17 height 17
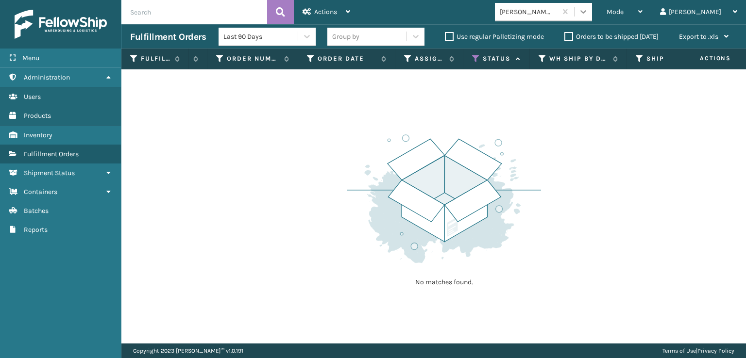
scroll to position [0, 89]
click at [588, 14] on icon at bounding box center [583, 12] width 10 height 10
click at [588, 13] on icon at bounding box center [583, 12] width 10 height 10
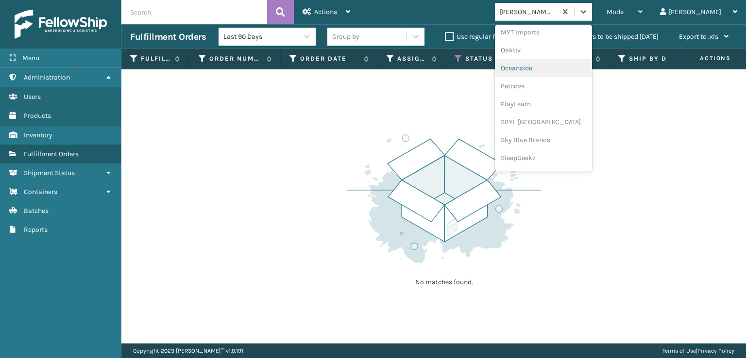
scroll to position [487, 0]
click at [557, 141] on div "SleepGeekz" at bounding box center [543, 142] width 97 height 18
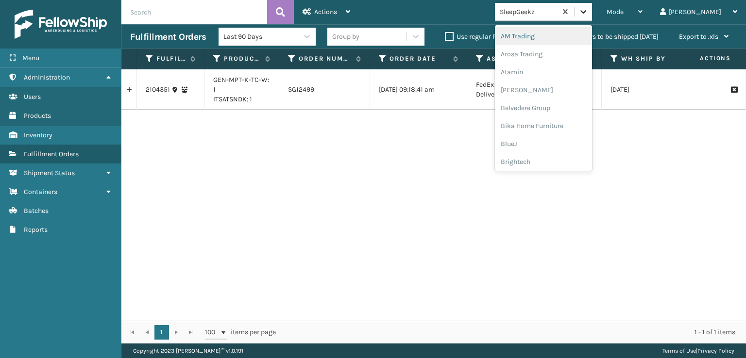
click at [588, 14] on icon at bounding box center [583, 12] width 10 height 10
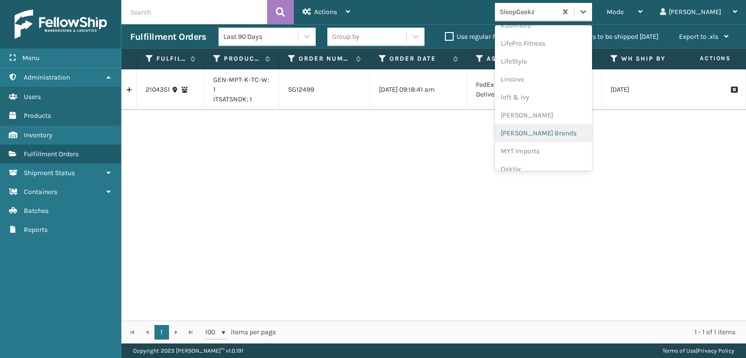
click at [554, 128] on div "[PERSON_NAME] Brands" at bounding box center [543, 133] width 97 height 18
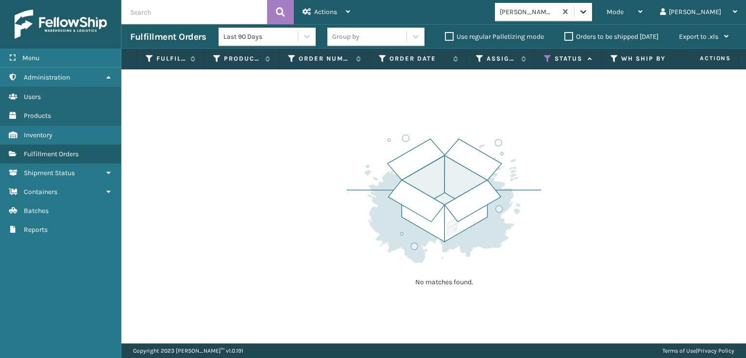
click at [592, 17] on div at bounding box center [582, 11] width 17 height 17
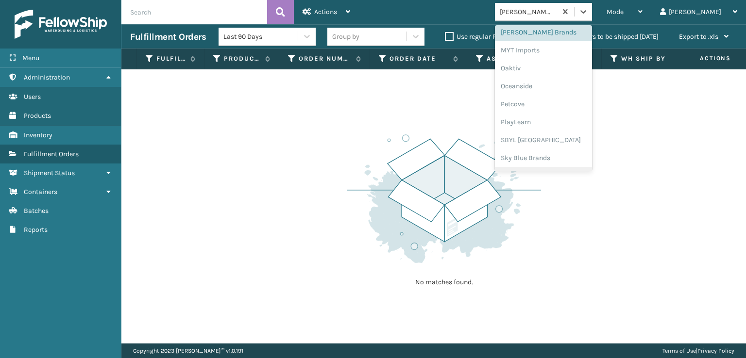
scroll to position [438, 0]
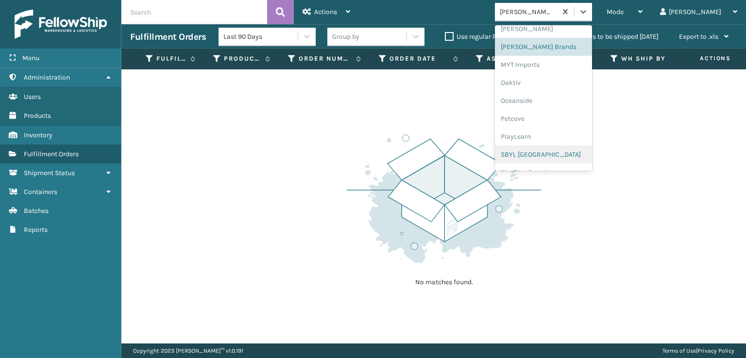
click at [552, 152] on div "SBYL [GEOGRAPHIC_DATA]" at bounding box center [543, 155] width 97 height 18
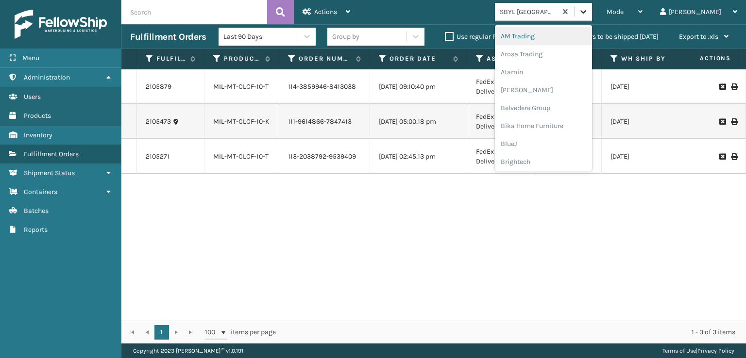
click at [588, 13] on icon at bounding box center [583, 12] width 10 height 10
click at [553, 120] on div "FoamTex" at bounding box center [543, 124] width 97 height 18
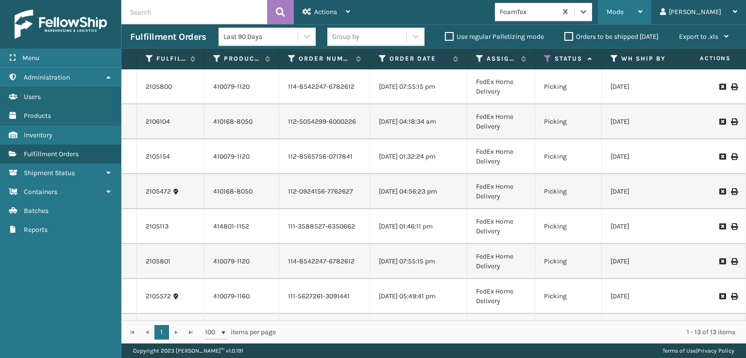
click at [642, 9] on div "Mode" at bounding box center [624, 12] width 36 height 24
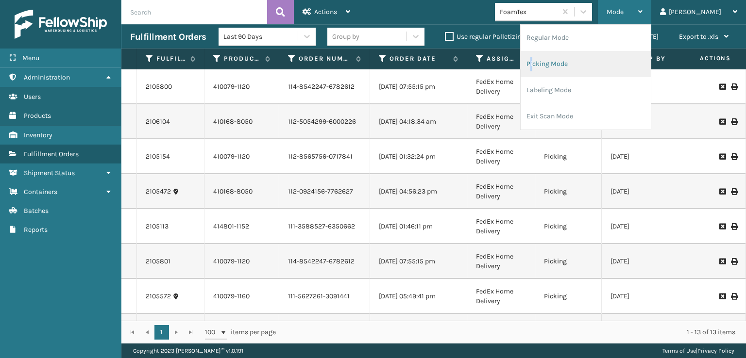
click at [571, 63] on li "Picking Mode" at bounding box center [585, 64] width 130 height 26
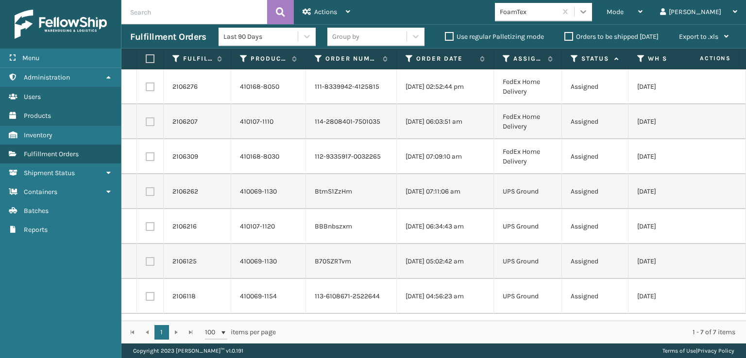
click at [588, 14] on icon at bounding box center [583, 12] width 10 height 10
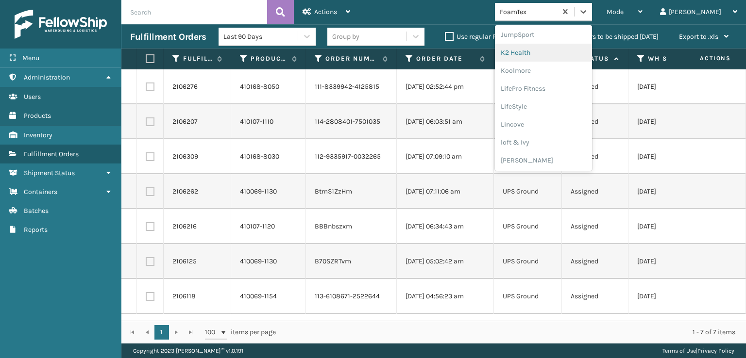
scroll to position [355, 0]
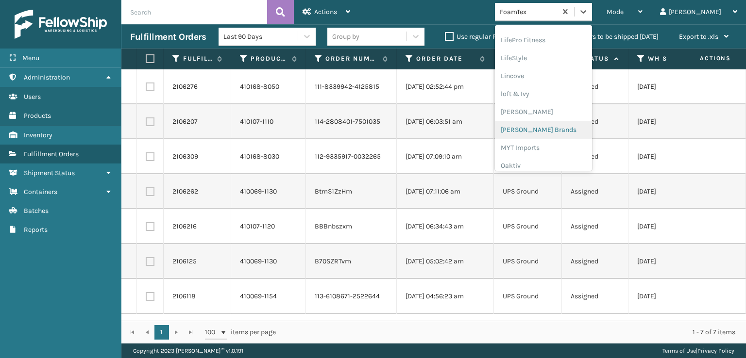
click at [554, 129] on div "[PERSON_NAME] Brands" at bounding box center [543, 130] width 97 height 18
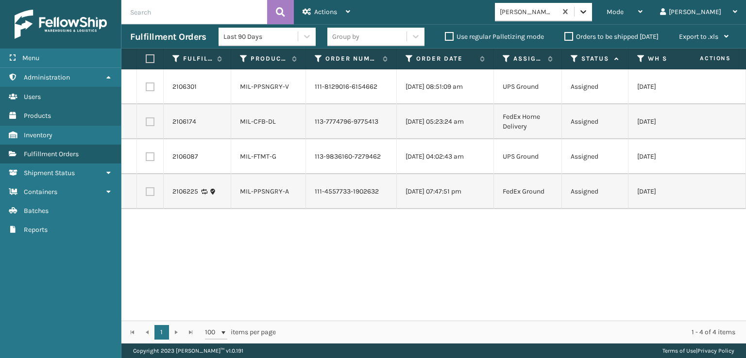
click at [588, 9] on icon at bounding box center [583, 12] width 10 height 10
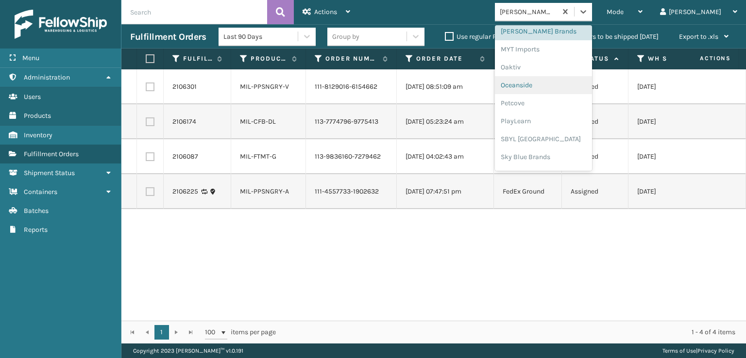
scroll to position [468, 0]
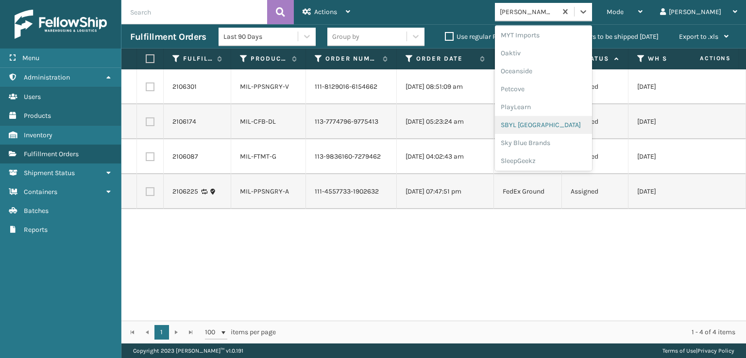
click at [556, 124] on div "SBYL [GEOGRAPHIC_DATA]" at bounding box center [543, 125] width 97 height 18
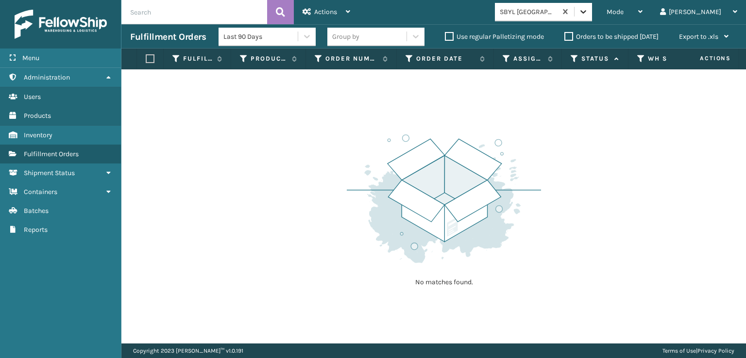
click at [588, 14] on icon at bounding box center [583, 12] width 10 height 10
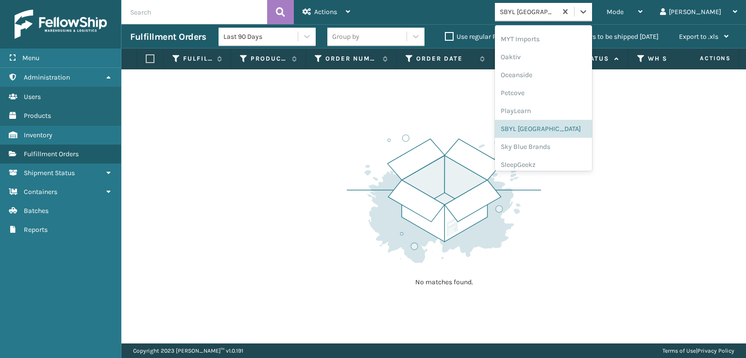
scroll to position [487, 0]
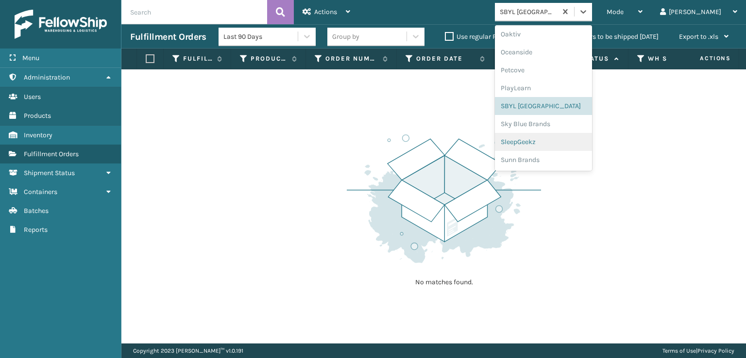
click at [557, 142] on div "SleepGeekz" at bounding box center [543, 142] width 97 height 18
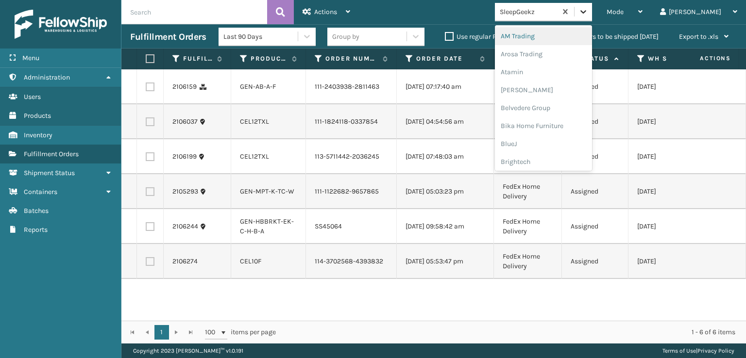
click at [588, 14] on icon at bounding box center [583, 12] width 10 height 10
click at [551, 29] on div "[PERSON_NAME] Brands" at bounding box center [543, 33] width 97 height 18
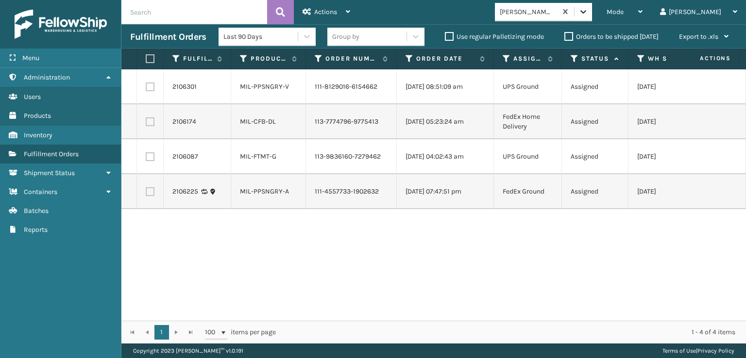
click at [588, 14] on icon at bounding box center [583, 12] width 10 height 10
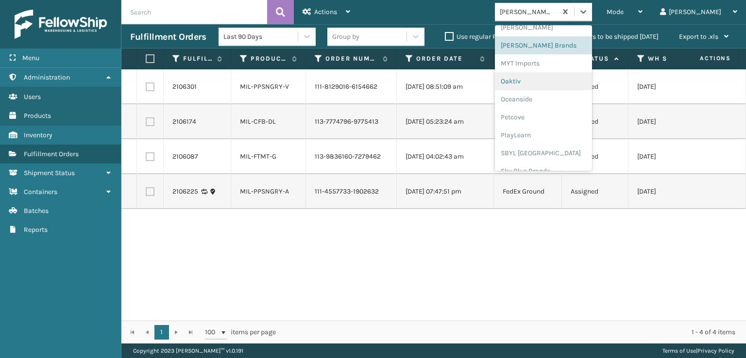
scroll to position [487, 0]
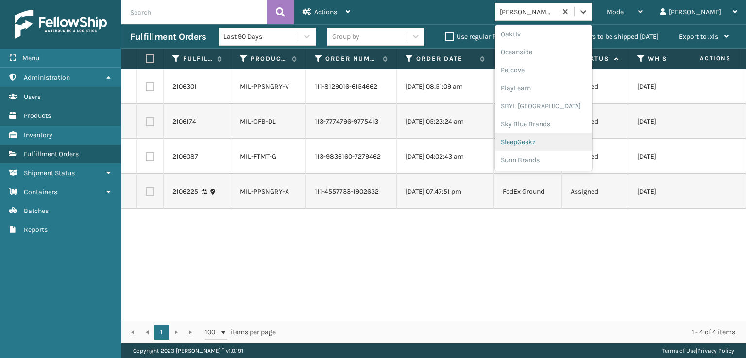
click at [559, 141] on div "SleepGeekz" at bounding box center [543, 142] width 97 height 18
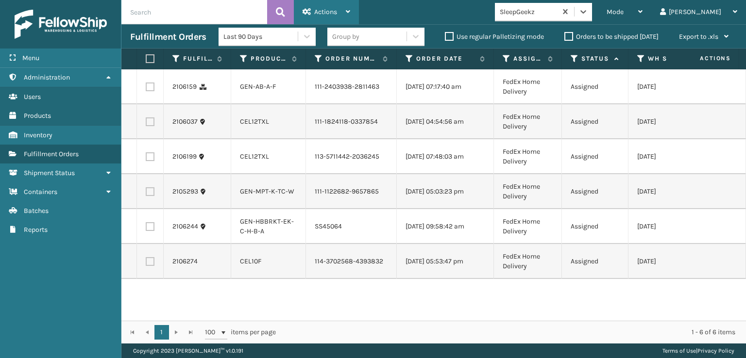
click at [321, 16] on div "Actions" at bounding box center [326, 12] width 48 height 24
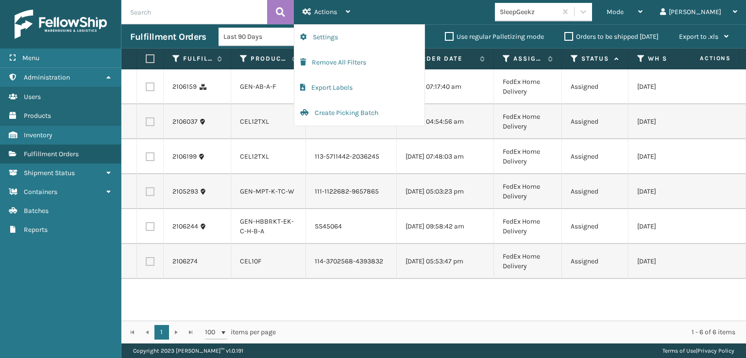
click at [469, 3] on div "Mode Regular Mode Picking Mode Labeling Mode Exit Scan Mode SleepGeekz [PERSON_…" at bounding box center [552, 12] width 387 height 24
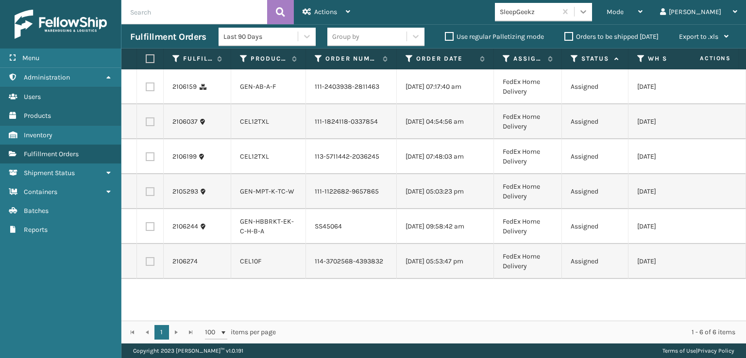
click at [588, 9] on icon at bounding box center [583, 12] width 10 height 10
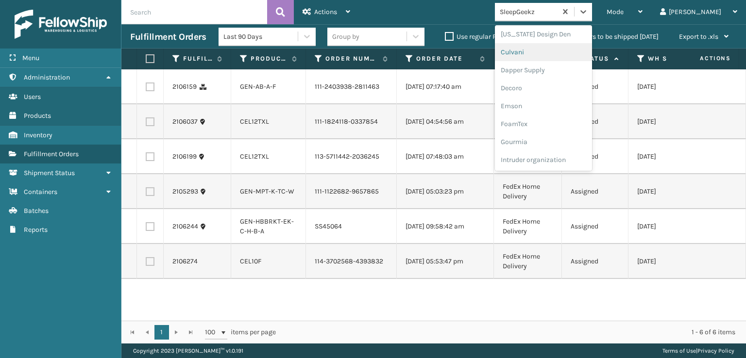
scroll to position [194, 0]
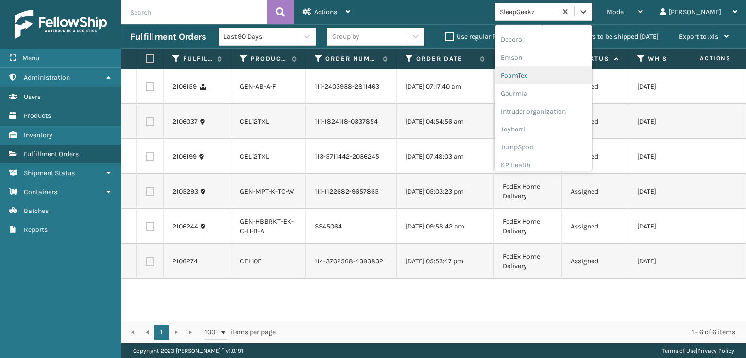
click at [545, 76] on div "FoamTex" at bounding box center [543, 76] width 97 height 18
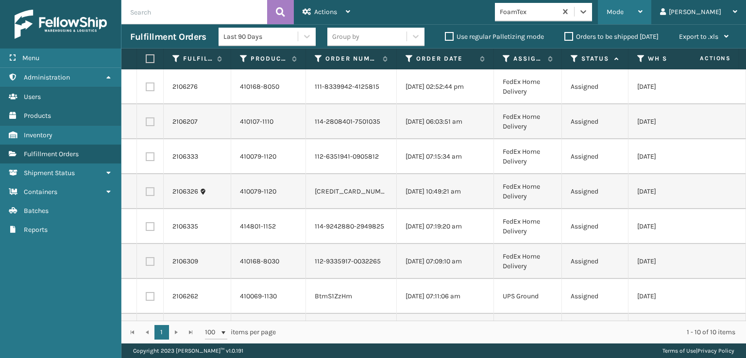
click at [642, 6] on div "Mode" at bounding box center [624, 12] width 36 height 24
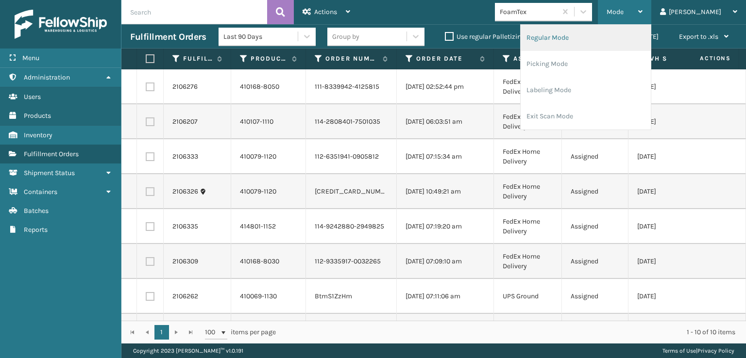
click at [583, 35] on li "Regular Mode" at bounding box center [585, 38] width 130 height 26
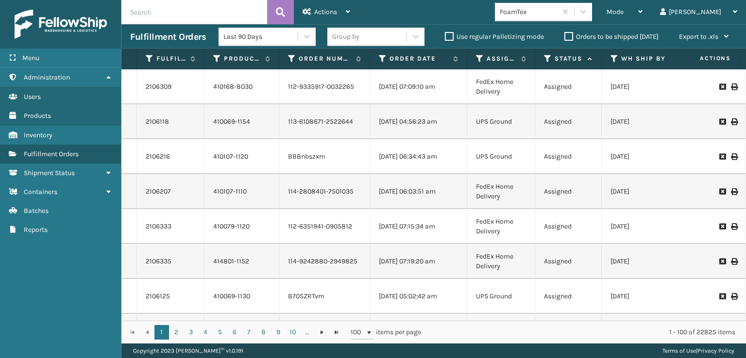
click at [546, 59] on icon at bounding box center [548, 58] width 8 height 9
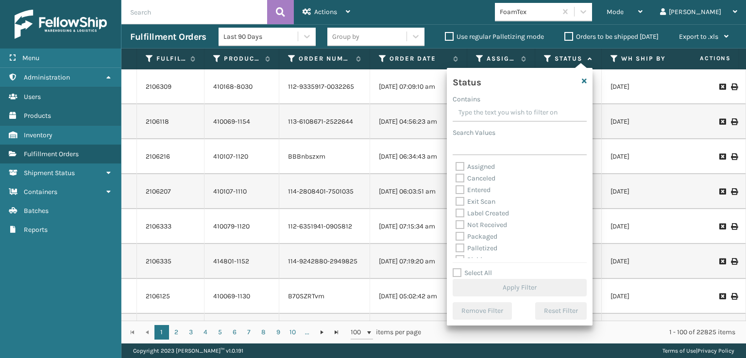
scroll to position [49, 0]
click at [459, 212] on label "Picking" at bounding box center [472, 211] width 34 height 8
click at [456, 212] on input "Picking" at bounding box center [455, 209] width 0 height 6
checkbox input "true"
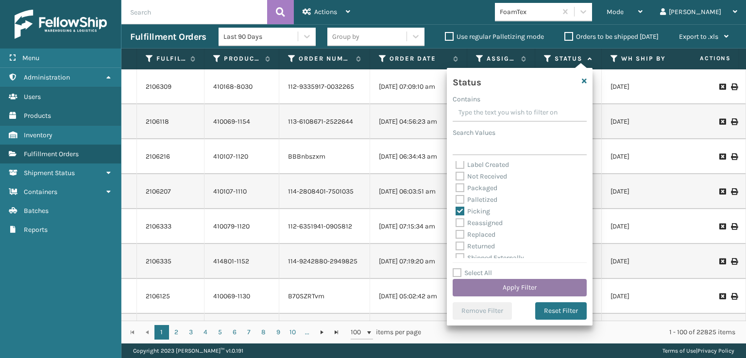
click at [500, 287] on button "Apply Filter" at bounding box center [519, 287] width 134 height 17
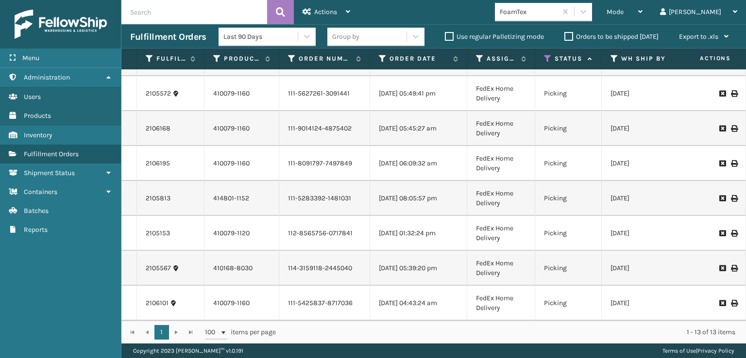
scroll to position [210, 0]
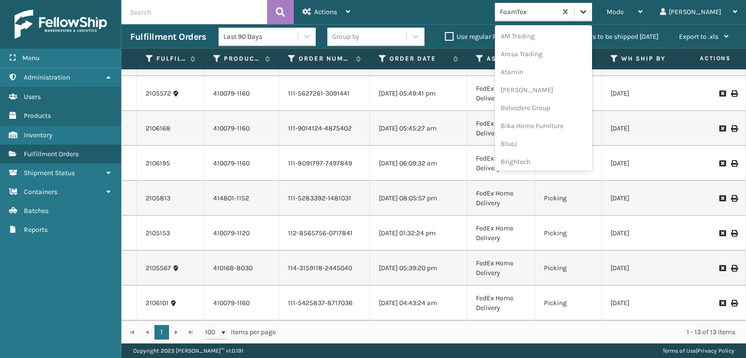
click at [592, 5] on div at bounding box center [582, 11] width 17 height 17
click at [558, 156] on div "FoamTex" at bounding box center [543, 156] width 97 height 18
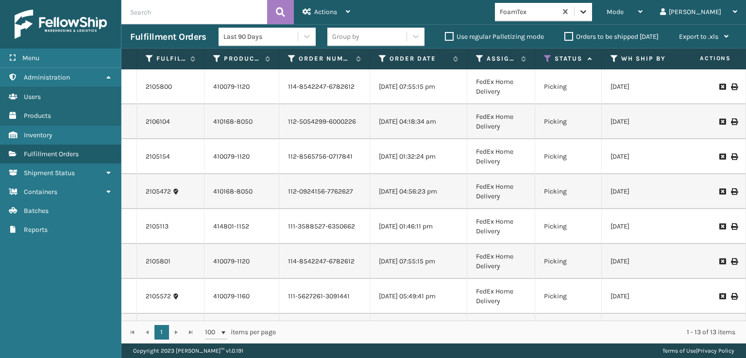
click at [588, 10] on icon at bounding box center [583, 12] width 10 height 10
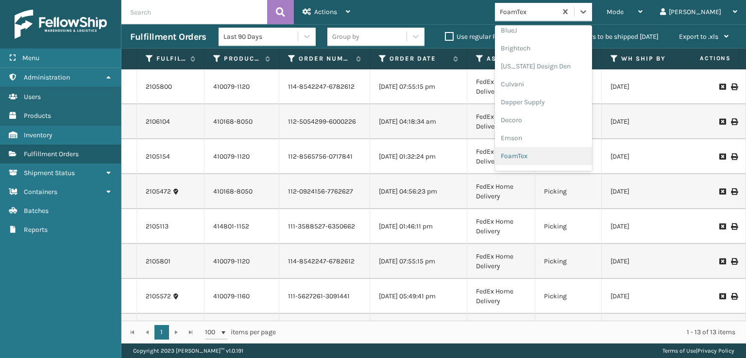
click at [561, 154] on div "FoamTex" at bounding box center [543, 156] width 97 height 18
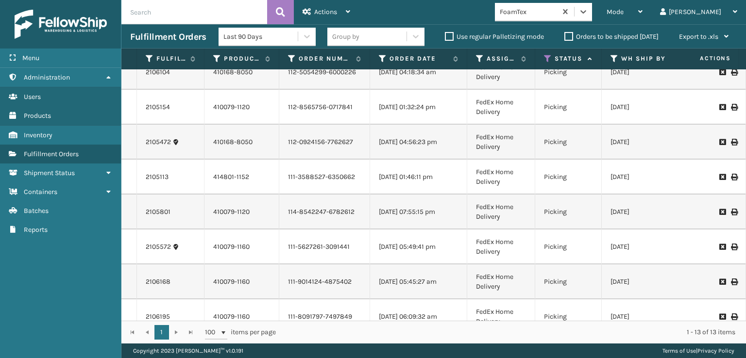
scroll to position [0, 0]
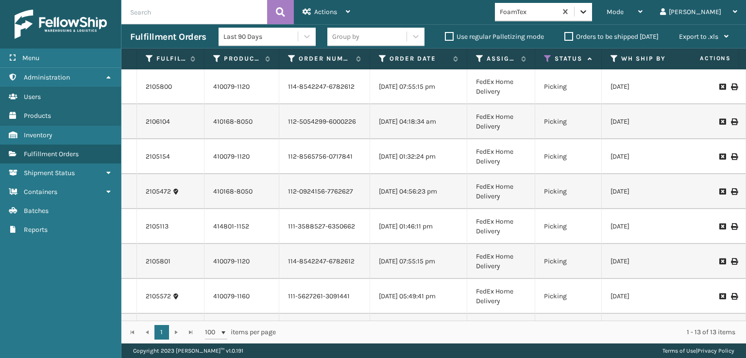
click at [588, 9] on icon at bounding box center [583, 12] width 10 height 10
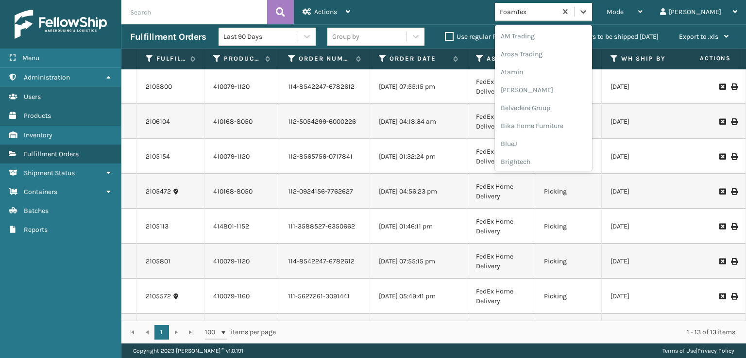
scroll to position [114, 0]
click at [549, 156] on div "FoamTex" at bounding box center [543, 156] width 97 height 18
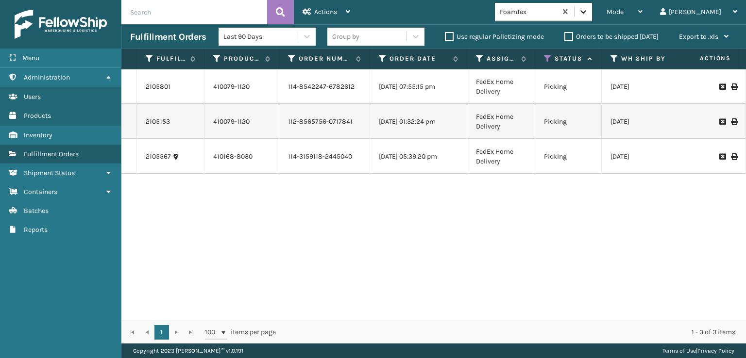
click at [588, 10] on icon at bounding box center [583, 12] width 10 height 10
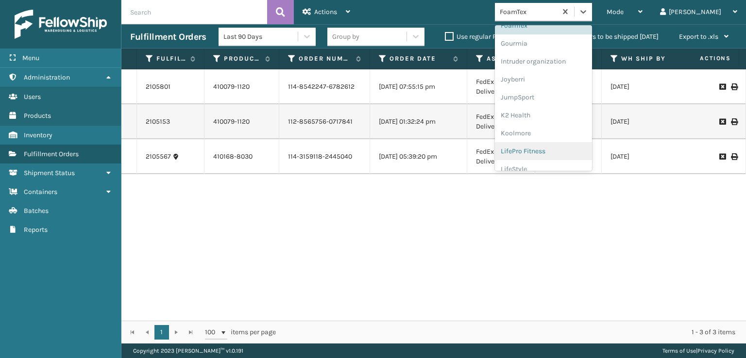
scroll to position [161, 0]
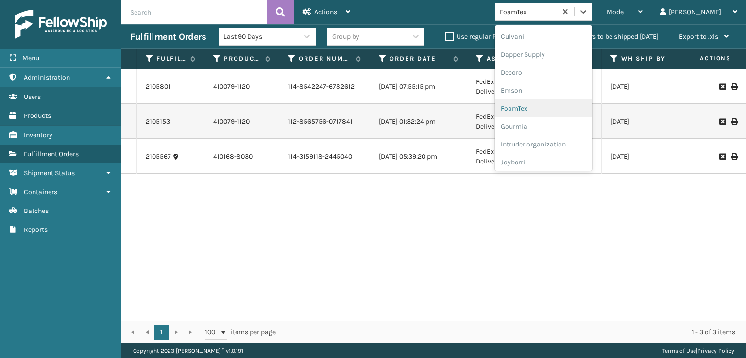
click at [552, 107] on div "FoamTex" at bounding box center [543, 109] width 97 height 18
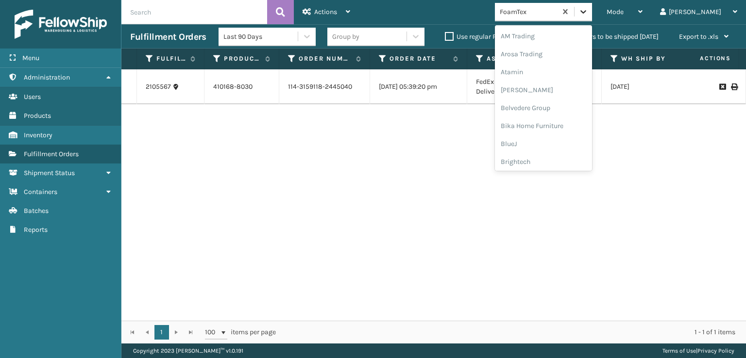
click at [588, 10] on icon at bounding box center [583, 12] width 10 height 10
click at [551, 154] on div "FoamTex" at bounding box center [543, 156] width 97 height 18
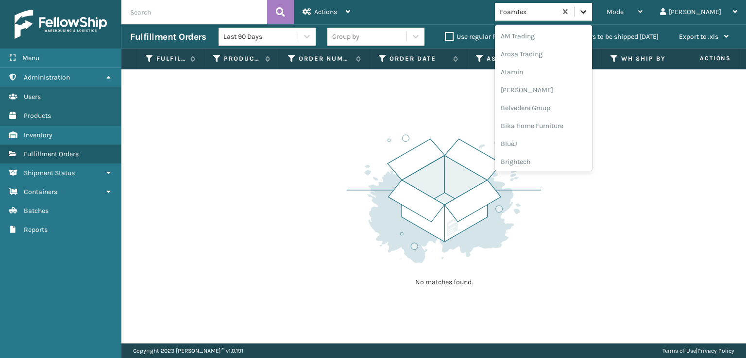
click at [588, 11] on icon at bounding box center [583, 12] width 10 height 10
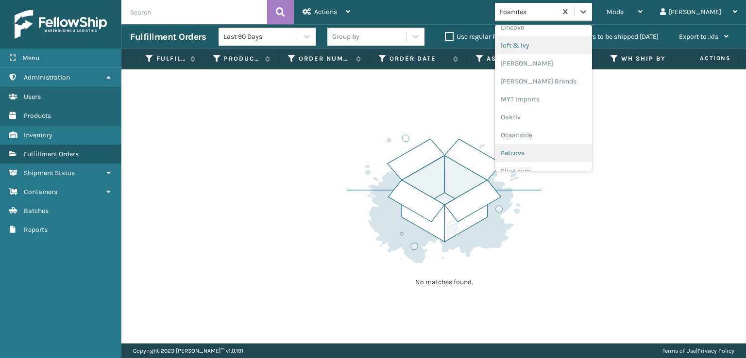
scroll to position [487, 0]
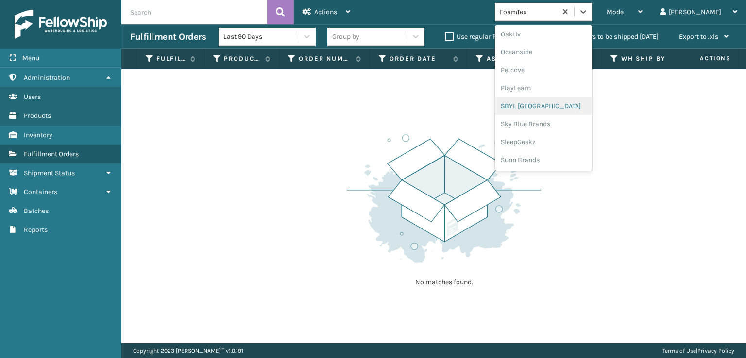
click at [551, 106] on div "SBYL [GEOGRAPHIC_DATA]" at bounding box center [543, 106] width 97 height 18
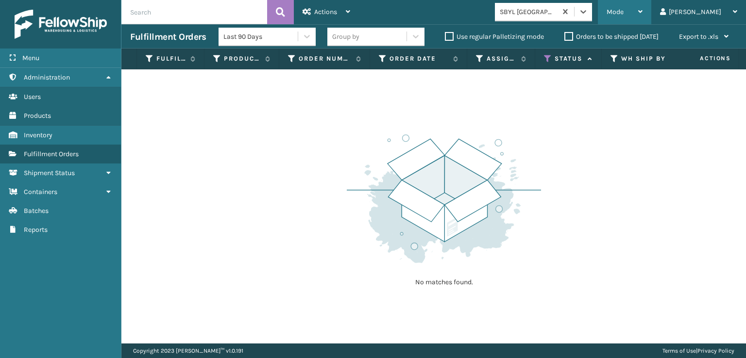
click at [623, 14] on span "Mode" at bounding box center [614, 12] width 17 height 8
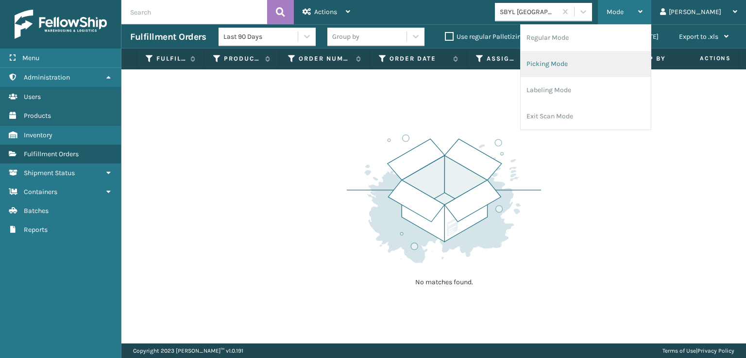
click at [599, 67] on li "Picking Mode" at bounding box center [585, 64] width 130 height 26
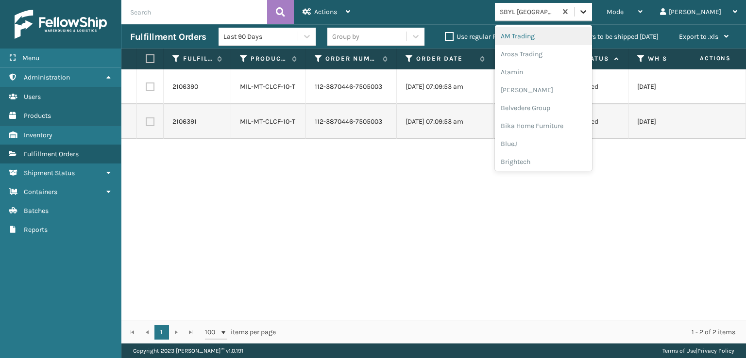
click at [588, 13] on icon at bounding box center [583, 12] width 10 height 10
click at [553, 125] on div "FoamTex" at bounding box center [543, 124] width 97 height 18
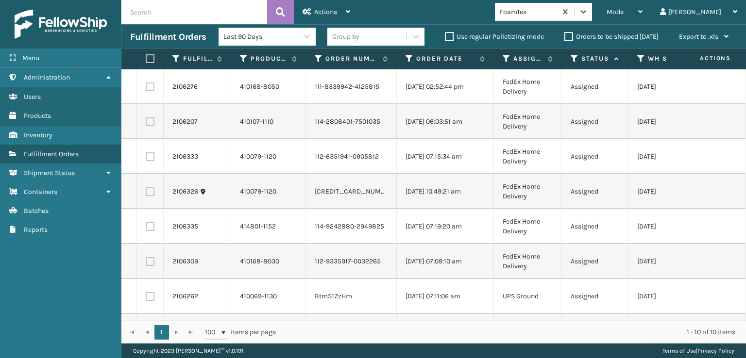
click at [148, 60] on label at bounding box center [149, 58] width 6 height 9
click at [146, 60] on input "checkbox" at bounding box center [146, 59] width 0 height 6
checkbox input "true"
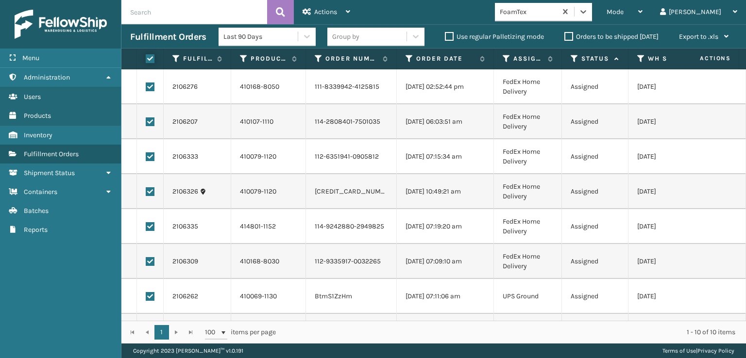
checkbox input "true"
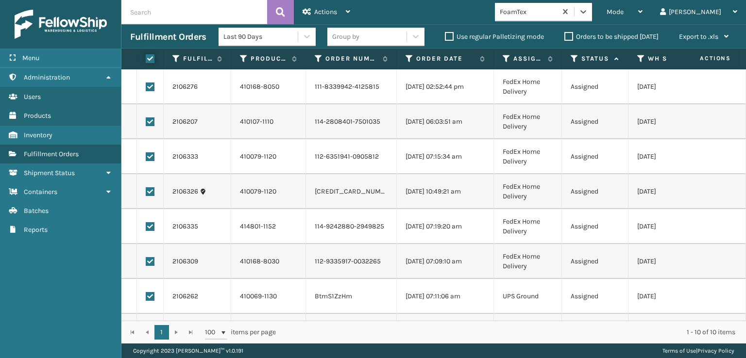
checkbox input "true"
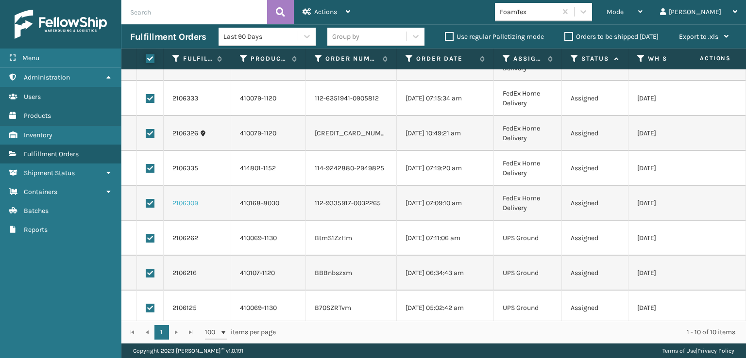
scroll to position [105, 0]
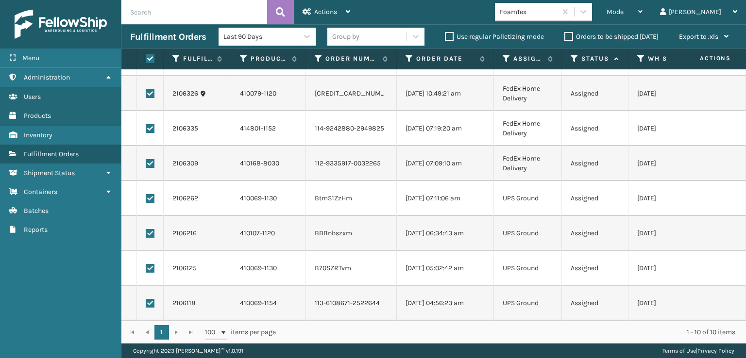
click at [151, 299] on label at bounding box center [150, 303] width 9 height 9
click at [146, 299] on input "checkbox" at bounding box center [146, 302] width 0 height 6
checkbox input "false"
click at [148, 264] on label at bounding box center [150, 268] width 9 height 9
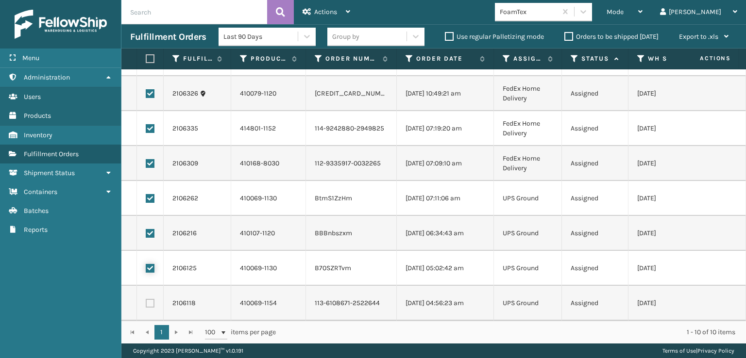
click at [146, 264] on input "checkbox" at bounding box center [146, 267] width 0 height 6
checkbox input "false"
click at [148, 229] on label at bounding box center [150, 233] width 9 height 9
click at [146, 229] on input "checkbox" at bounding box center [146, 232] width 0 height 6
checkbox input "false"
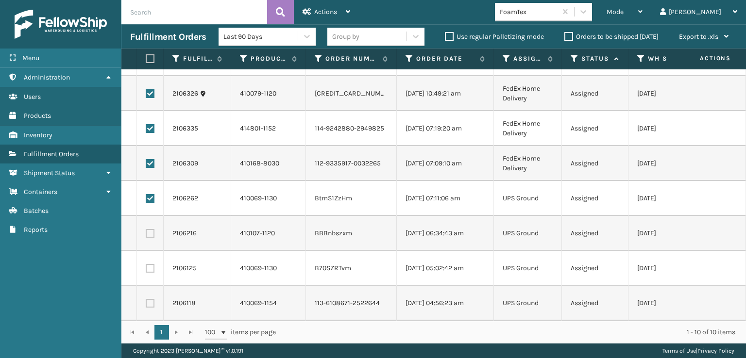
click at [151, 194] on label at bounding box center [150, 198] width 9 height 9
click at [146, 194] on input "checkbox" at bounding box center [146, 197] width 0 height 6
checkbox input "false"
click at [318, 10] on span "Actions" at bounding box center [325, 12] width 23 height 8
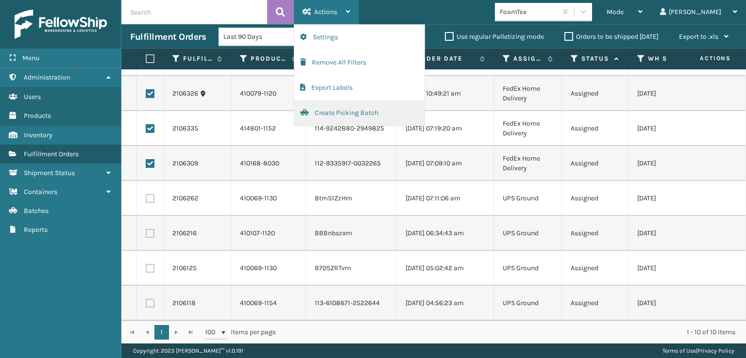
click at [330, 108] on button "Create Picking Batch" at bounding box center [359, 112] width 130 height 25
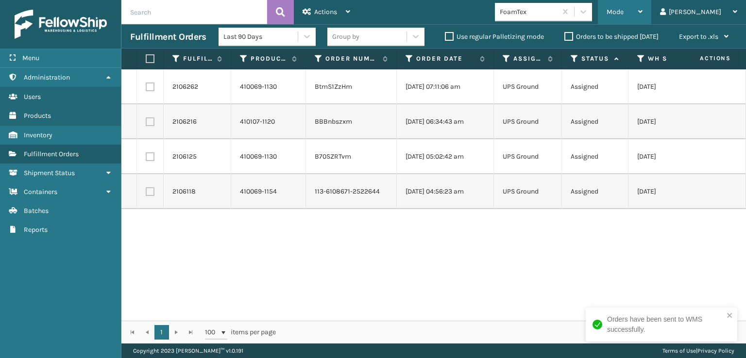
click at [623, 13] on span "Mode" at bounding box center [614, 12] width 17 height 8
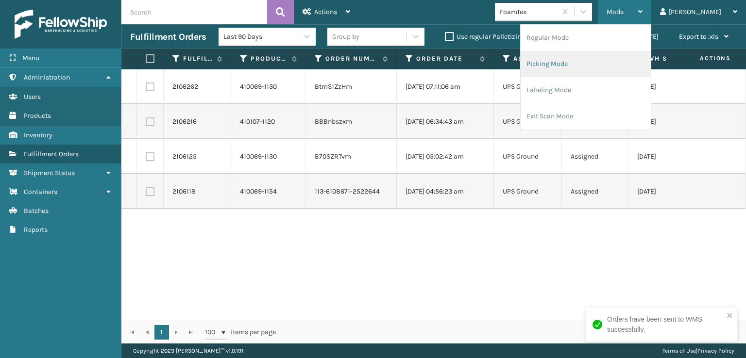
click at [590, 63] on li "Picking Mode" at bounding box center [585, 64] width 130 height 26
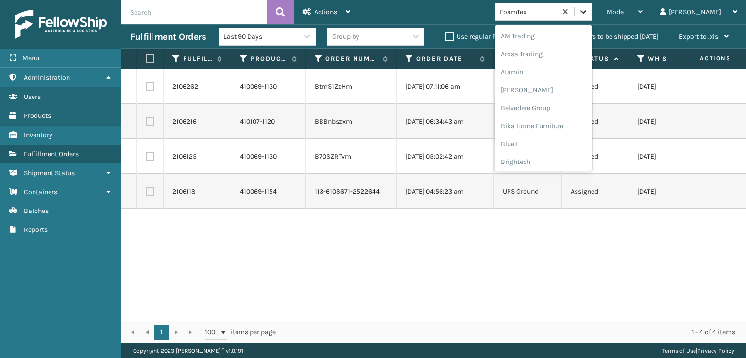
click at [588, 7] on icon at bounding box center [583, 12] width 10 height 10
click at [555, 129] on div "[PERSON_NAME] Brands" at bounding box center [543, 130] width 97 height 18
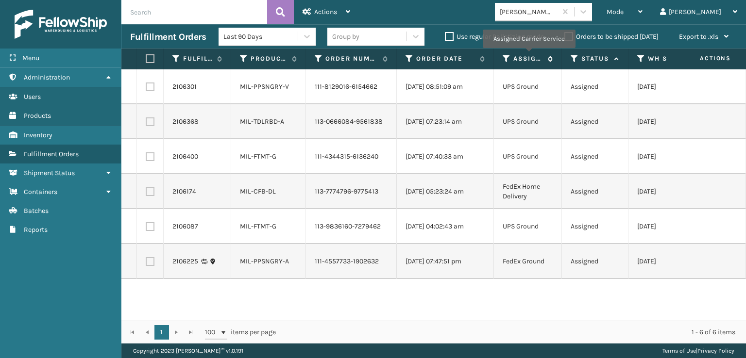
click at [528, 55] on label "Assigned Carrier Service" at bounding box center [528, 58] width 30 height 9
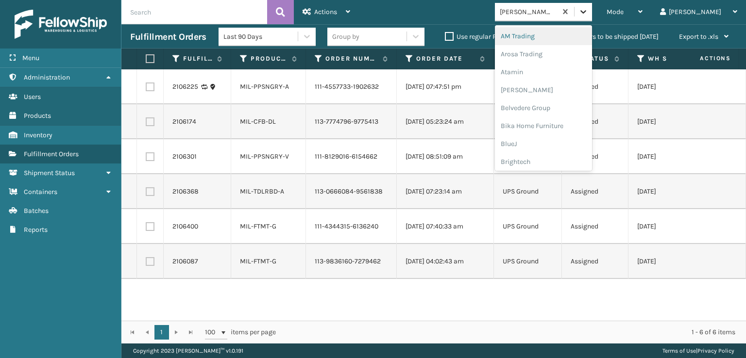
click at [588, 11] on icon at bounding box center [583, 12] width 10 height 10
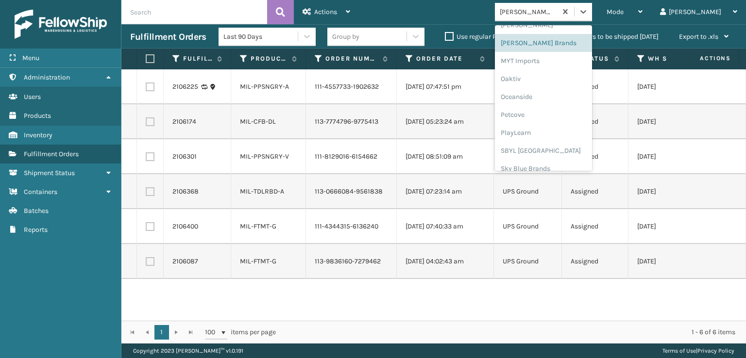
scroll to position [341, 0]
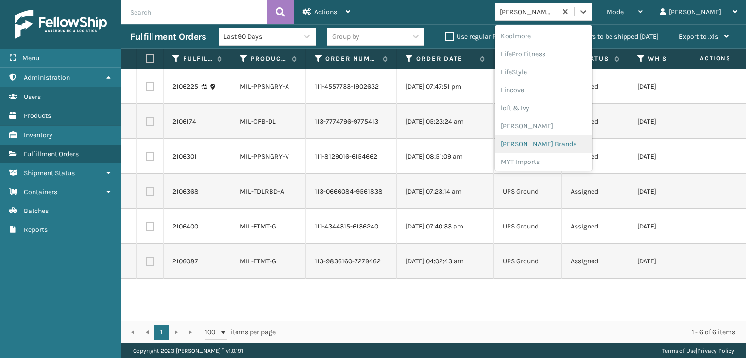
click at [556, 144] on div "[PERSON_NAME] Brands" at bounding box center [543, 144] width 97 height 18
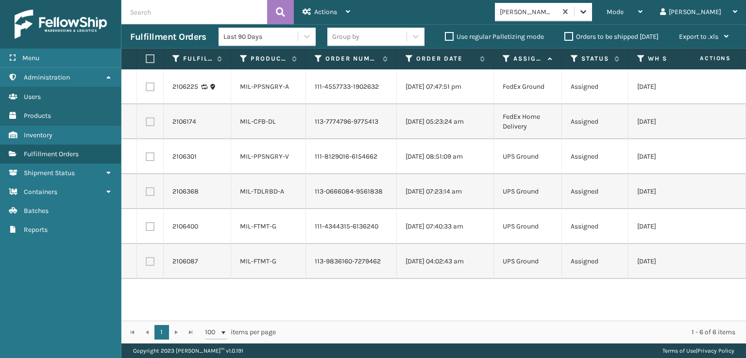
click at [592, 17] on div at bounding box center [582, 11] width 17 height 17
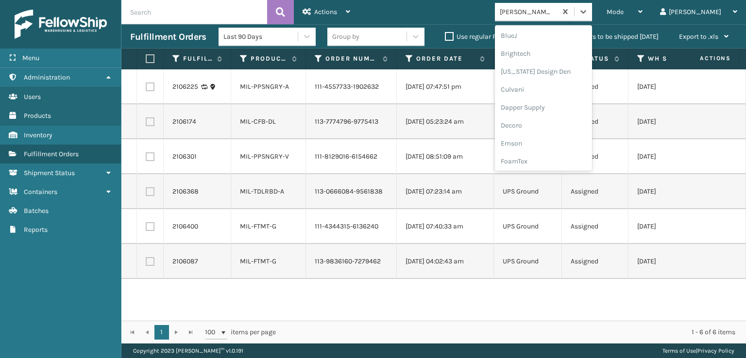
scroll to position [146, 0]
click at [551, 127] on div "FoamTex" at bounding box center [543, 124] width 97 height 18
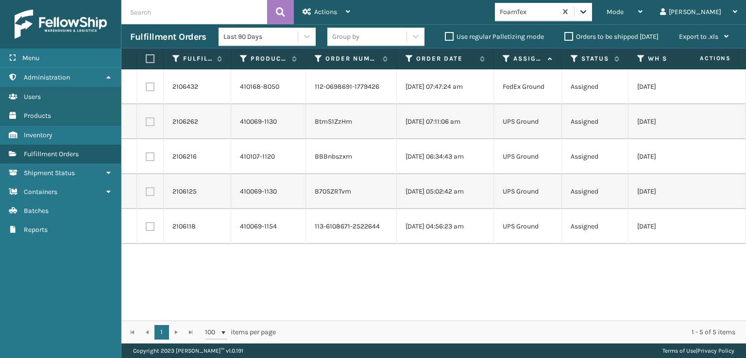
click at [586, 12] on icon at bounding box center [583, 11] width 6 height 3
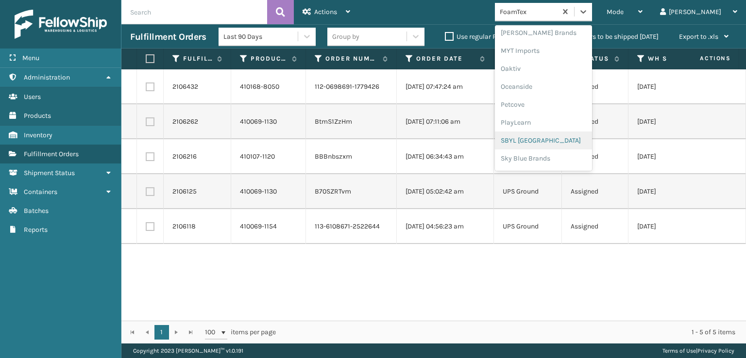
scroll to position [487, 0]
click at [550, 143] on div "SleepGeekz" at bounding box center [543, 142] width 97 height 18
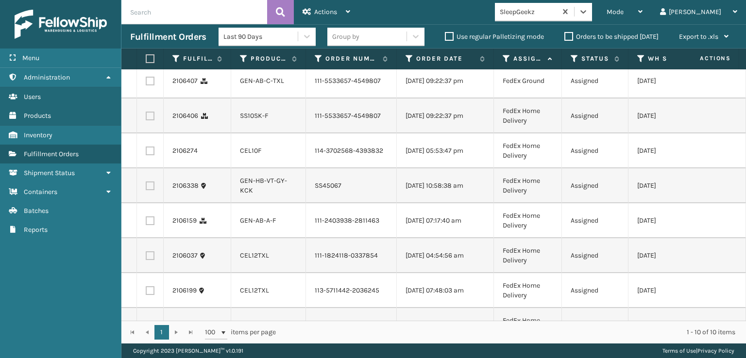
scroll to position [0, 0]
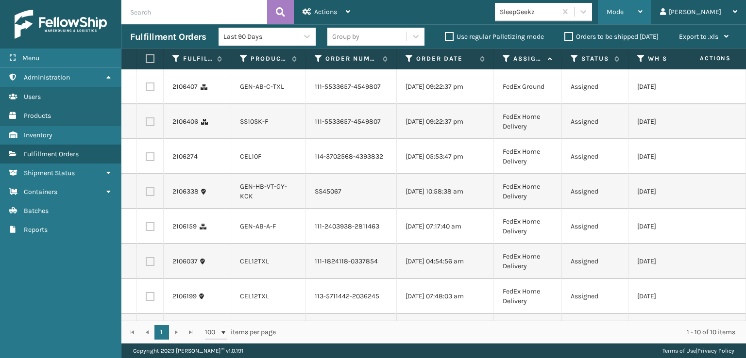
click at [623, 10] on span "Mode" at bounding box center [614, 12] width 17 height 8
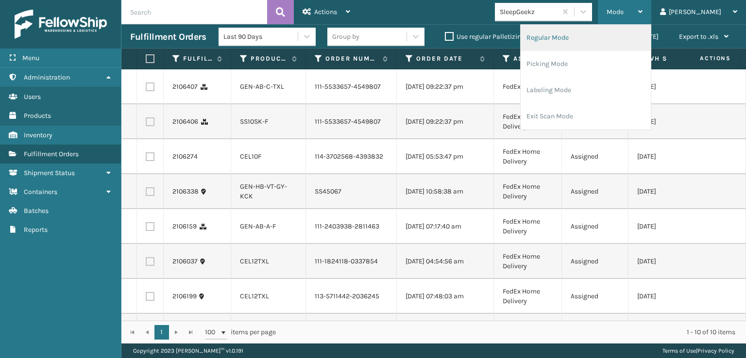
click at [576, 36] on li "Regular Mode" at bounding box center [585, 38] width 130 height 26
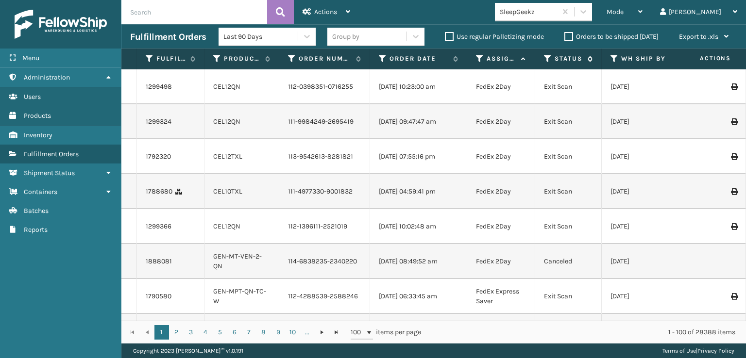
click at [546, 57] on icon at bounding box center [548, 58] width 8 height 9
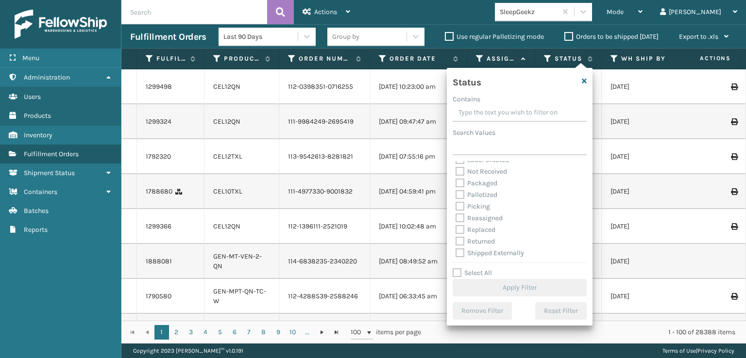
scroll to position [54, 0]
click at [460, 206] on label "Picking" at bounding box center [472, 205] width 34 height 8
click at [456, 206] on input "Picking" at bounding box center [455, 203] width 0 height 6
checkbox input "true"
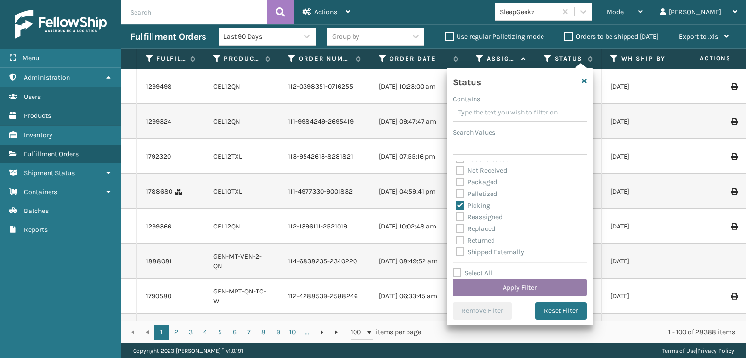
click at [491, 284] on button "Apply Filter" at bounding box center [519, 287] width 134 height 17
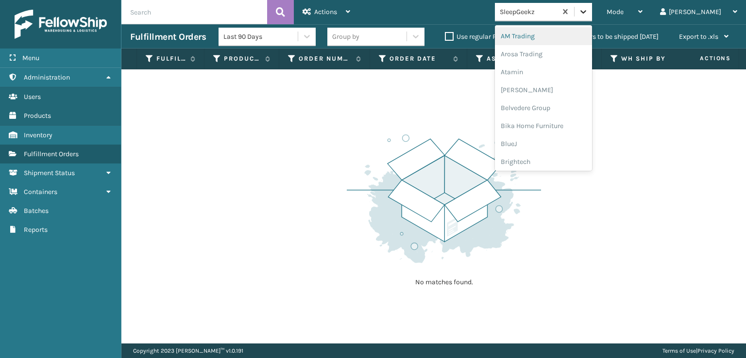
click at [588, 9] on icon at bounding box center [583, 12] width 10 height 10
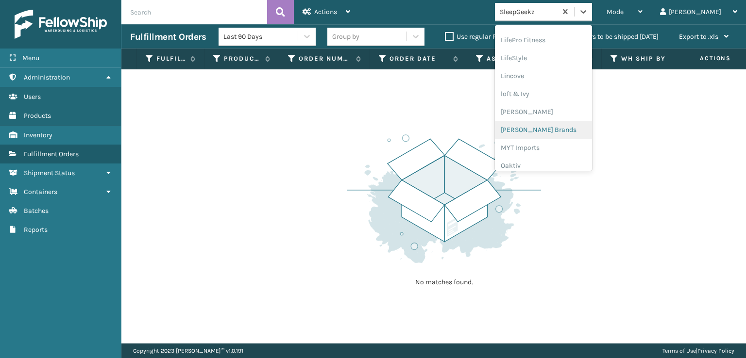
click at [559, 127] on div "[PERSON_NAME] Brands" at bounding box center [543, 130] width 97 height 18
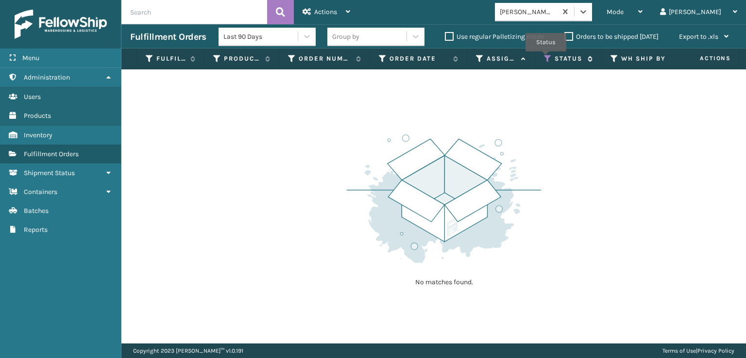
click at [546, 55] on icon at bounding box center [548, 58] width 8 height 9
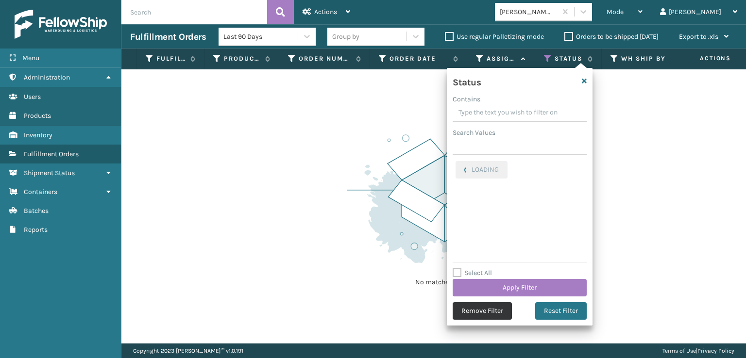
click at [473, 312] on button "Remove Filter" at bounding box center [481, 310] width 59 height 17
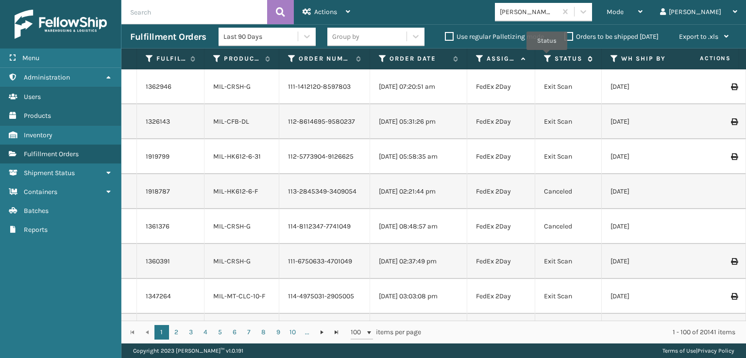
click at [547, 57] on icon at bounding box center [548, 58] width 8 height 9
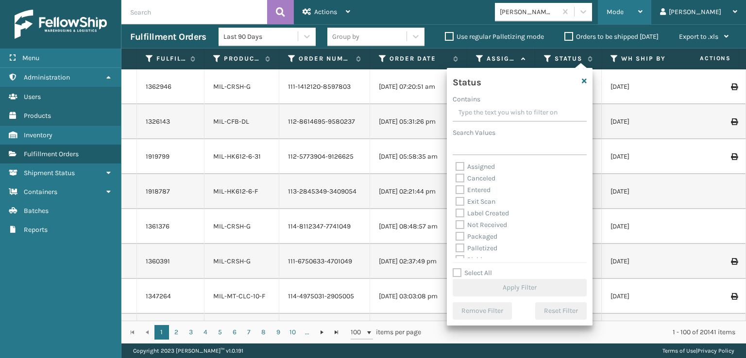
click at [623, 12] on span "Mode" at bounding box center [614, 12] width 17 height 8
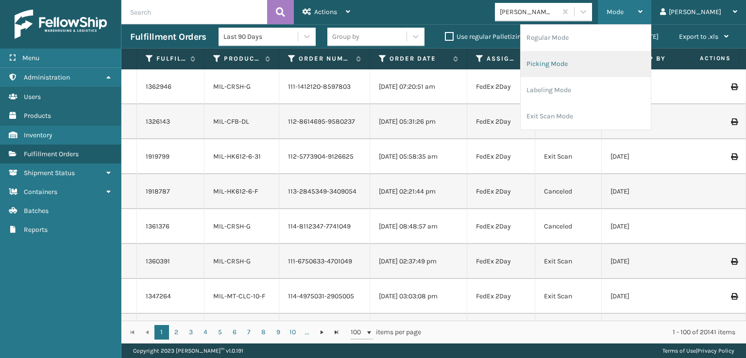
click at [580, 61] on li "Picking Mode" at bounding box center [585, 64] width 130 height 26
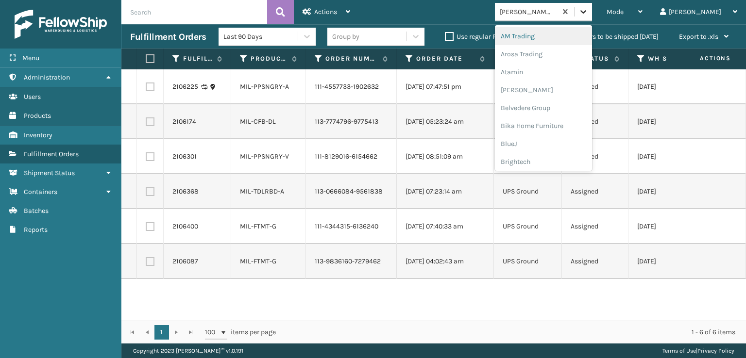
click at [588, 13] on icon at bounding box center [583, 12] width 10 height 10
click at [586, 12] on icon at bounding box center [583, 11] width 6 height 3
click at [548, 123] on div "FoamTex" at bounding box center [543, 124] width 97 height 18
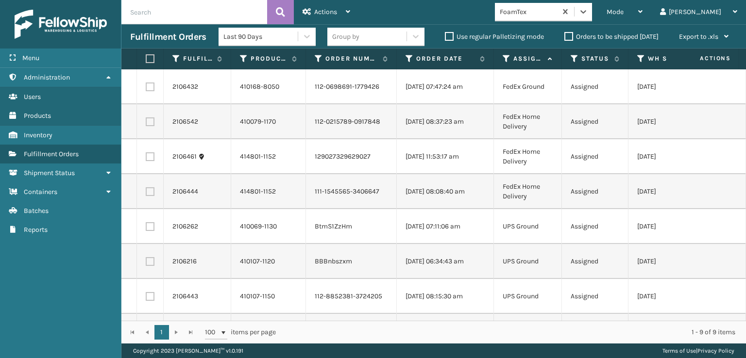
click at [151, 56] on label at bounding box center [149, 58] width 6 height 9
click at [146, 56] on input "checkbox" at bounding box center [146, 59] width 0 height 6
checkbox input "true"
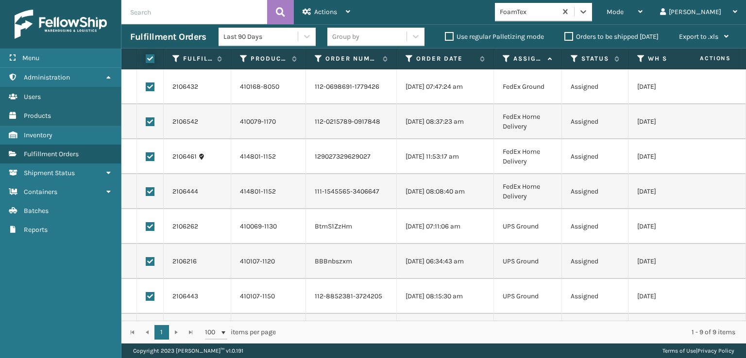
checkbox input "true"
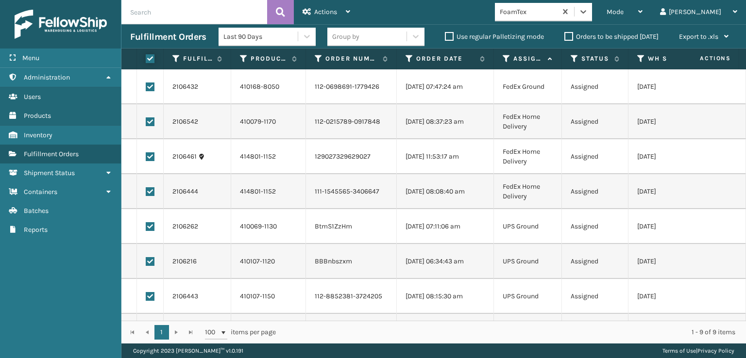
checkbox input "true"
click at [310, 13] on icon at bounding box center [306, 11] width 9 height 7
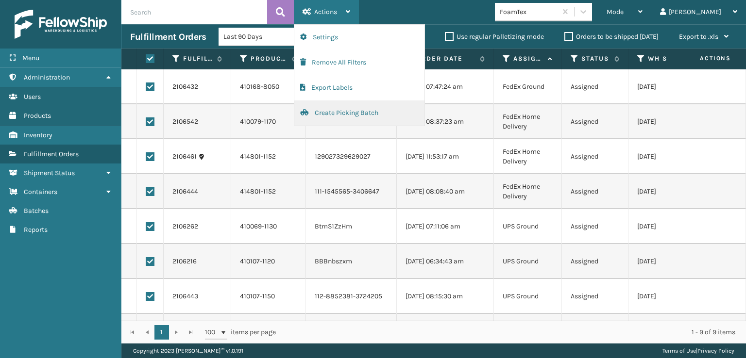
click at [328, 115] on button "Create Picking Batch" at bounding box center [359, 112] width 130 height 25
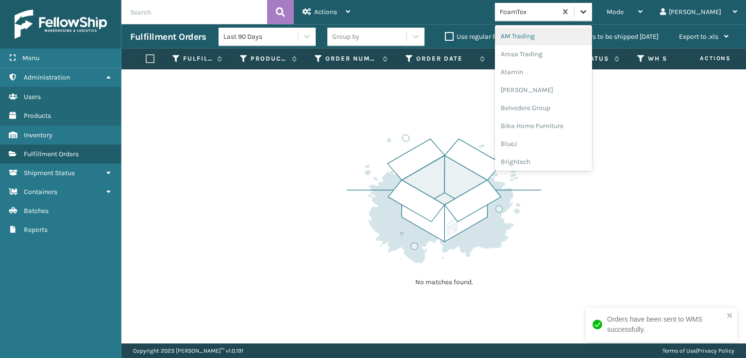
click at [588, 8] on icon at bounding box center [583, 12] width 10 height 10
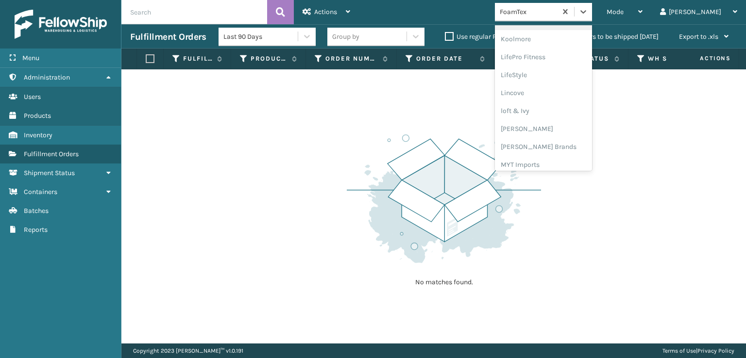
scroll to position [355, 0]
click at [548, 129] on div "[PERSON_NAME] Brands" at bounding box center [543, 130] width 97 height 18
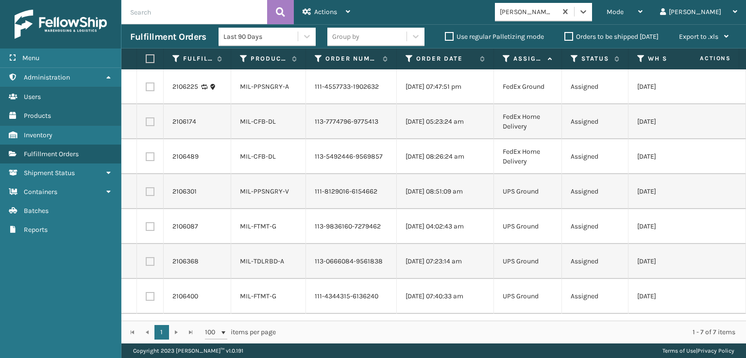
click at [149, 57] on label at bounding box center [149, 58] width 6 height 9
click at [146, 57] on input "checkbox" at bounding box center [146, 59] width 0 height 6
checkbox input "true"
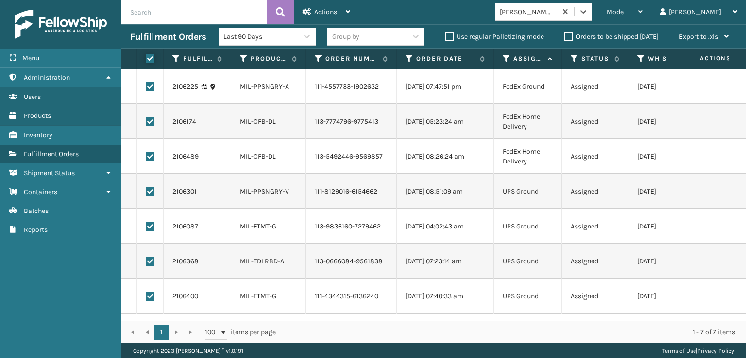
checkbox input "true"
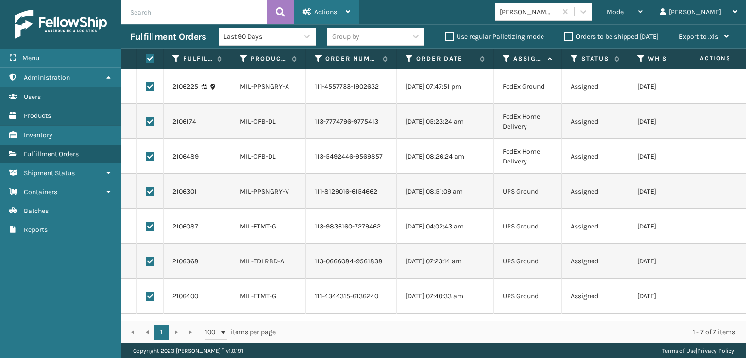
click at [330, 13] on span "Actions" at bounding box center [325, 12] width 23 height 8
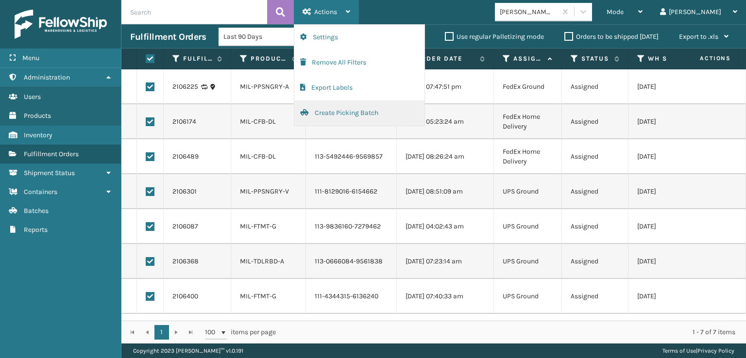
click at [331, 115] on button "Create Picking Batch" at bounding box center [359, 112] width 130 height 25
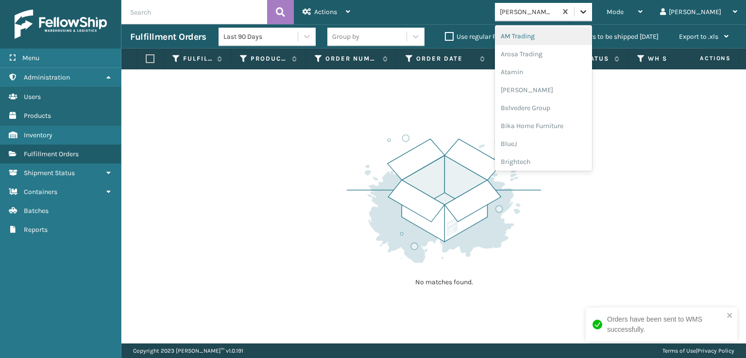
click at [588, 10] on icon at bounding box center [583, 12] width 10 height 10
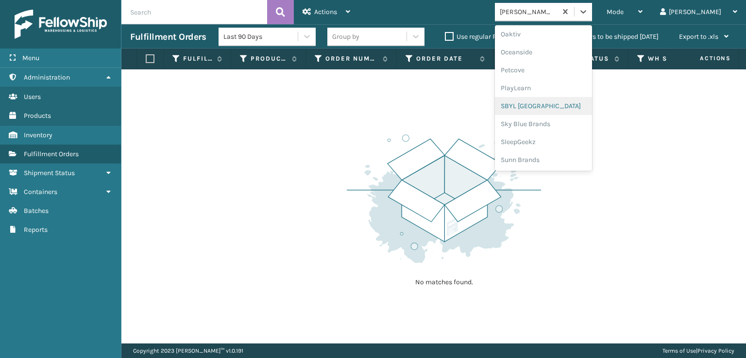
click at [558, 103] on div "SBYL [GEOGRAPHIC_DATA]" at bounding box center [543, 106] width 97 height 18
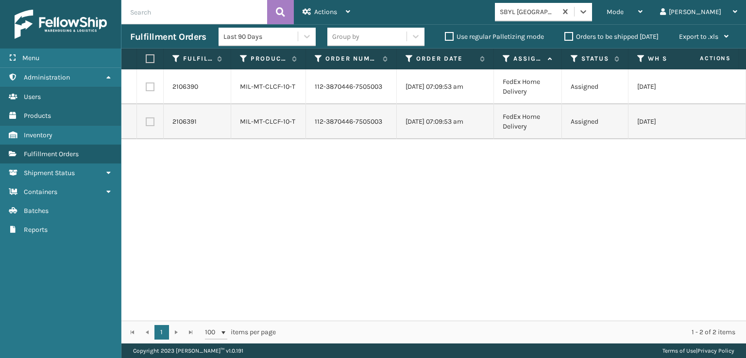
click at [149, 61] on label at bounding box center [149, 58] width 6 height 9
click at [146, 61] on input "checkbox" at bounding box center [146, 59] width 0 height 6
checkbox input "true"
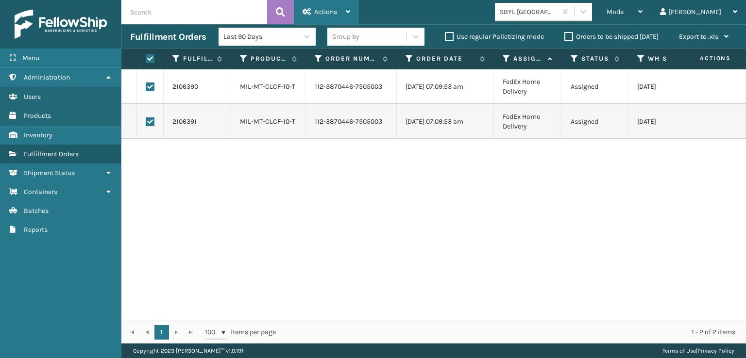
click at [332, 12] on span "Actions" at bounding box center [325, 12] width 23 height 8
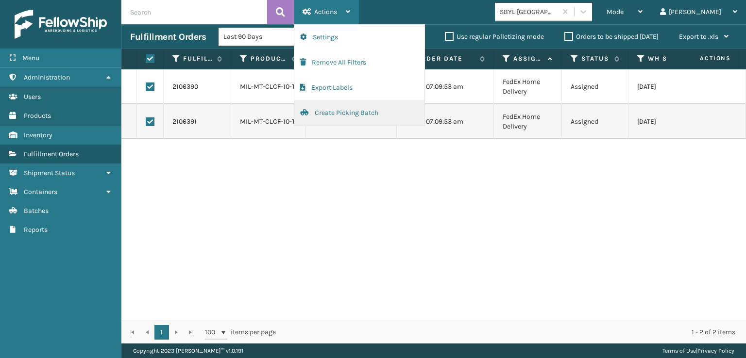
click at [334, 111] on button "Create Picking Batch" at bounding box center [359, 112] width 130 height 25
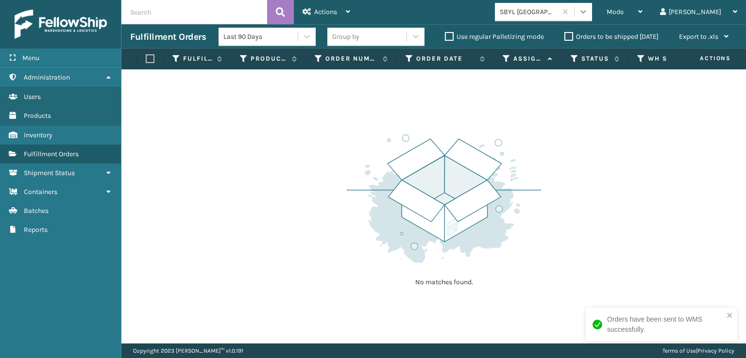
click at [588, 14] on icon at bounding box center [583, 12] width 10 height 10
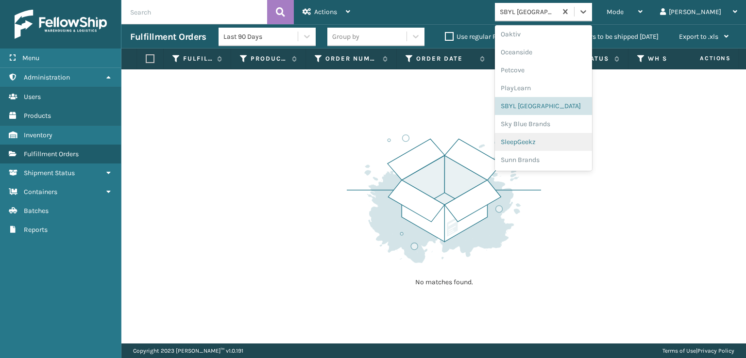
click at [558, 140] on div "SleepGeekz" at bounding box center [543, 142] width 97 height 18
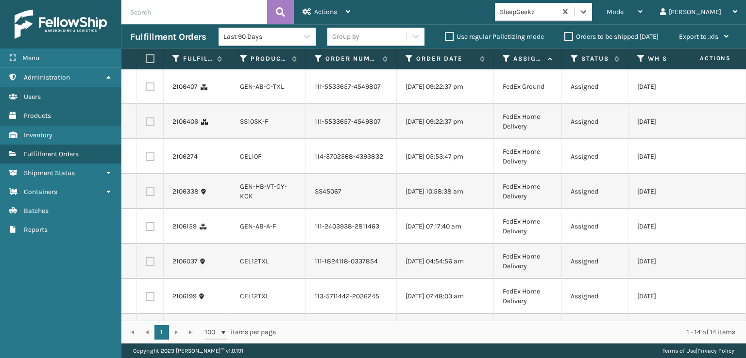
click at [147, 91] on label at bounding box center [150, 87] width 9 height 9
click at [146, 89] on input "checkbox" at bounding box center [146, 86] width 0 height 6
checkbox input "true"
click at [150, 126] on label at bounding box center [150, 121] width 9 height 9
click at [146, 124] on input "checkbox" at bounding box center [146, 120] width 0 height 6
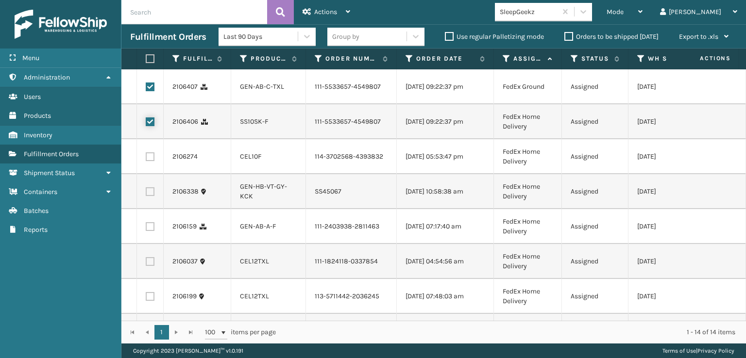
checkbox input "true"
click at [153, 161] on label at bounding box center [150, 156] width 9 height 9
click at [146, 159] on input "checkbox" at bounding box center [146, 155] width 0 height 6
click at [151, 196] on label at bounding box center [150, 191] width 9 height 9
click at [146, 194] on input "checkbox" at bounding box center [146, 190] width 0 height 6
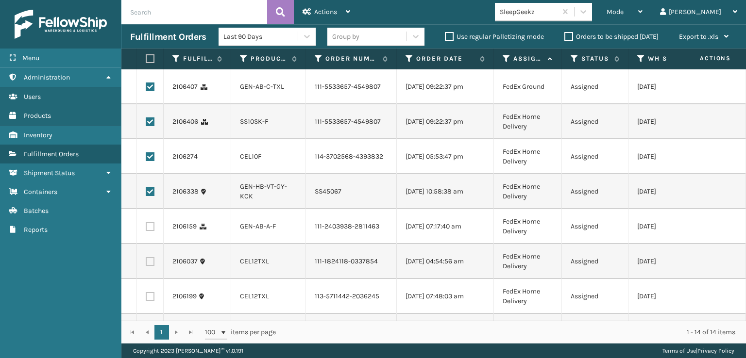
click at [152, 231] on label at bounding box center [150, 226] width 9 height 9
click at [146, 229] on input "checkbox" at bounding box center [146, 225] width 0 height 6
click at [149, 266] on label at bounding box center [150, 261] width 9 height 9
click at [146, 264] on input "checkbox" at bounding box center [146, 260] width 0 height 6
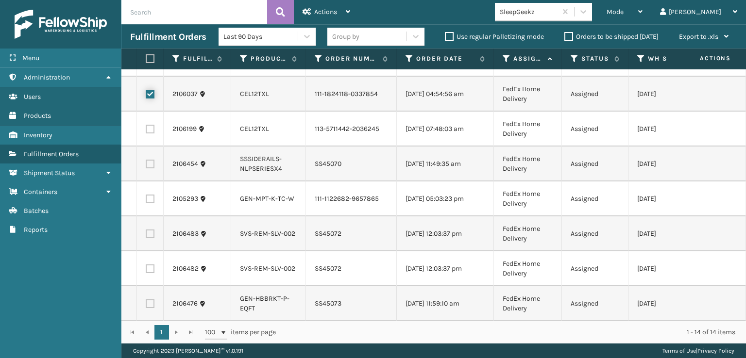
scroll to position [194, 0]
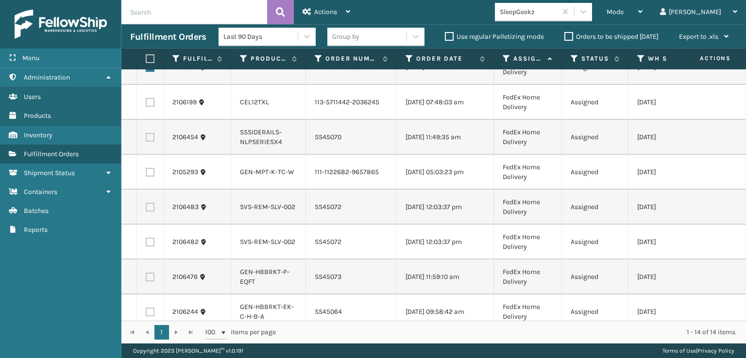
click at [149, 107] on label at bounding box center [150, 102] width 9 height 9
click at [146, 104] on input "checkbox" at bounding box center [146, 101] width 0 height 6
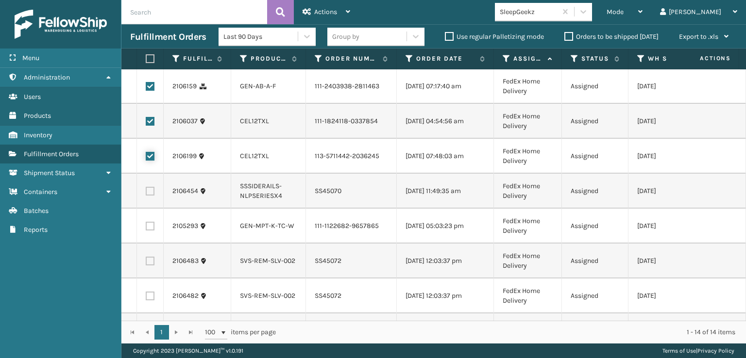
scroll to position [140, 0]
click at [325, 10] on span "Actions" at bounding box center [325, 12] width 23 height 8
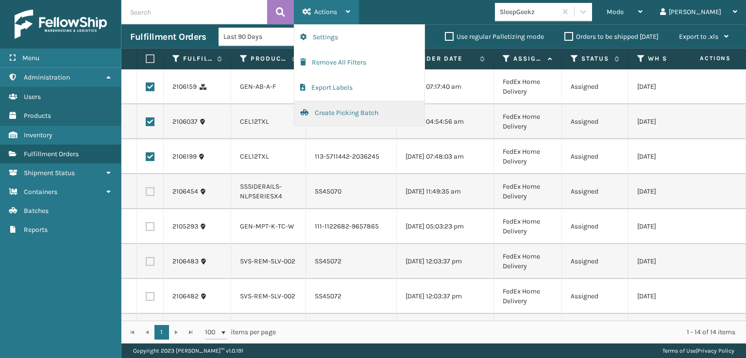
click at [337, 114] on button "Create Picking Batch" at bounding box center [359, 112] width 130 height 25
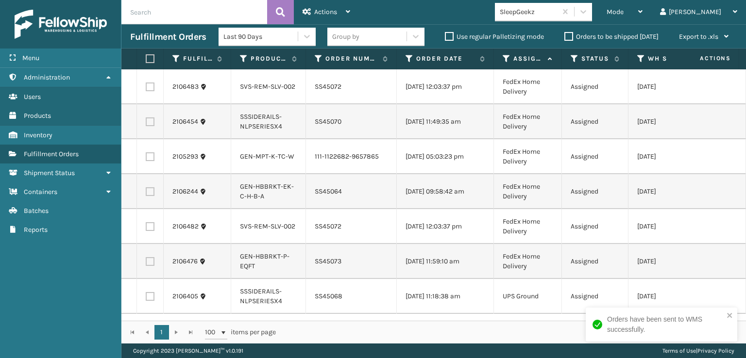
scroll to position [0, 0]
click at [150, 59] on label at bounding box center [149, 58] width 6 height 9
click at [146, 59] on input "checkbox" at bounding box center [146, 59] width 0 height 6
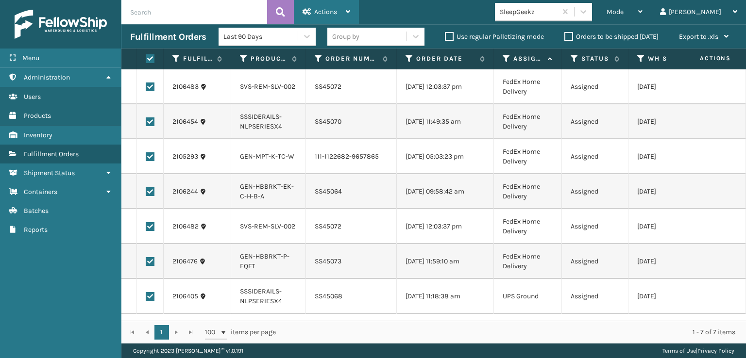
click at [340, 5] on div "Actions" at bounding box center [326, 12] width 48 height 24
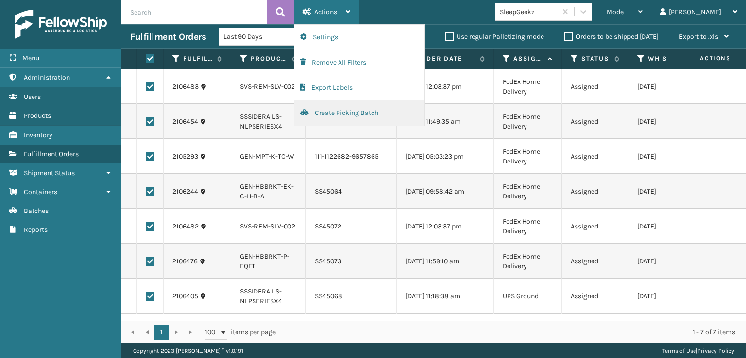
click at [329, 115] on button "Create Picking Batch" at bounding box center [359, 112] width 130 height 25
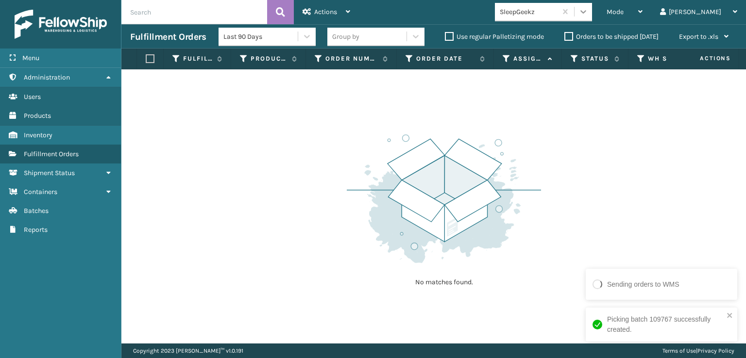
click at [588, 13] on icon at bounding box center [583, 12] width 10 height 10
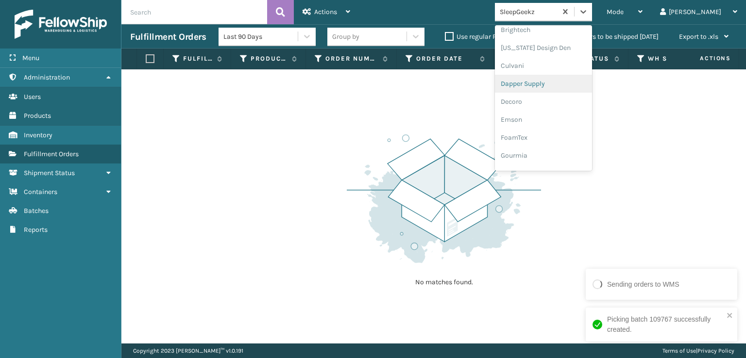
scroll to position [146, 0]
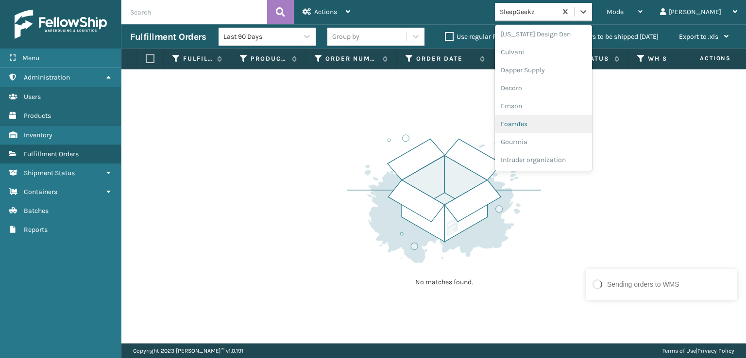
click at [550, 126] on div "FoamTex" at bounding box center [543, 124] width 97 height 18
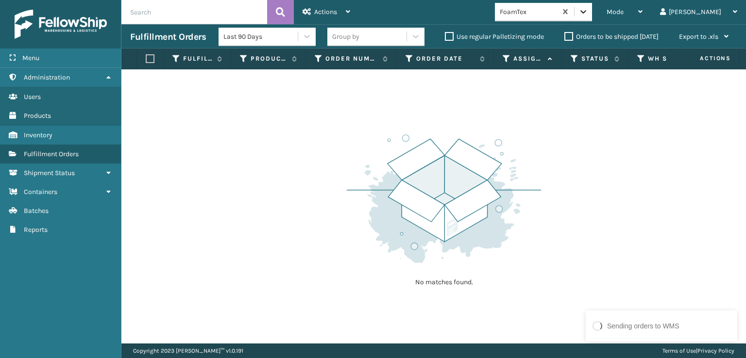
click at [588, 12] on icon at bounding box center [583, 12] width 10 height 10
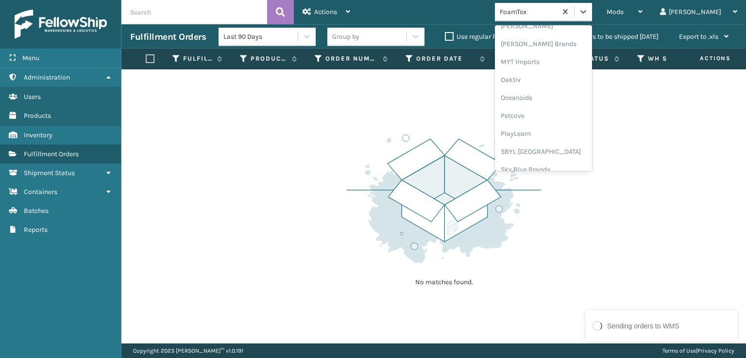
scroll to position [452, 0]
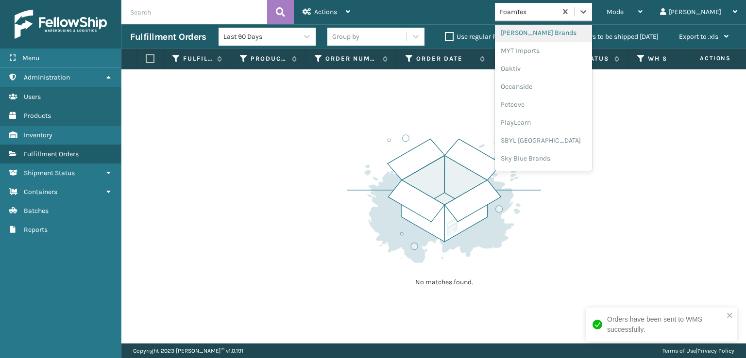
click at [565, 30] on div "[PERSON_NAME] Brands" at bounding box center [543, 33] width 97 height 18
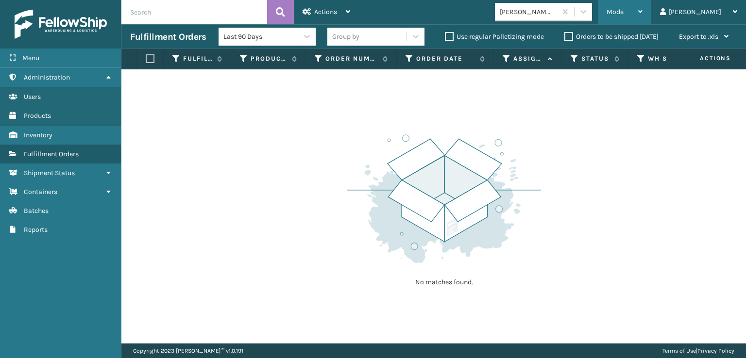
click at [623, 12] on span "Mode" at bounding box center [614, 12] width 17 height 8
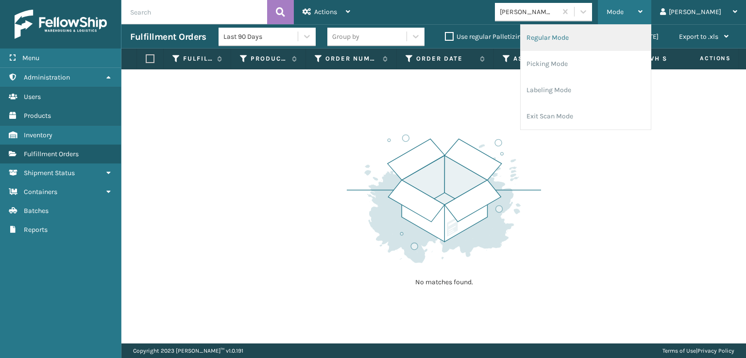
click at [582, 35] on li "Regular Mode" at bounding box center [585, 38] width 130 height 26
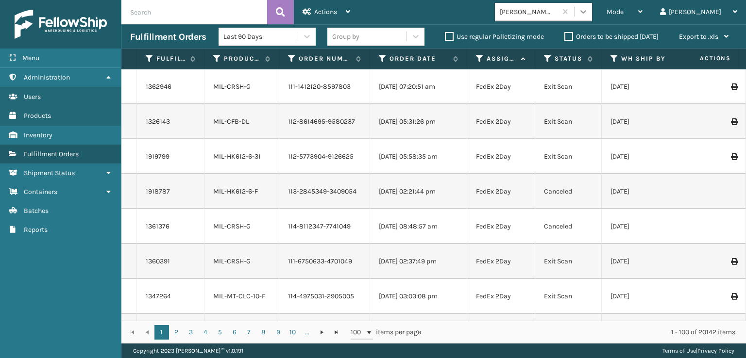
click at [586, 11] on icon at bounding box center [583, 11] width 6 height 3
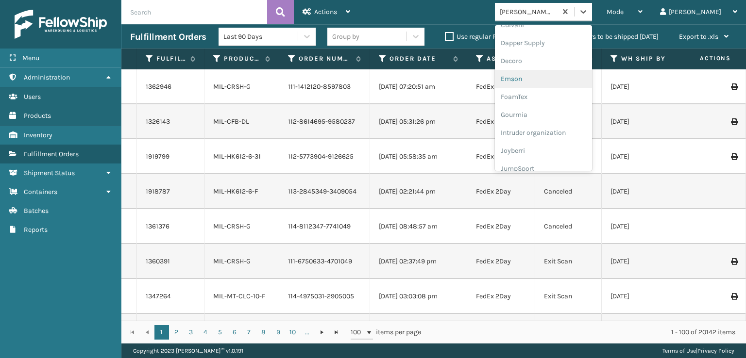
scroll to position [194, 0]
click at [549, 75] on div "FoamTex" at bounding box center [543, 76] width 97 height 18
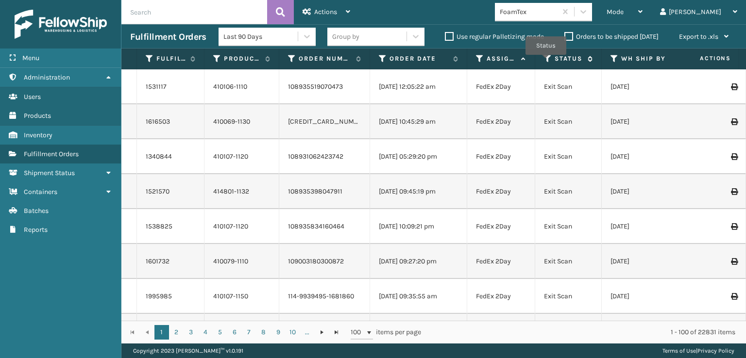
click at [546, 62] on icon at bounding box center [548, 58] width 8 height 9
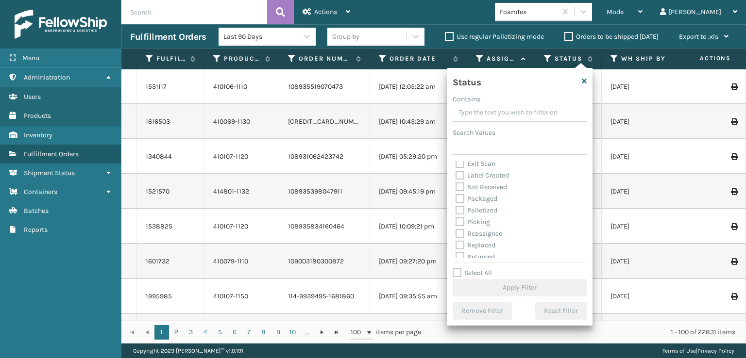
scroll to position [49, 0]
click at [462, 209] on label "Picking" at bounding box center [472, 211] width 34 height 8
click at [456, 209] on input "Picking" at bounding box center [455, 209] width 0 height 6
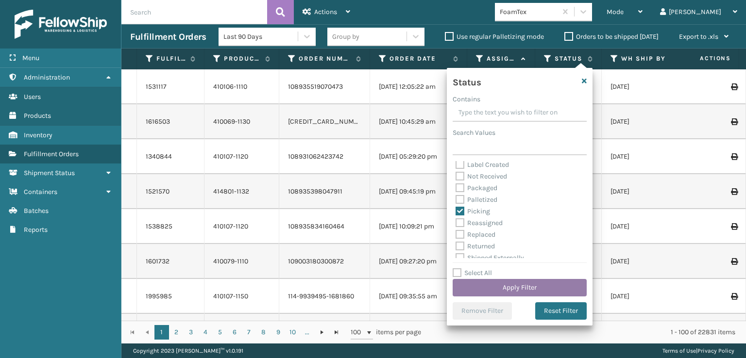
click at [498, 288] on button "Apply Filter" at bounding box center [519, 287] width 134 height 17
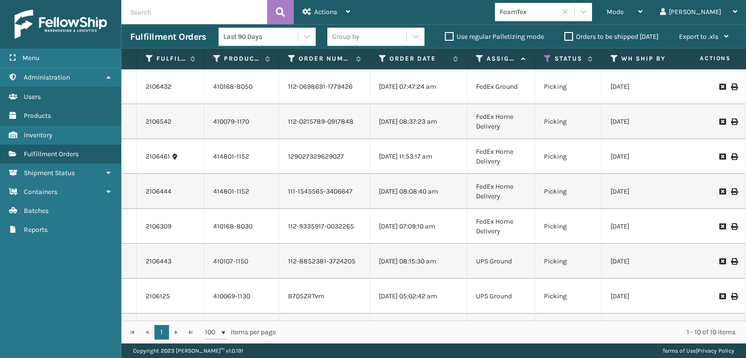
click at [243, 76] on td "410168-8050" at bounding box center [241, 86] width 75 height 35
click at [244, 87] on link "410168-8050" at bounding box center [232, 87] width 39 height 8
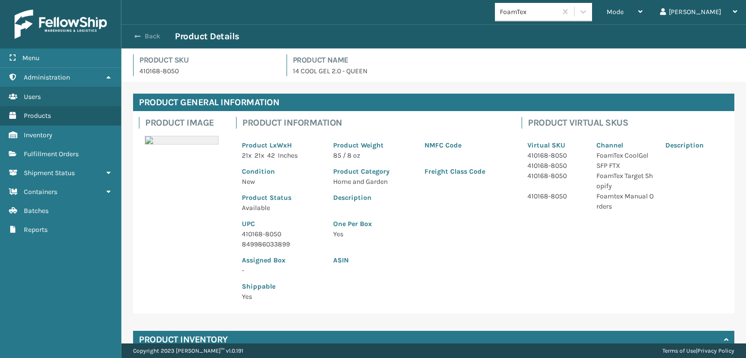
click at [148, 36] on button "Back" at bounding box center [152, 36] width 45 height 9
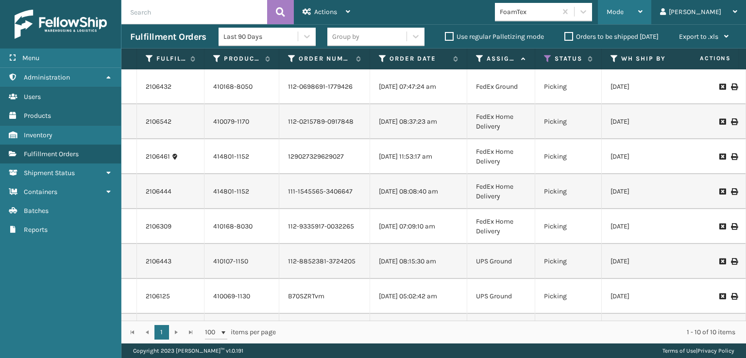
click at [623, 8] on span "Mode" at bounding box center [614, 12] width 17 height 8
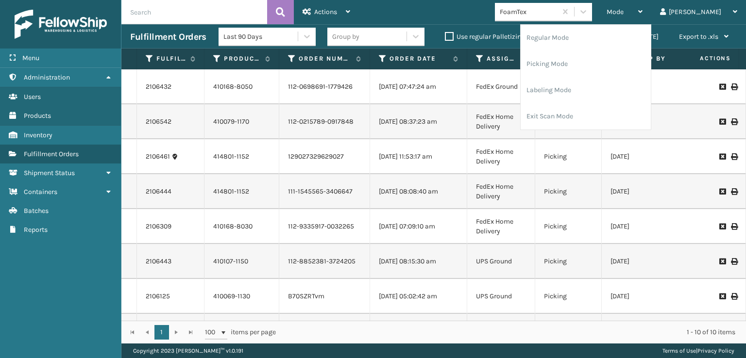
click at [169, 12] on input "text" at bounding box center [194, 12] width 146 height 24
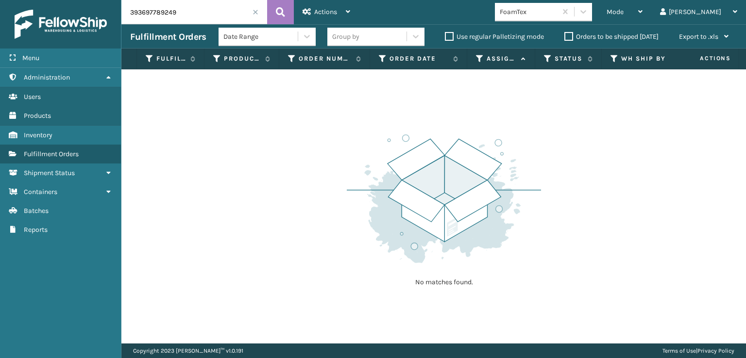
click at [163, 11] on input "393697789249" at bounding box center [194, 12] width 146 height 24
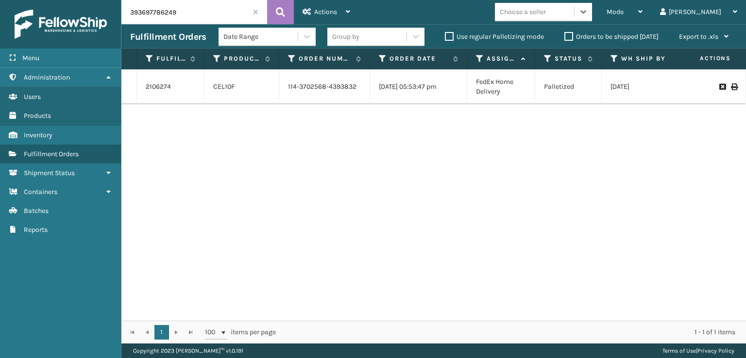
click at [731, 90] on icon at bounding box center [734, 86] width 6 height 7
